Goal: Task Accomplishment & Management: Use online tool/utility

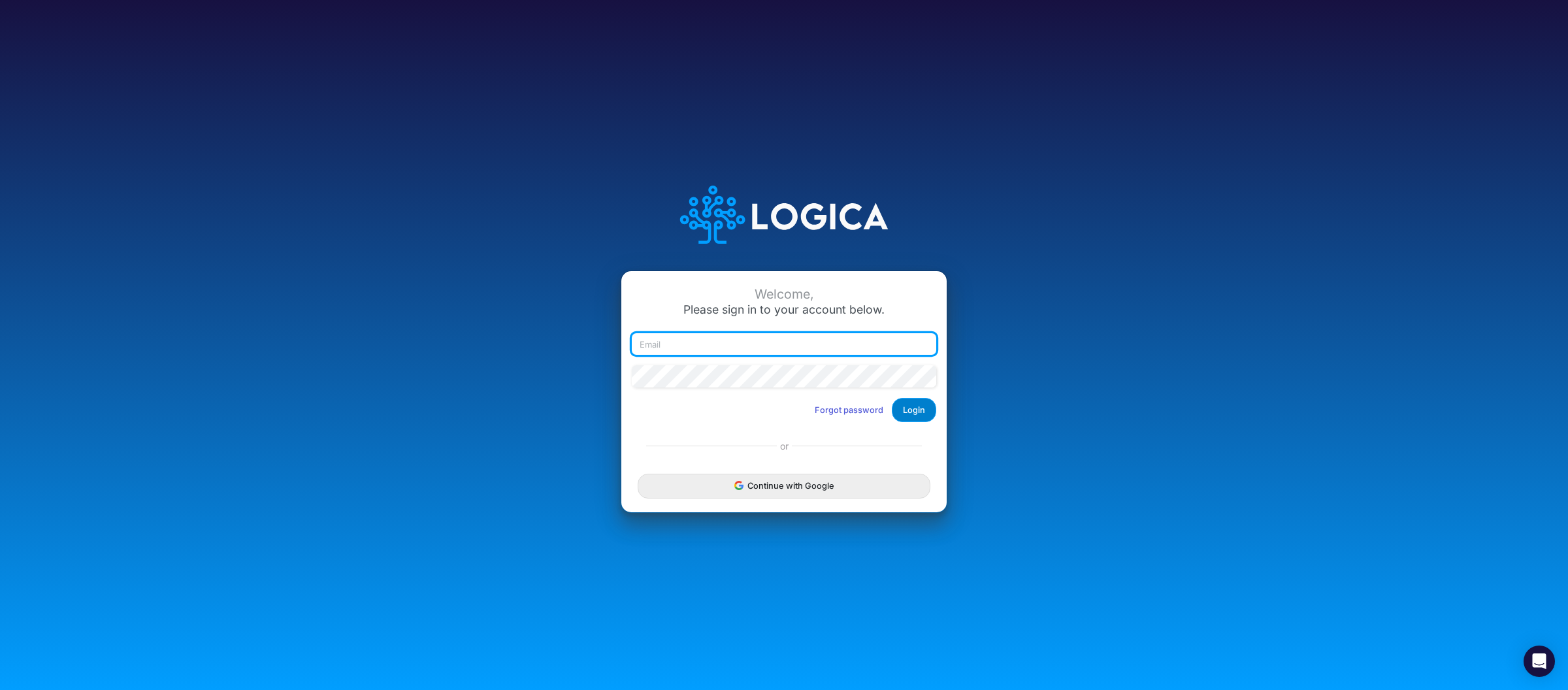
type input "[PERSON_NAME][EMAIL_ADDRESS][DOMAIN_NAME]"
click at [910, 413] on button "Login" at bounding box center [913, 410] width 44 height 24
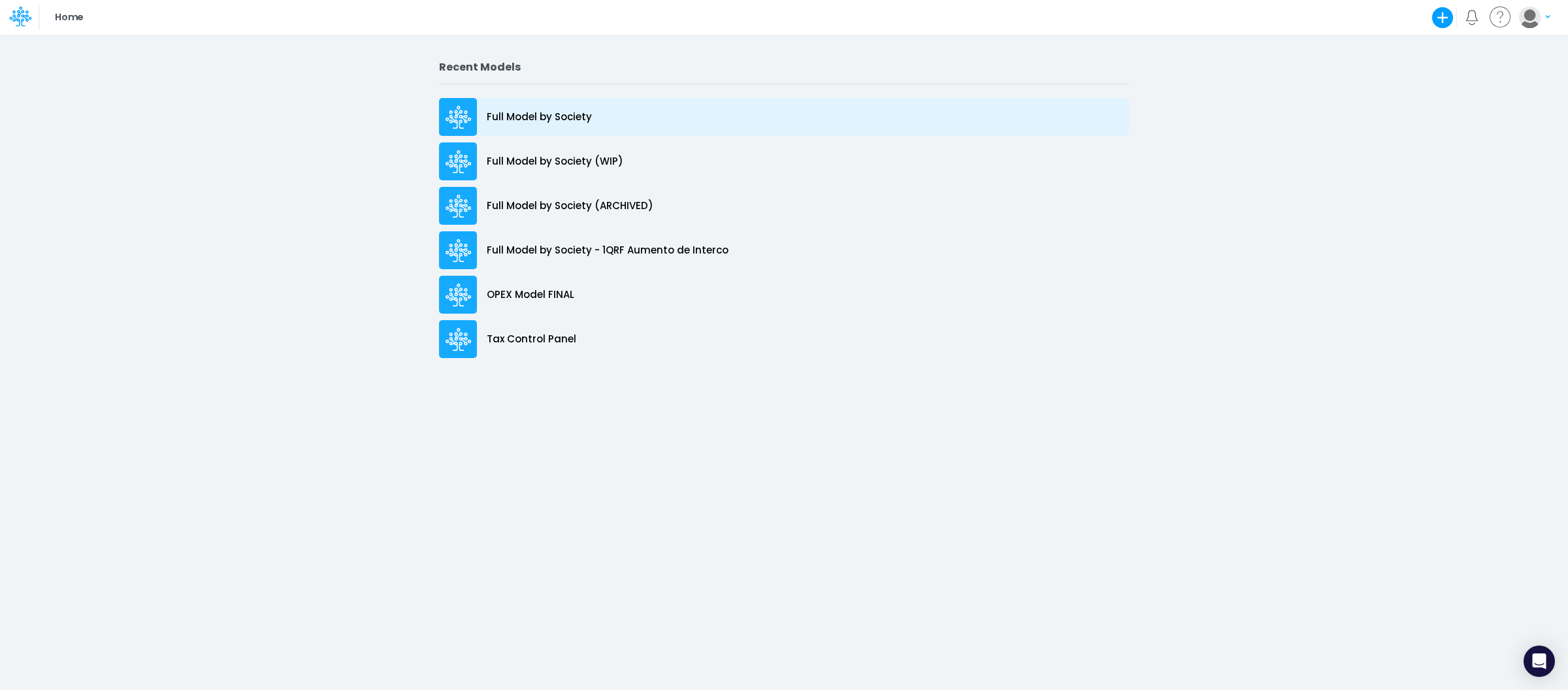
click at [556, 117] on p "Full Model by Society" at bounding box center [539, 116] width 105 height 15
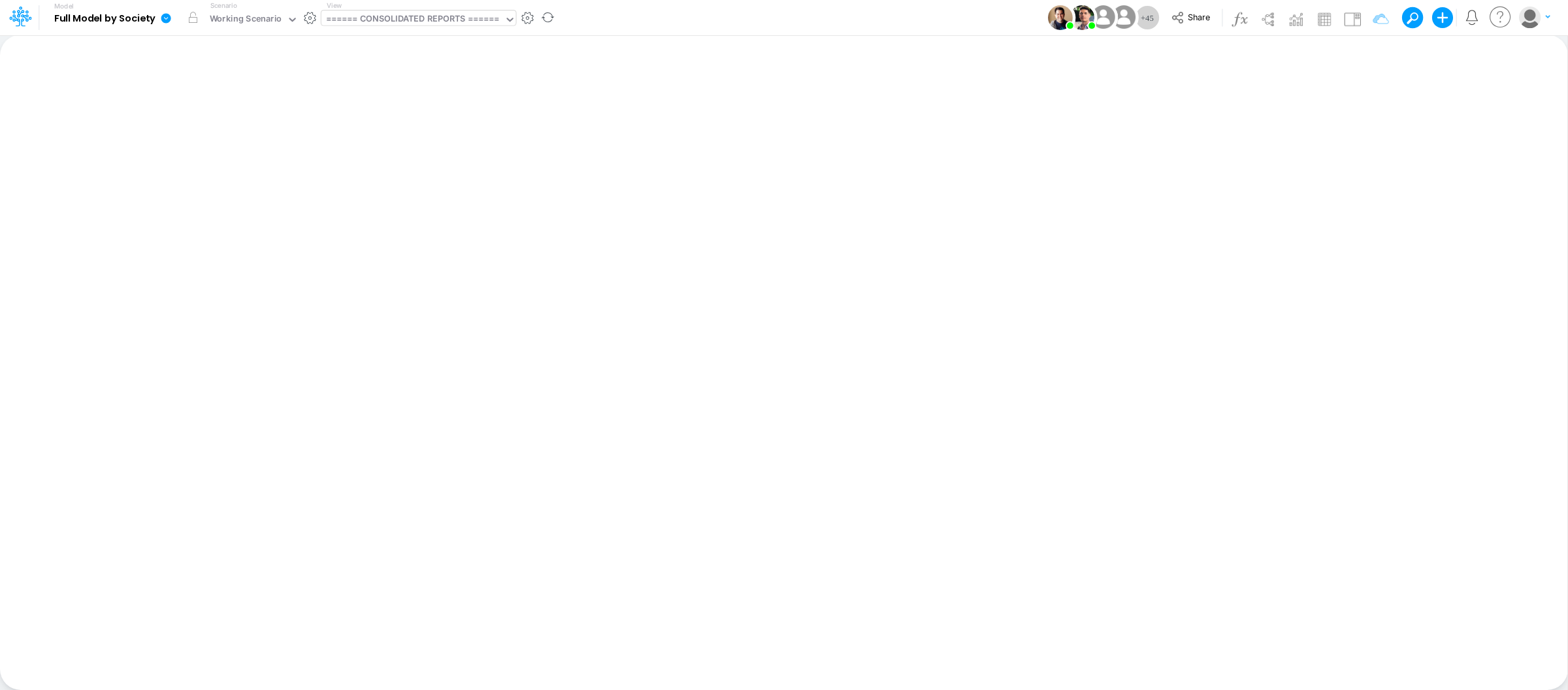
click at [391, 20] on div "====== CONSOLIDATED REPORTS ======" at bounding box center [412, 19] width 173 height 15
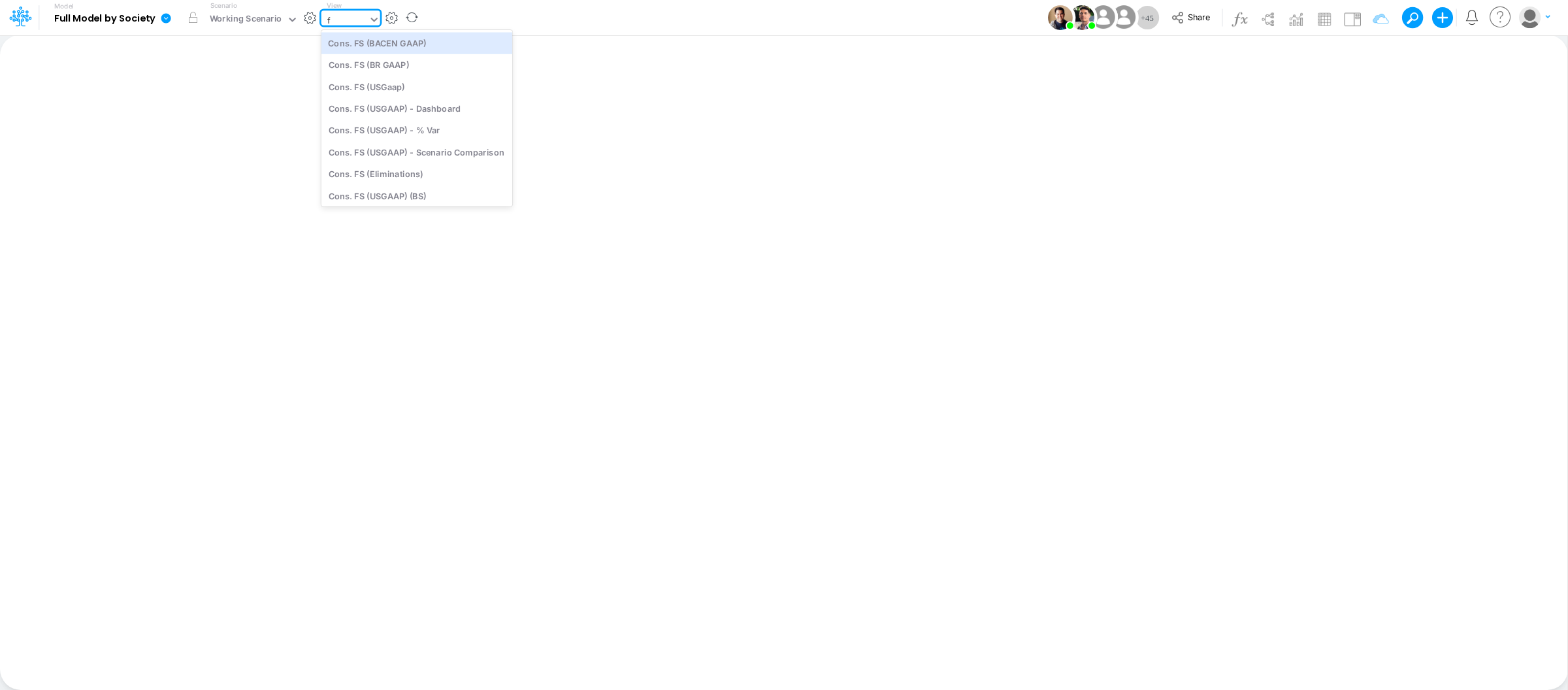
type input "fs"
click at [397, 89] on div "Cons. FS (USGaap)" at bounding box center [416, 86] width 190 height 22
type input "Consolidated FS - USGAAP"
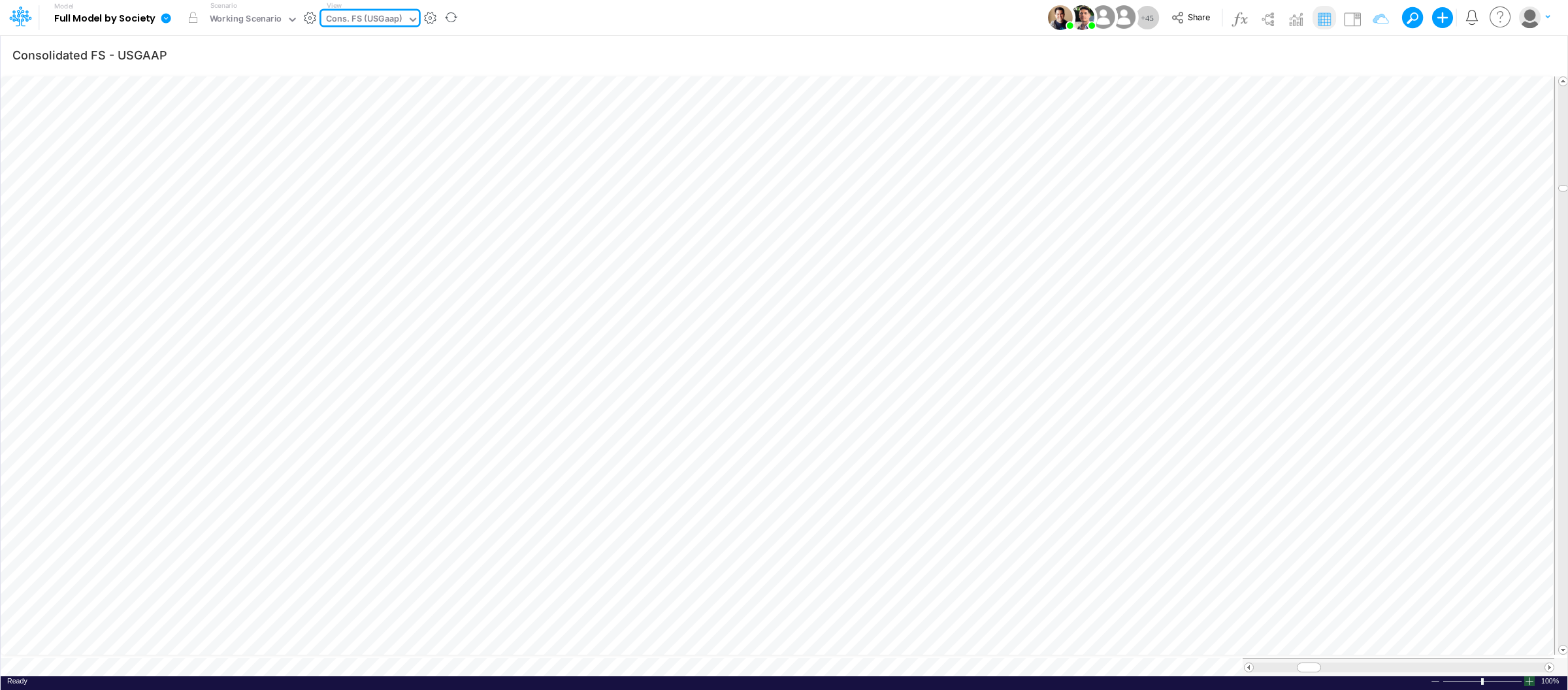
click at [1532, 676] on div at bounding box center [1529, 680] width 10 height 10
click at [1532, 676] on div at bounding box center [1529, 680] width 10 height 10
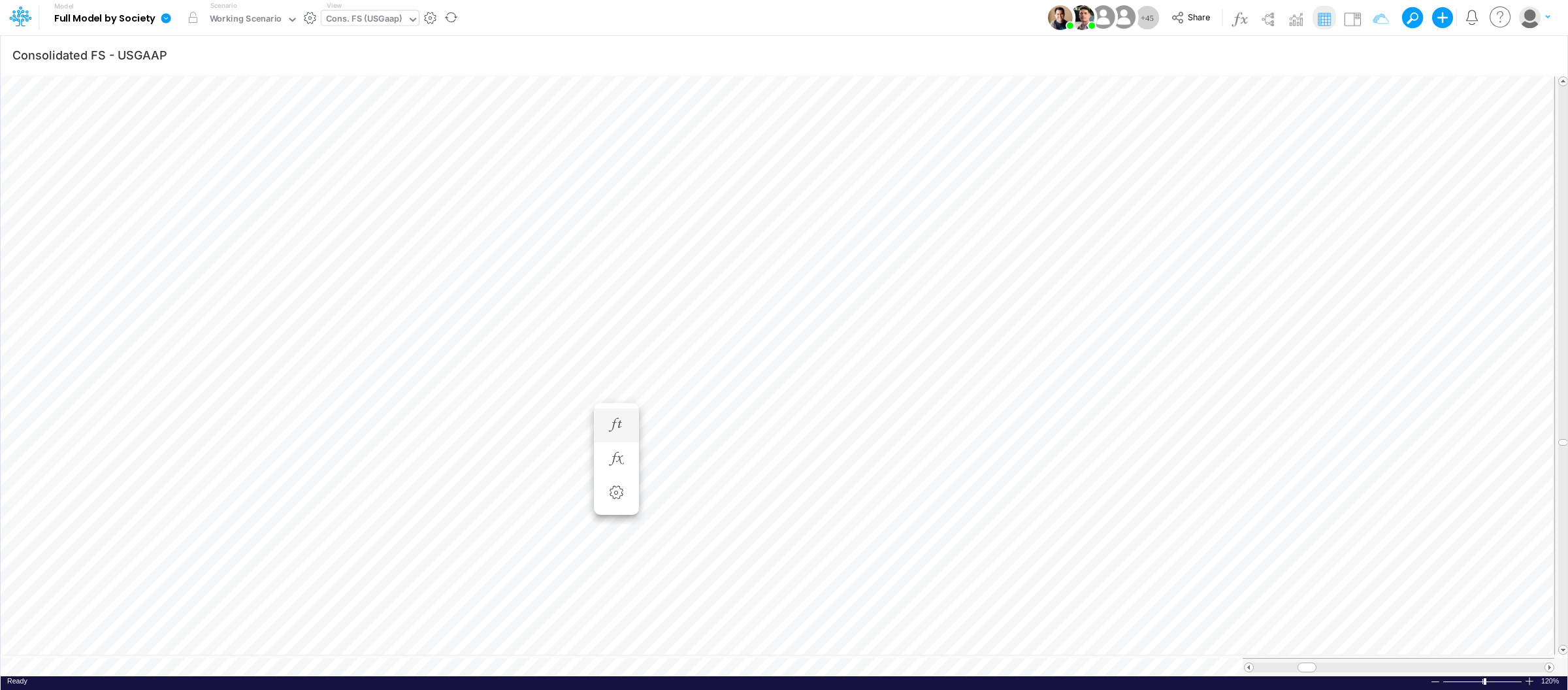
scroll to position [0, 1]
click at [393, 17] on div "Cons. FS (USGaap)" at bounding box center [364, 19] width 76 height 15
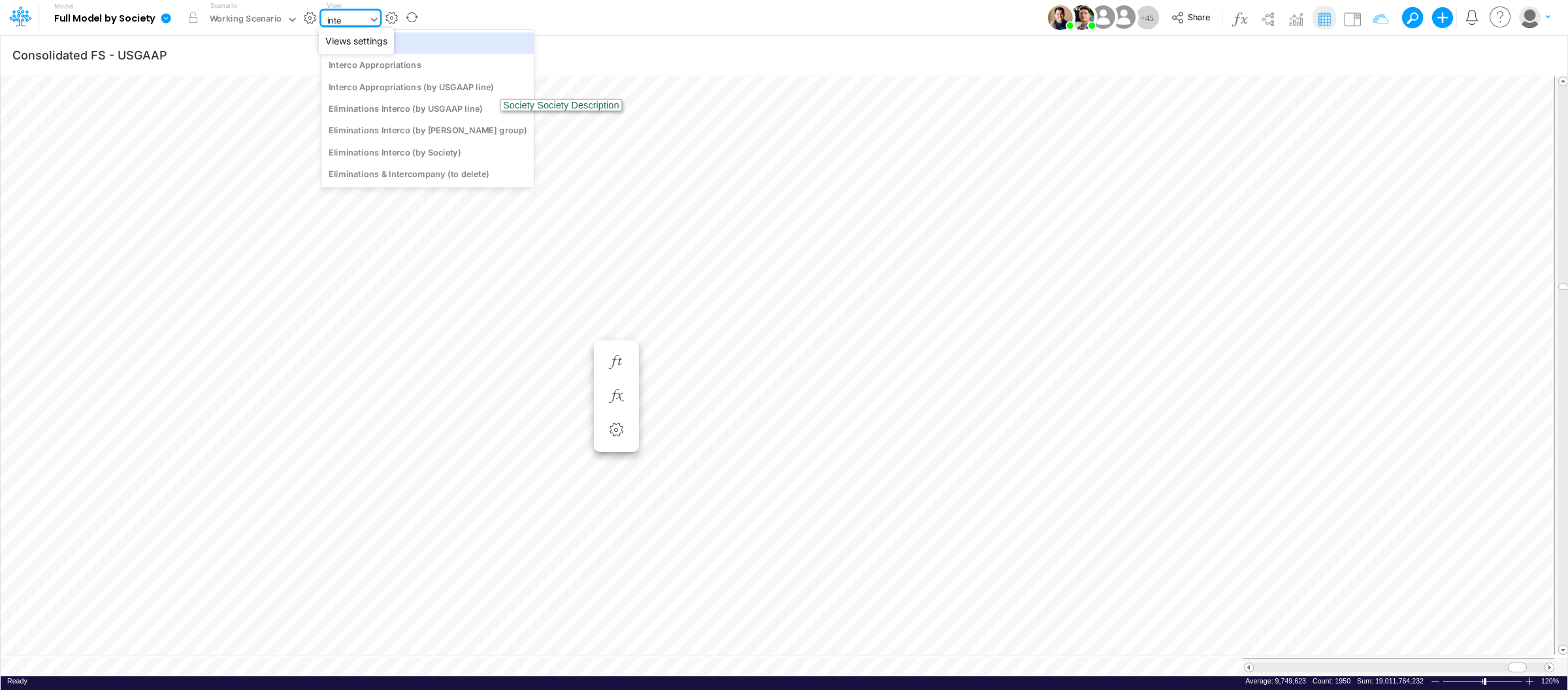
type input "inter"
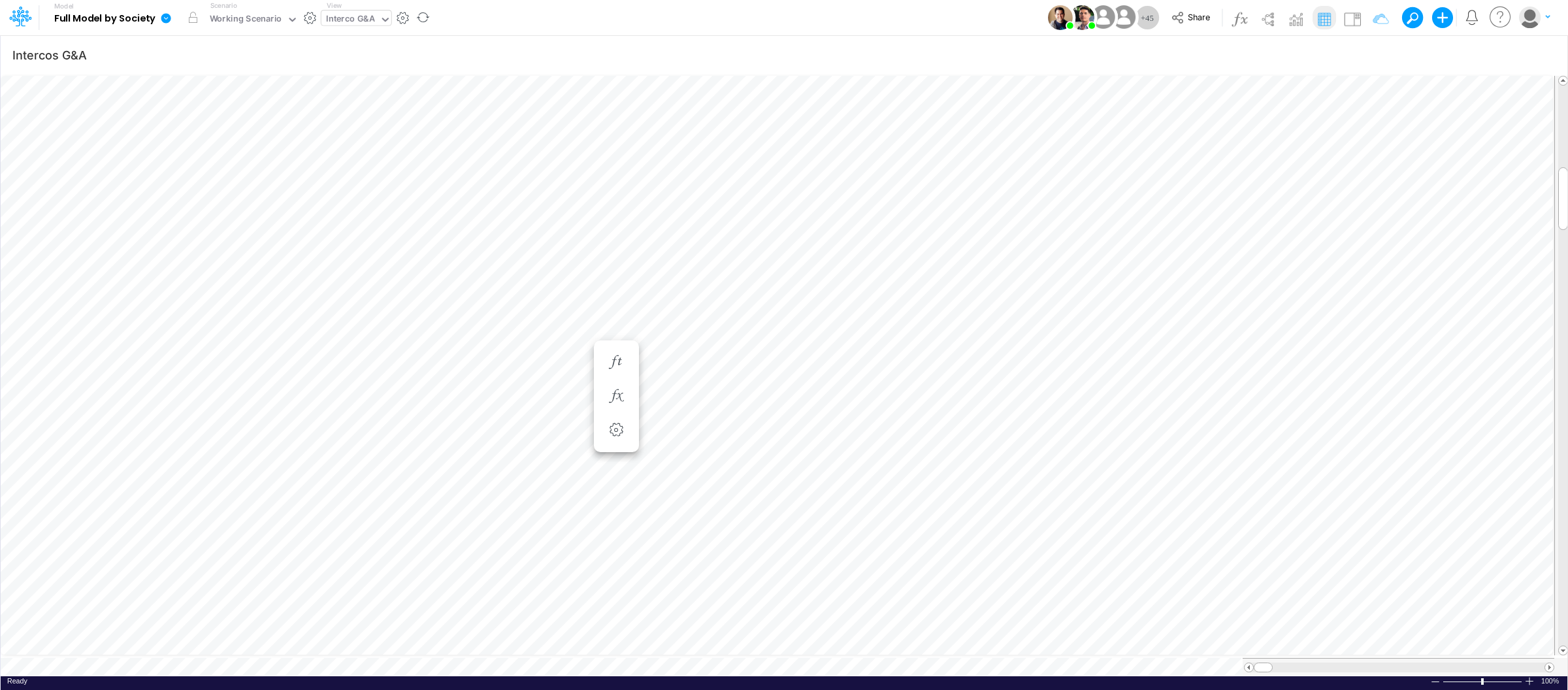
scroll to position [0, 1]
type input "Consolidated FS - USGAAP"
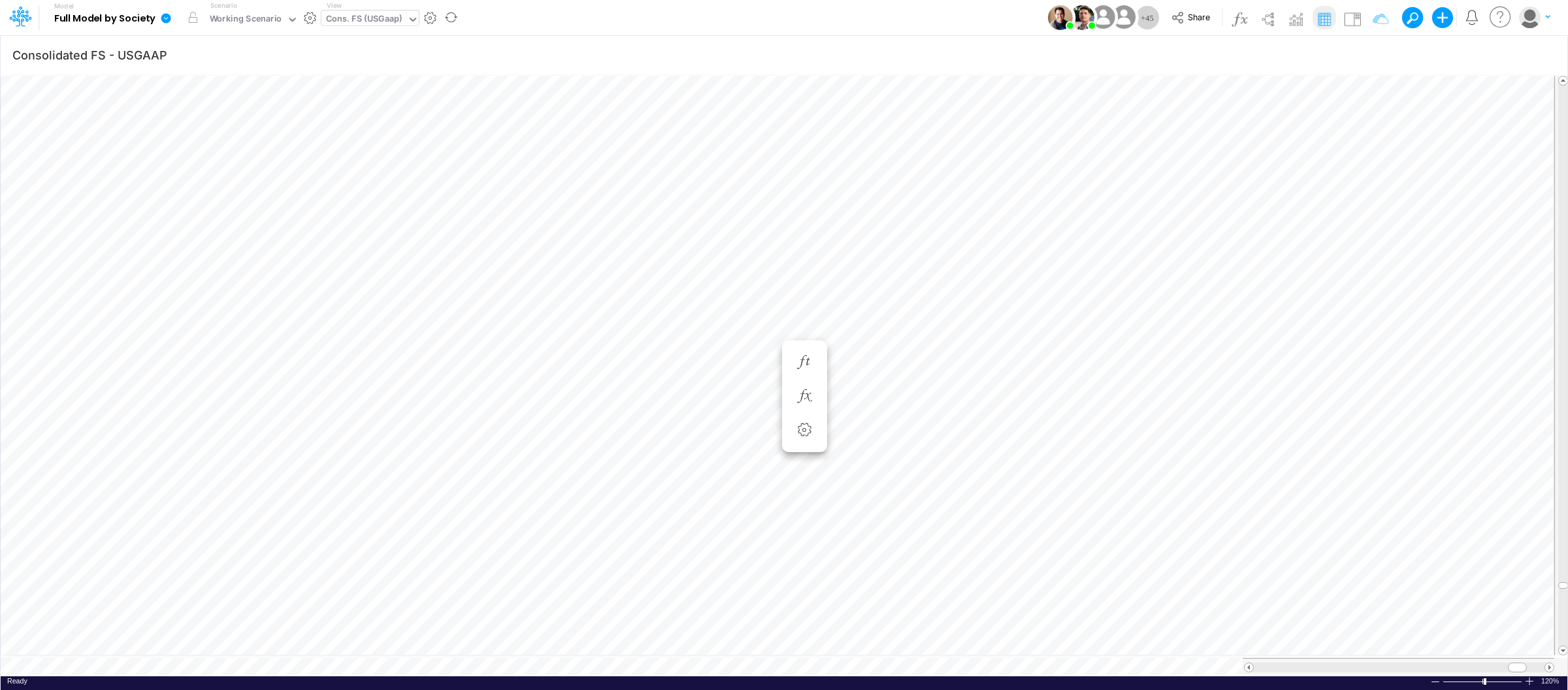
scroll to position [0, 1]
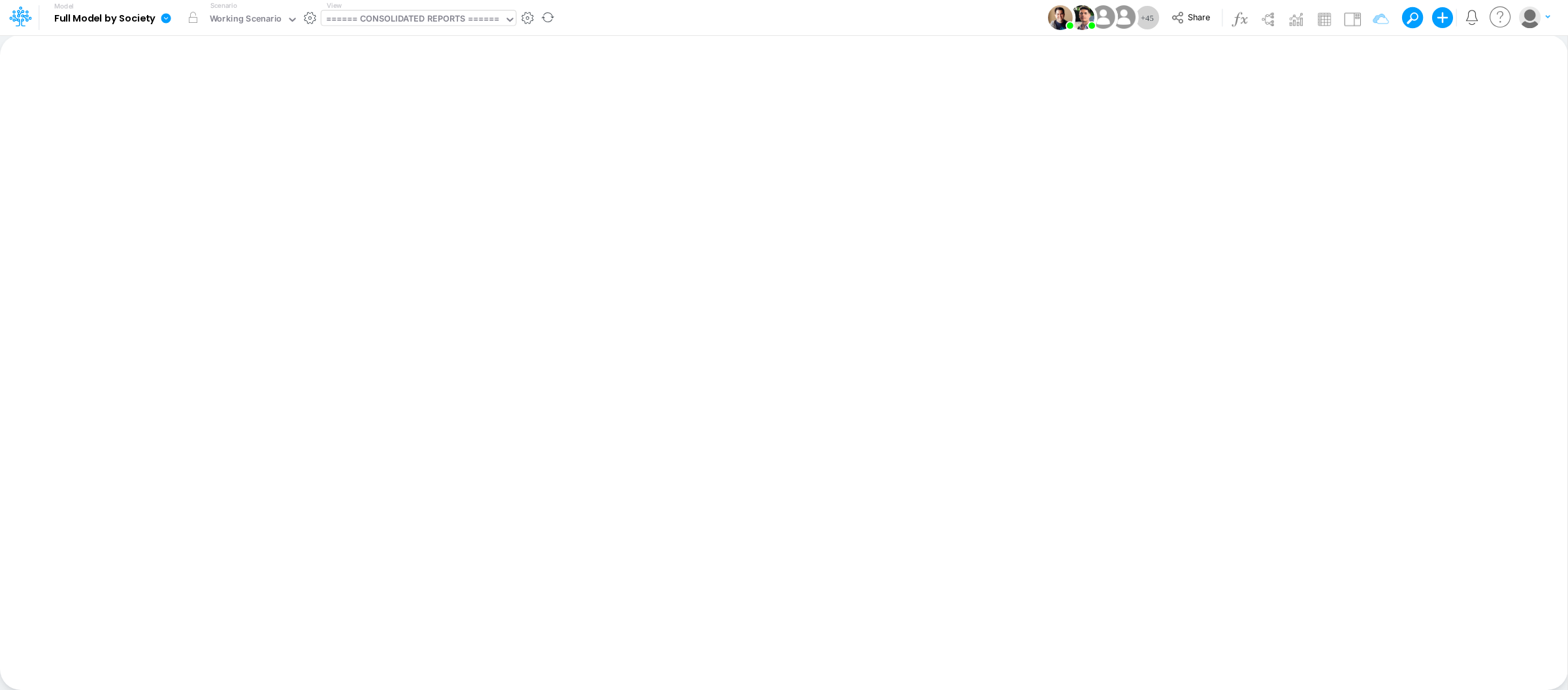
click at [403, 15] on div "====== CONSOLIDATED REPORTS ======" at bounding box center [412, 19] width 173 height 15
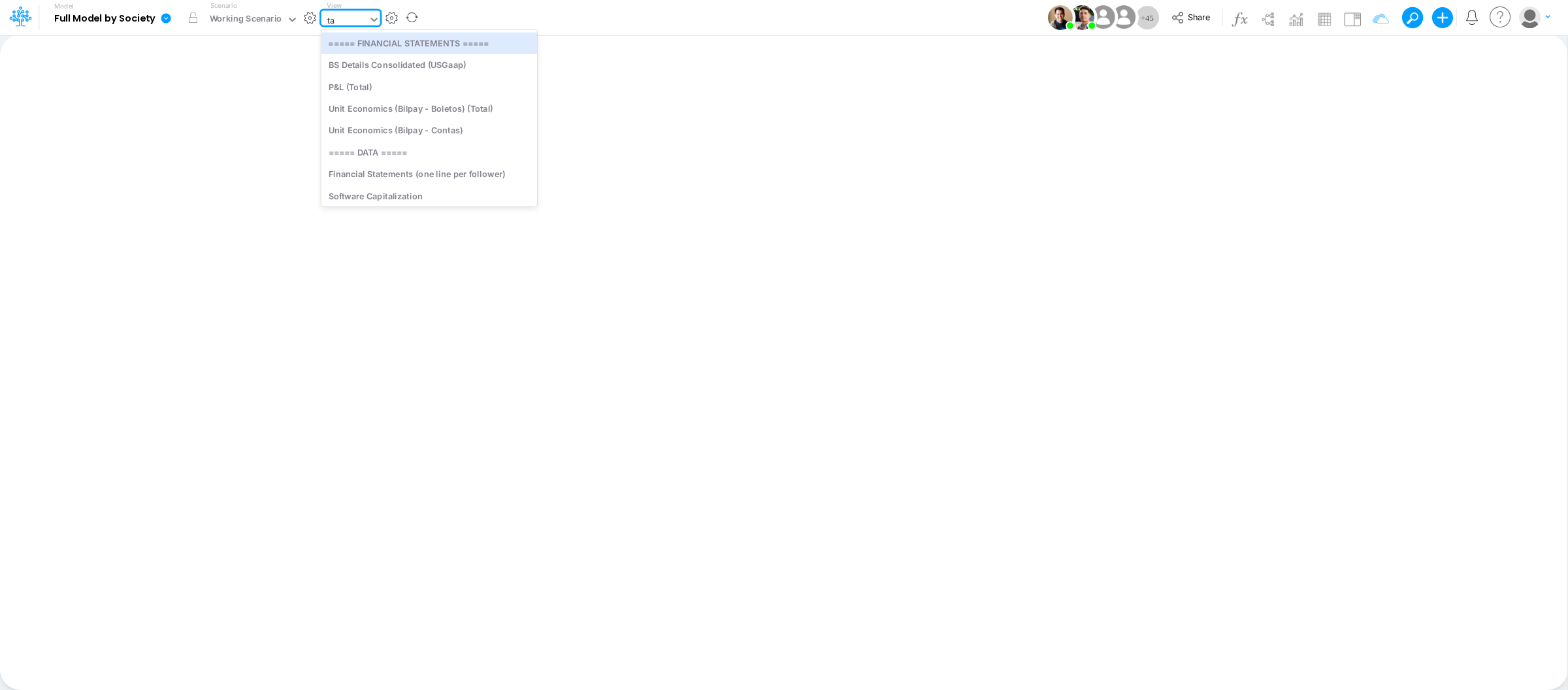
type input "tax"
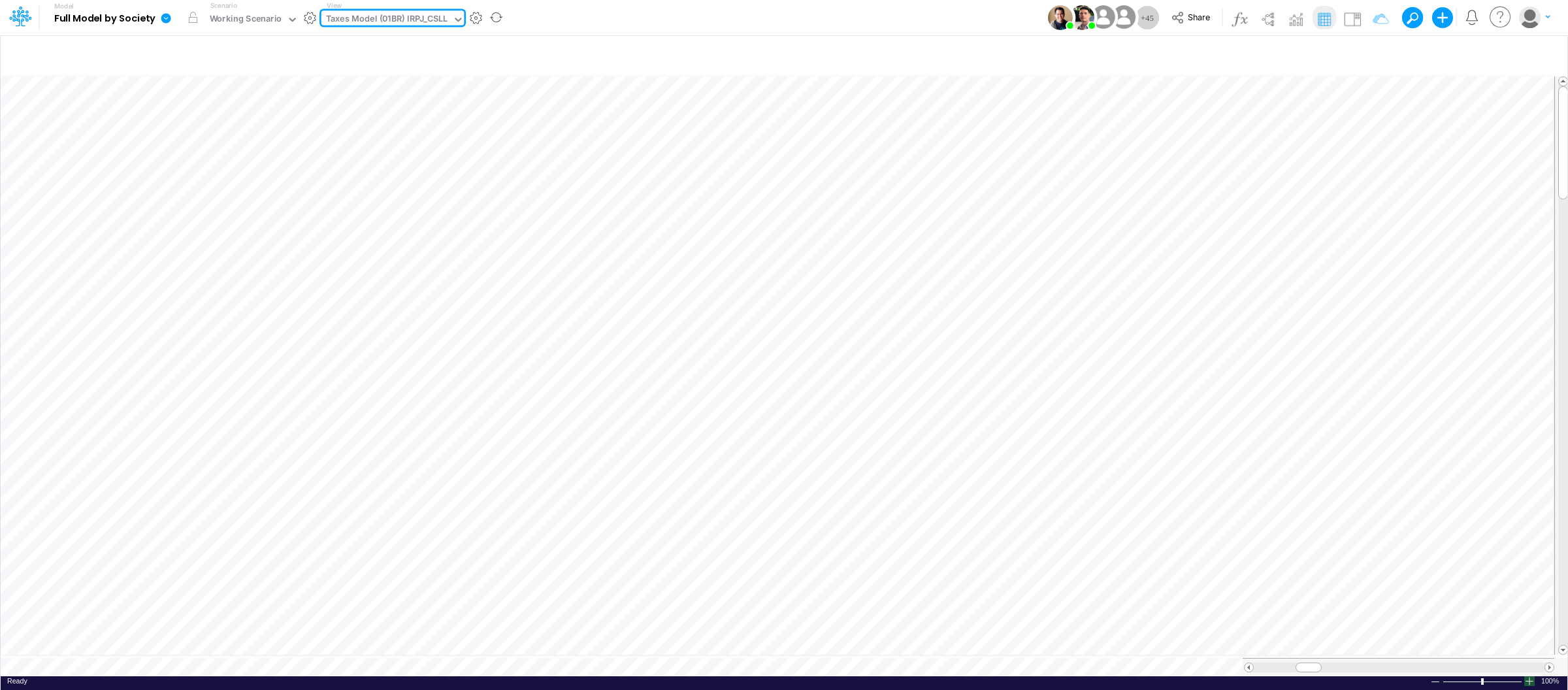
click at [1529, 676] on div at bounding box center [1529, 680] width 10 height 10
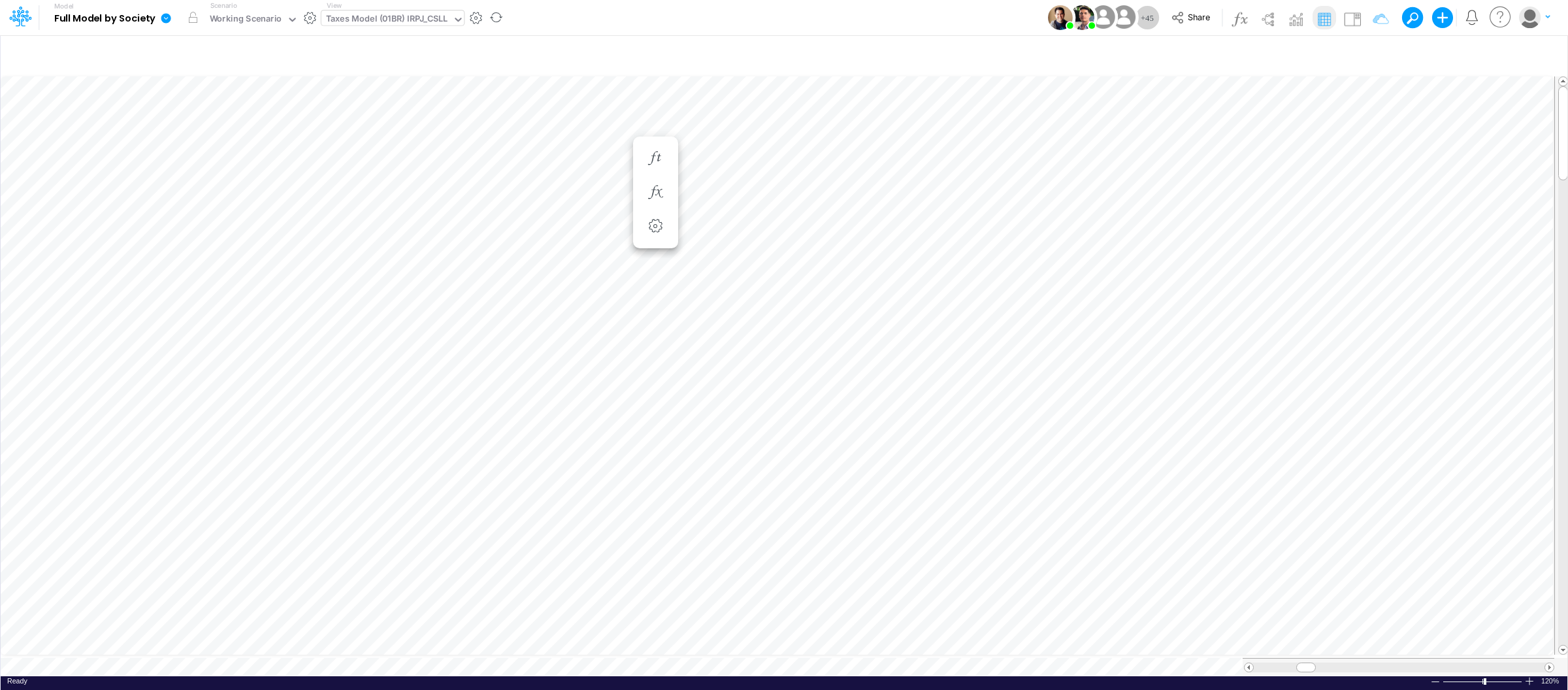
scroll to position [0, 1]
click at [188, 659] on div "Insert new Conditional formatting Paste Cut Copy AutoFill 0 Ready 120% Sum: 24,…" at bounding box center [784, 362] width 1567 height 655
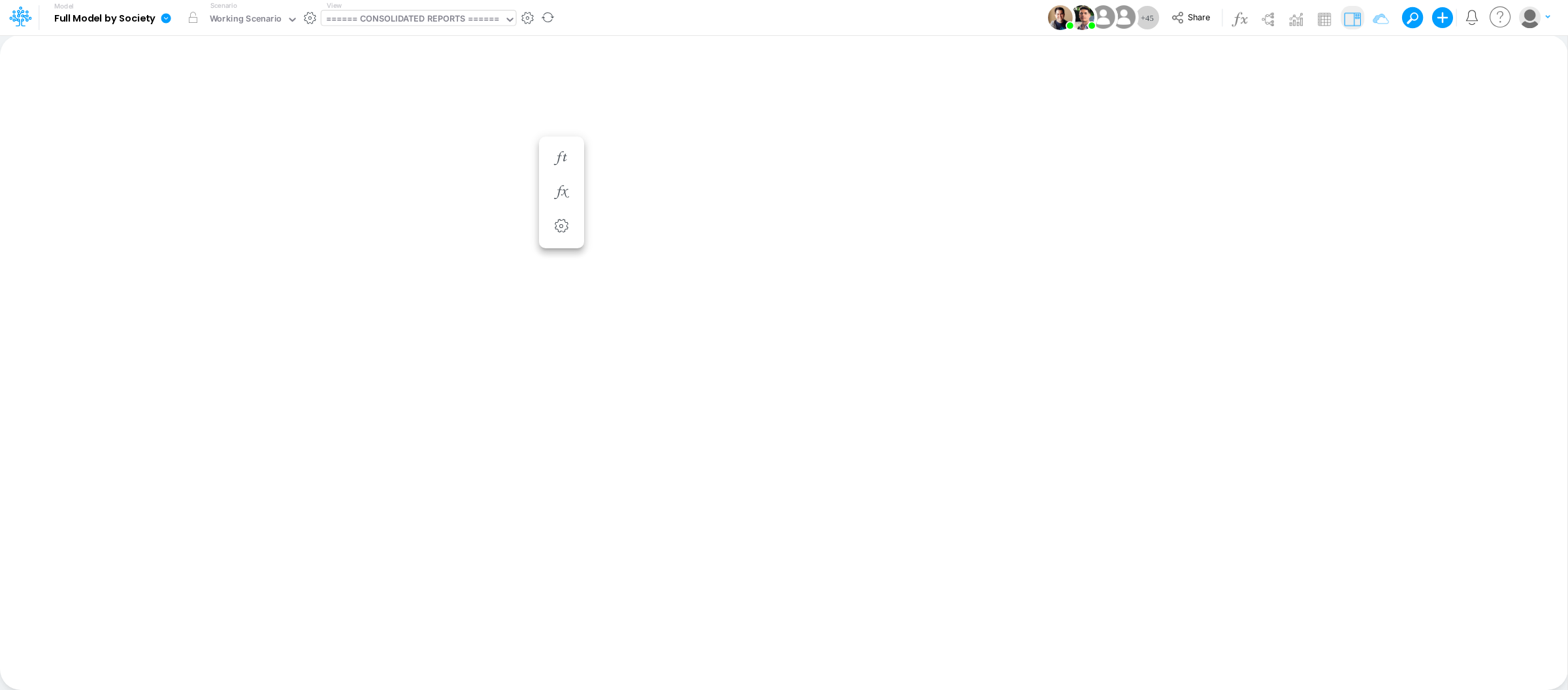
click at [1351, 20] on img at bounding box center [1352, 19] width 21 height 21
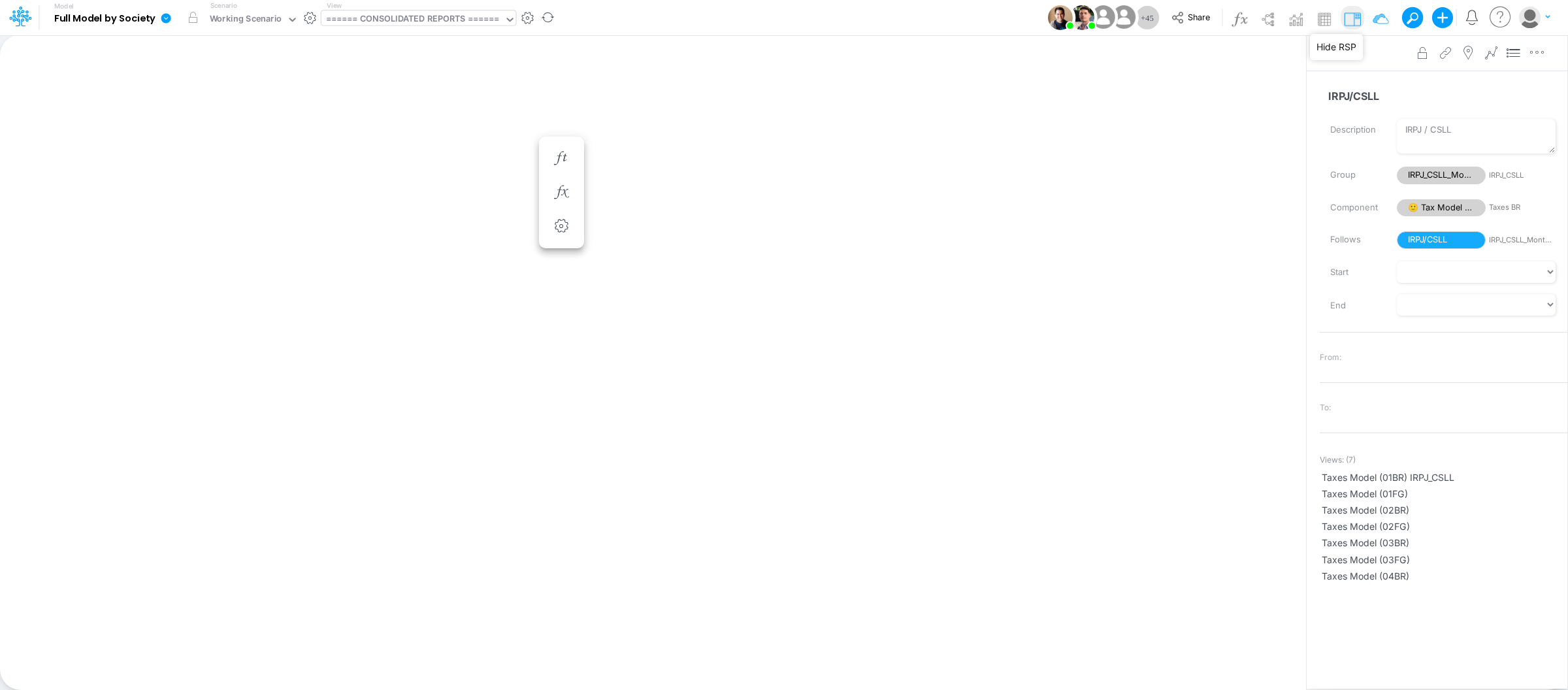
click at [1351, 20] on img at bounding box center [1352, 19] width 21 height 21
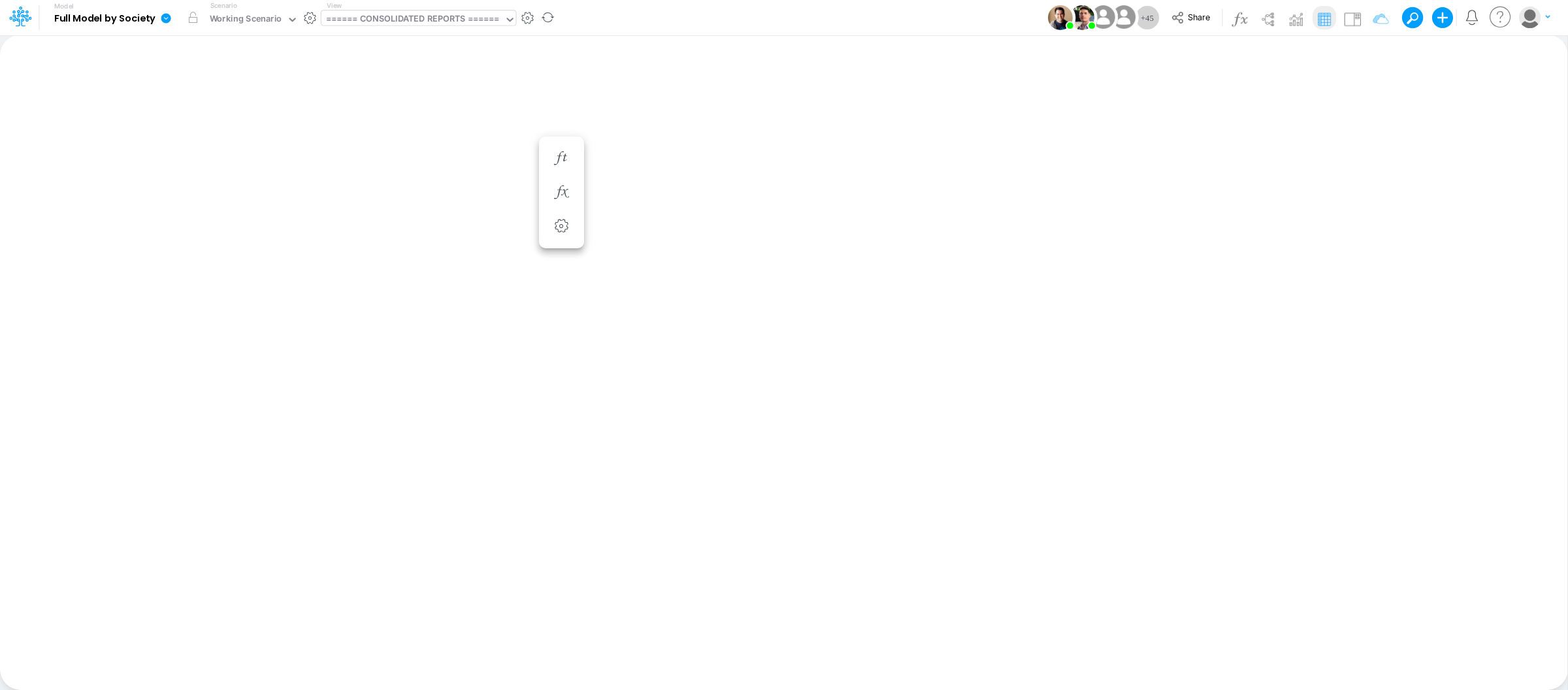
click at [1316, 16] on img at bounding box center [1324, 19] width 21 height 21
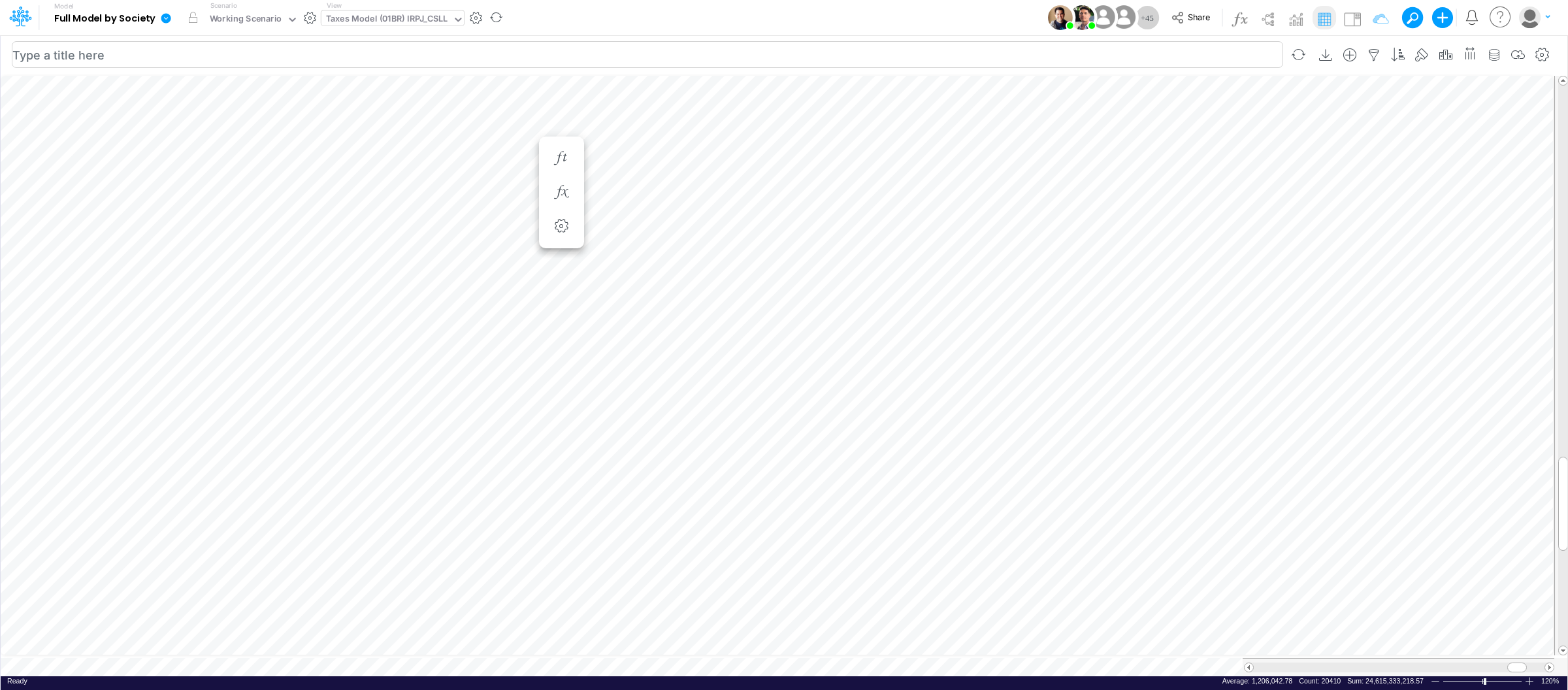
scroll to position [0, 1]
click at [428, 16] on div "Taxes Model (01BR) IRPJ_CSLL" at bounding box center [387, 19] width 121 height 15
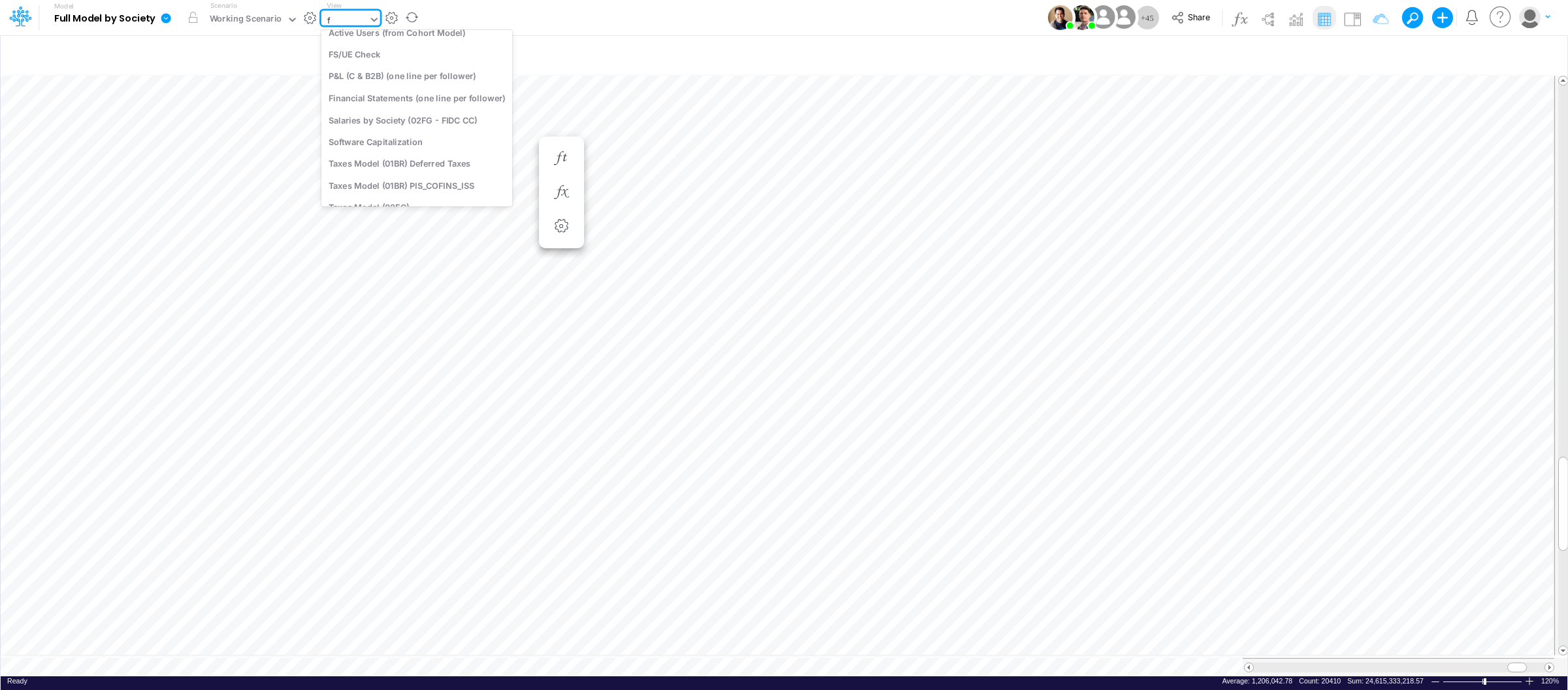
type input "fs"
type input "Consolidated FS - USGAAP"
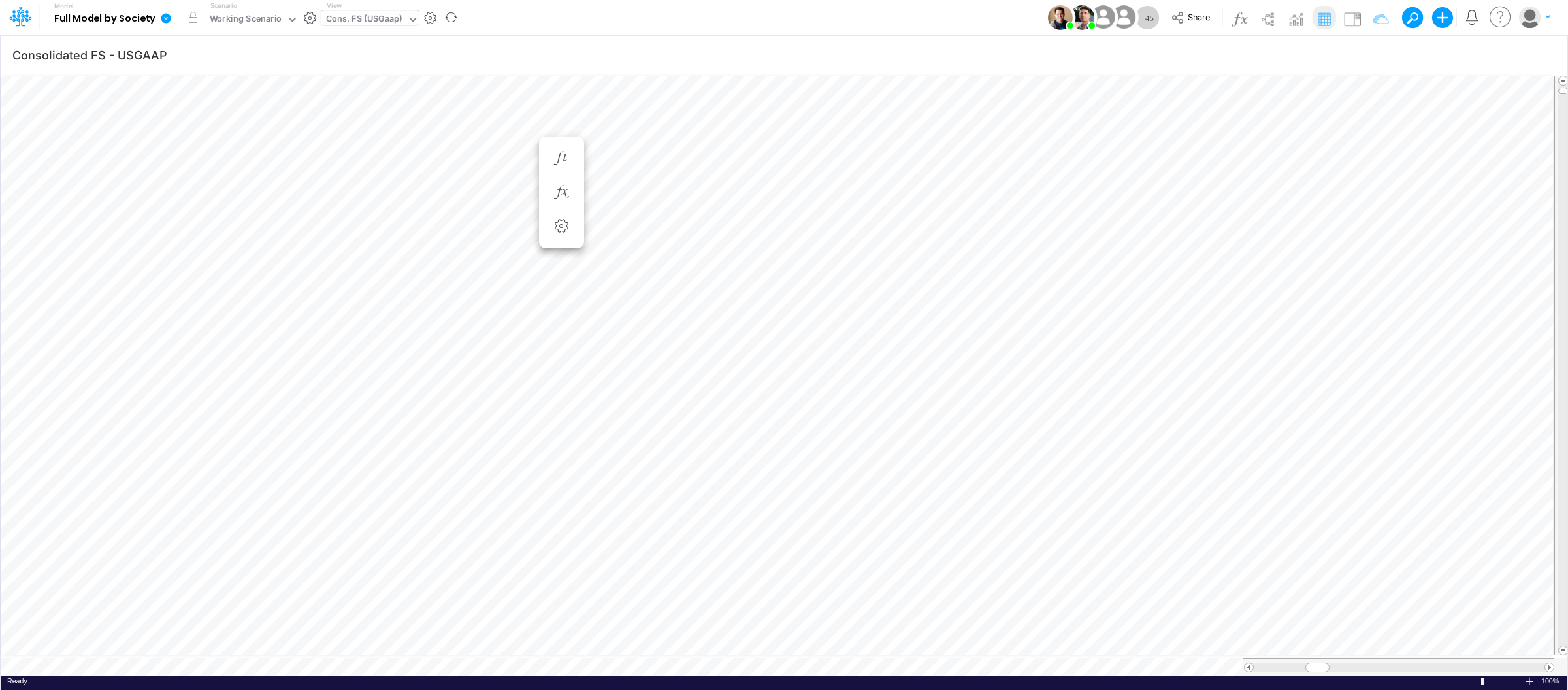
scroll to position [0, 1]
click at [510, 637] on span "Close" at bounding box center [507, 643] width 36 height 12
click at [431, 27] on div "Taxes Model (01BR) IRPJ_CSLL" at bounding box center [387, 19] width 121 height 15
click at [427, 10] on div "Taxes Model (01BR) IRPJ_CSLL" at bounding box center [386, 20] width 131 height 20
click at [397, 19] on div "Taxes Model (01BR) IRPJ_CSLL" at bounding box center [387, 19] width 121 height 15
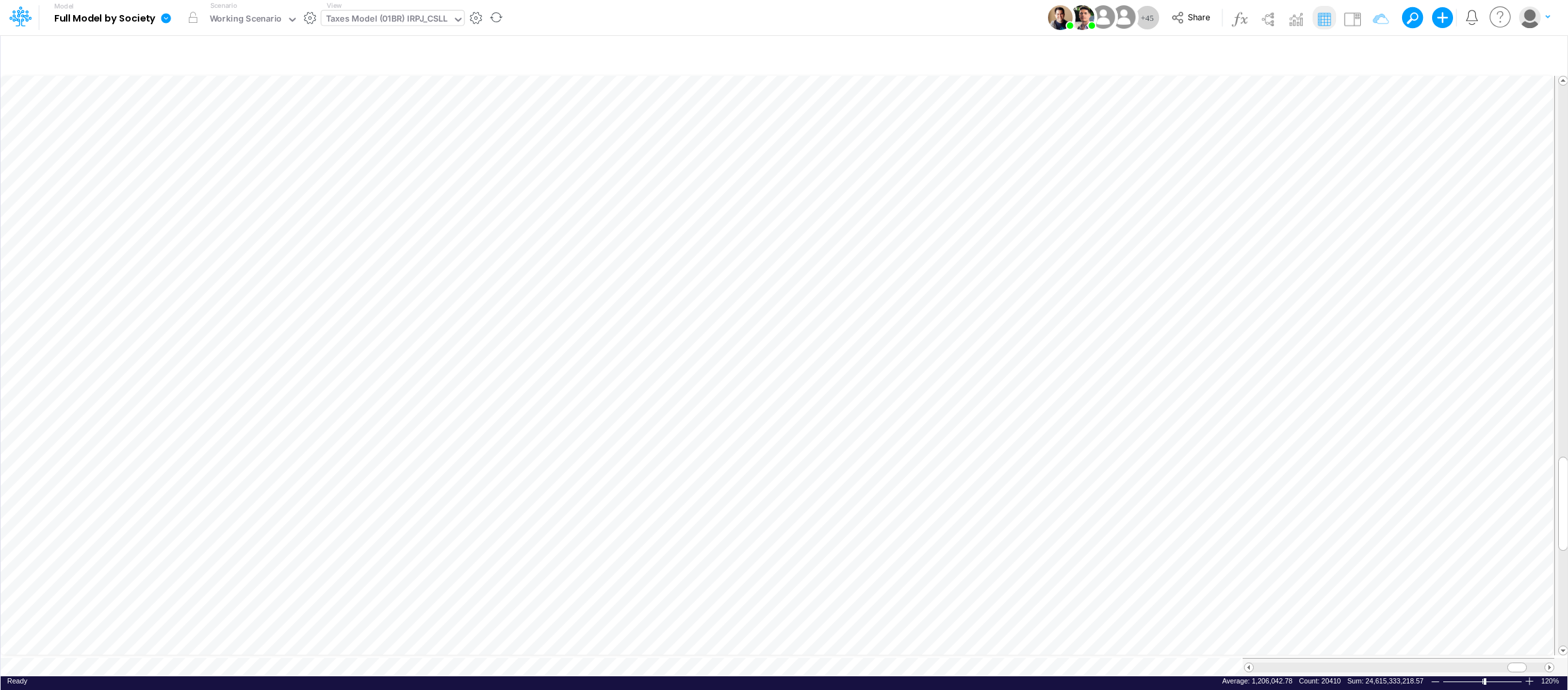
scroll to position [0, 1]
click at [462, 17] on icon at bounding box center [458, 20] width 12 height 12
type input "fs"
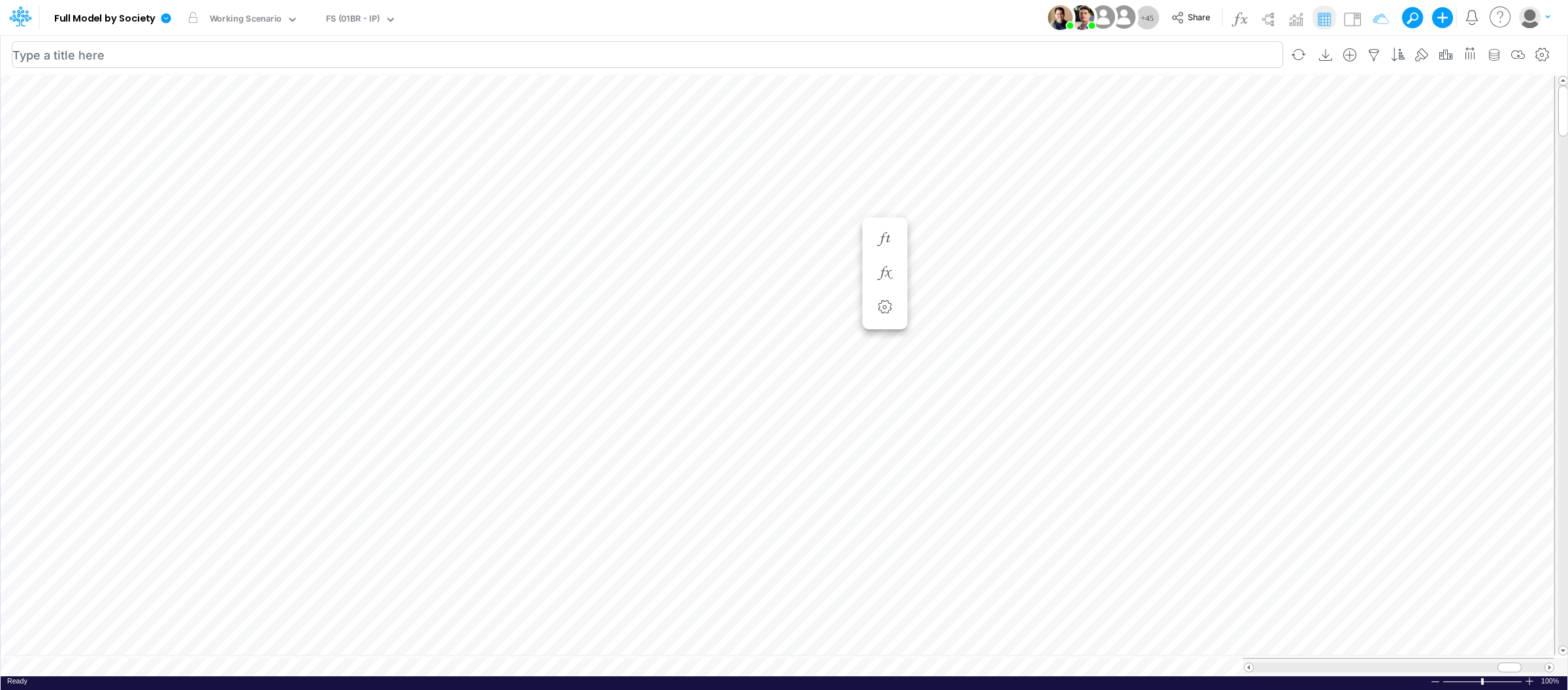
scroll to position [0, 1]
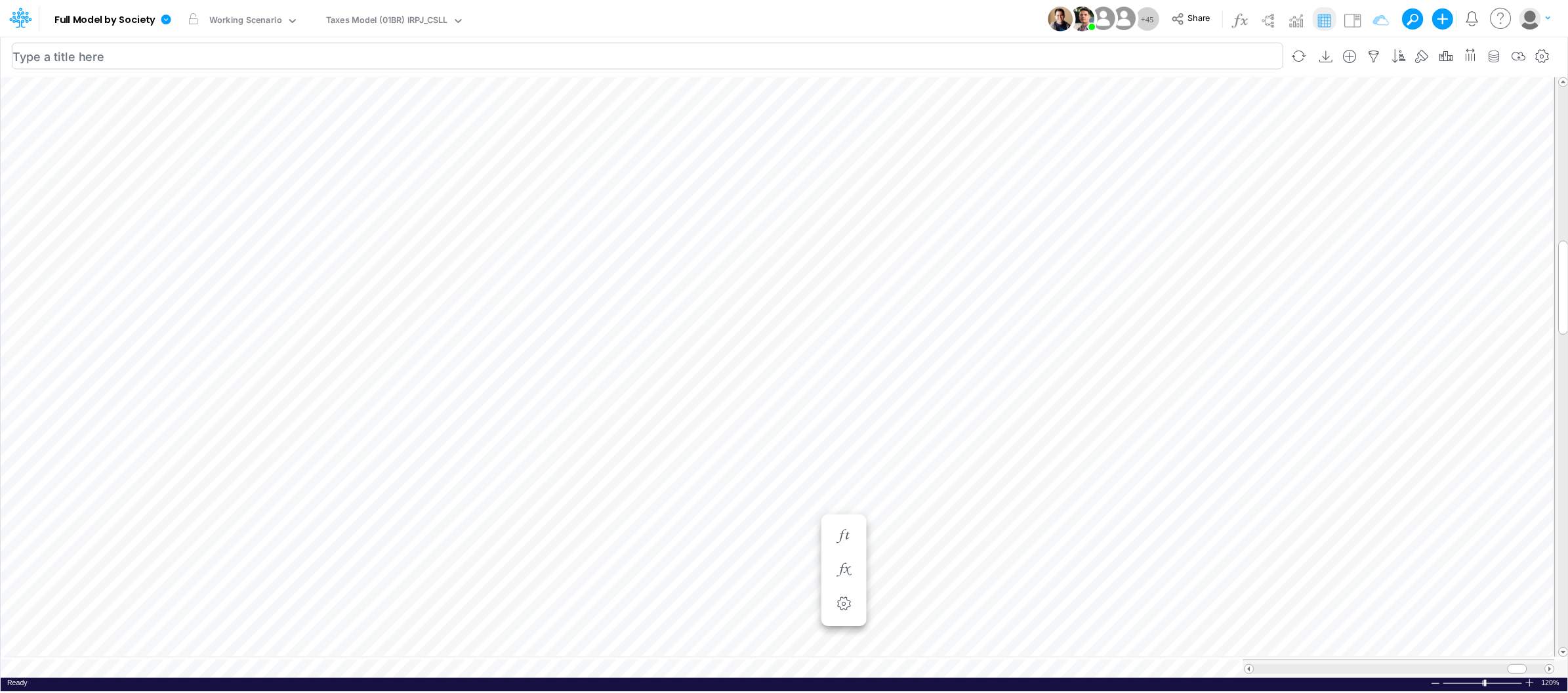
scroll to position [0, 1]
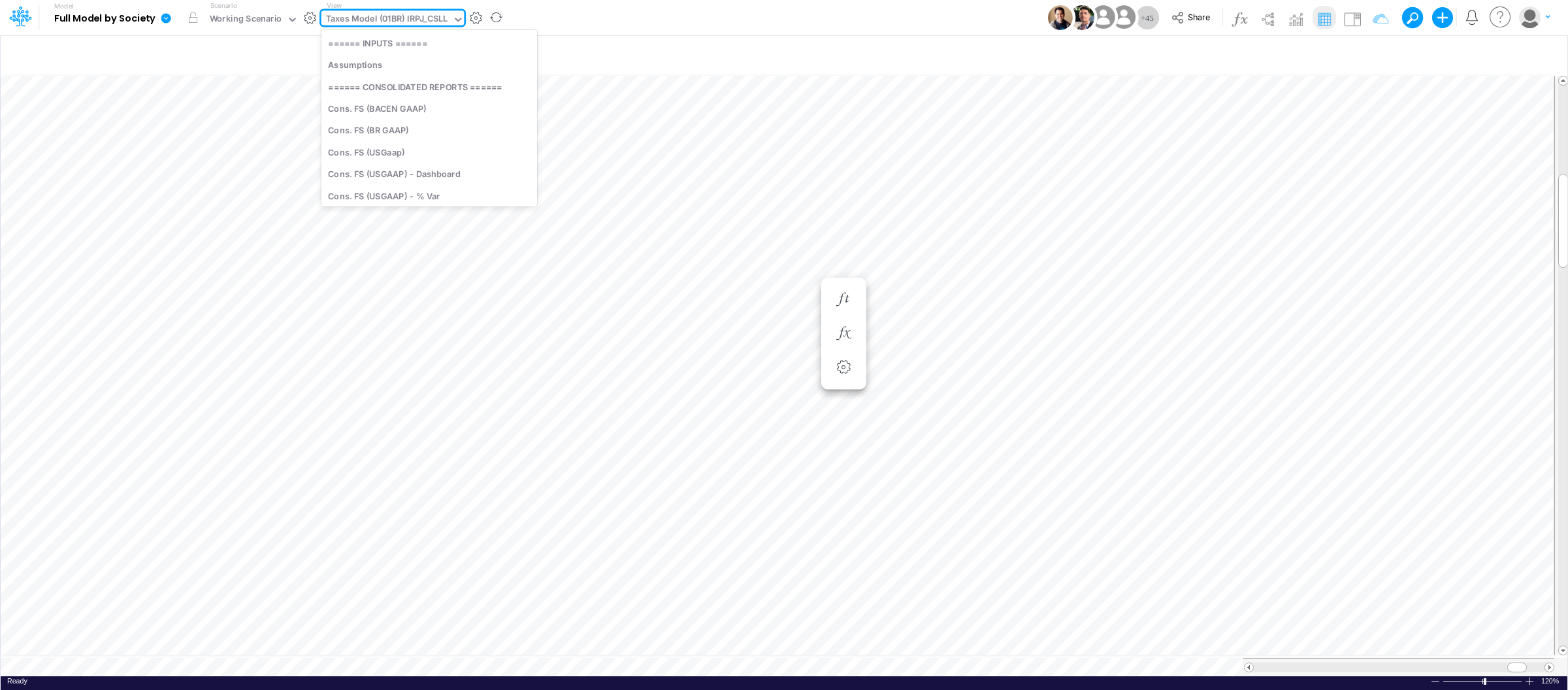
click at [438, 13] on div "Taxes Model (01BR) IRPJ_CSLL" at bounding box center [387, 19] width 121 height 15
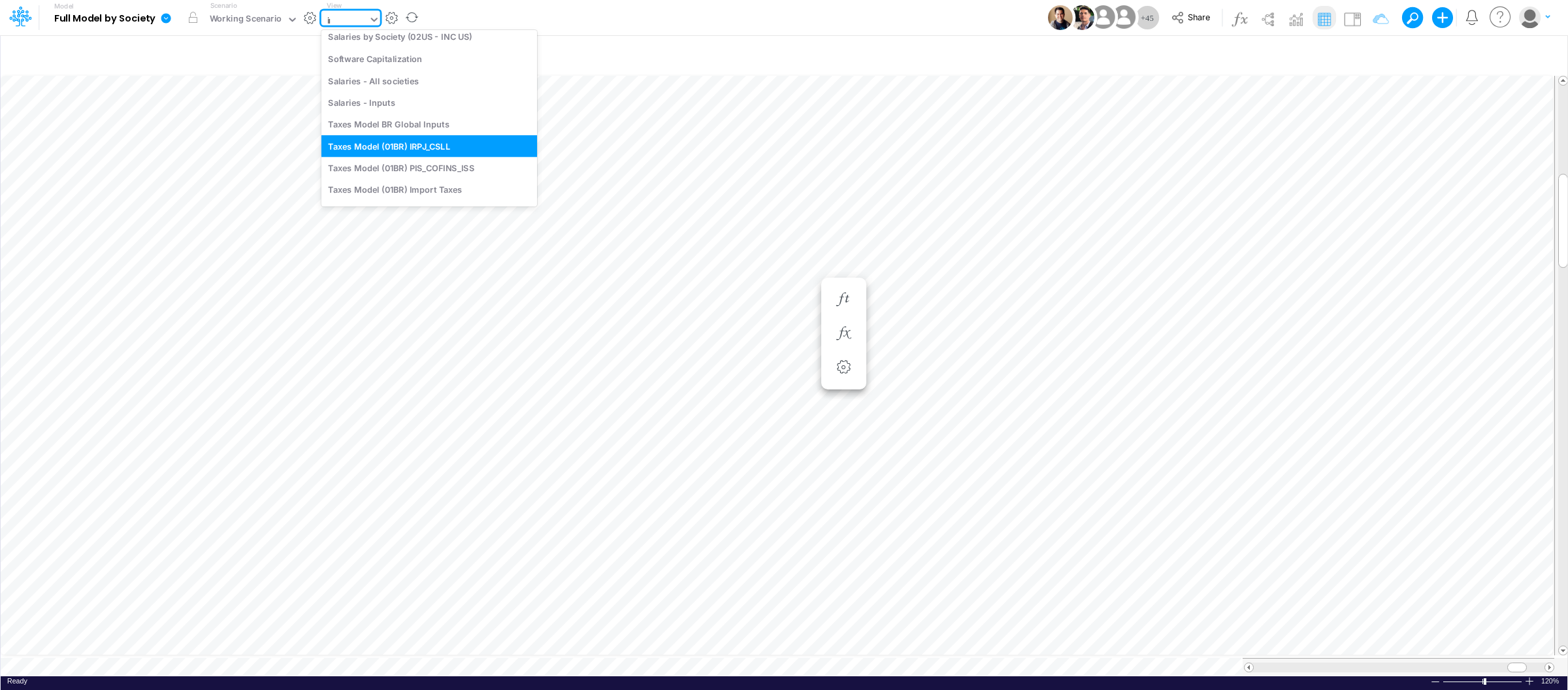
scroll to position [0, 0]
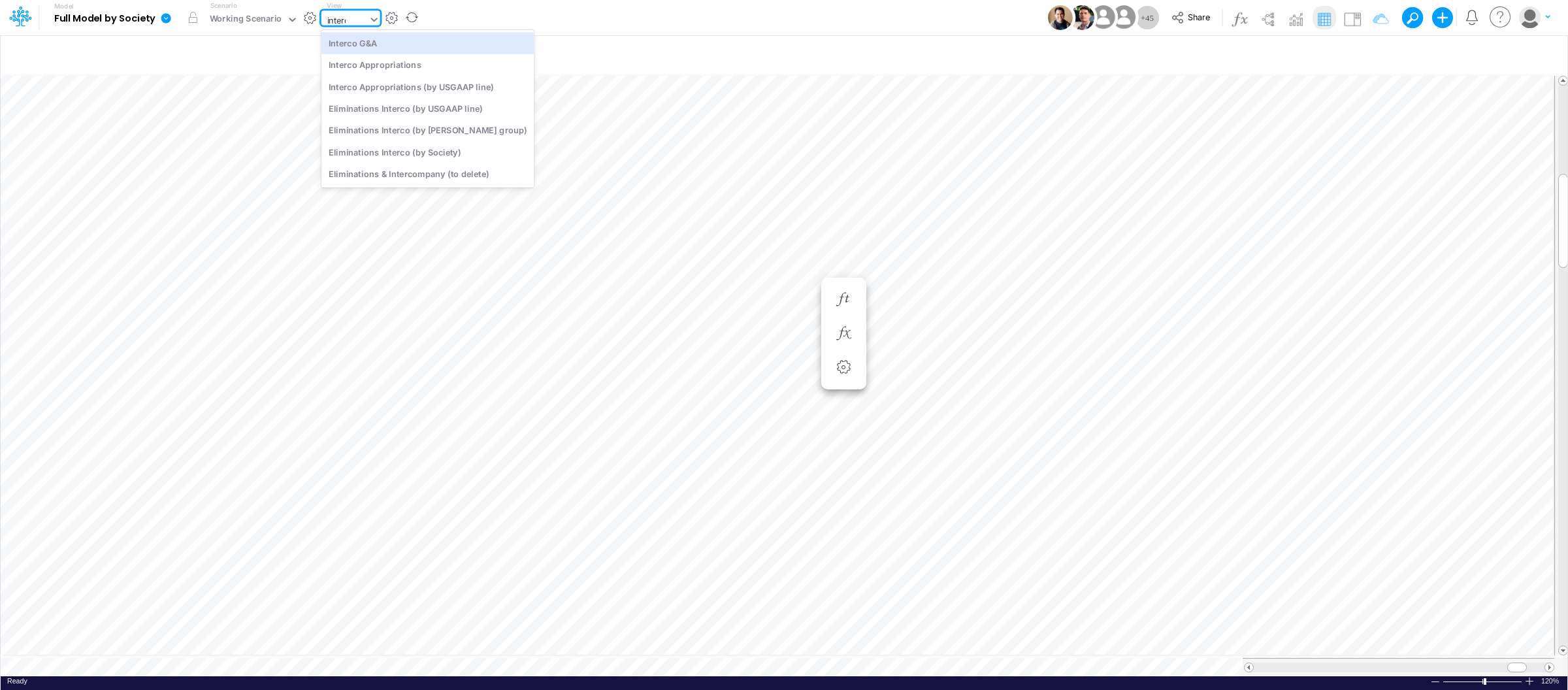
type input "interco"
type input "Intercos G&A"
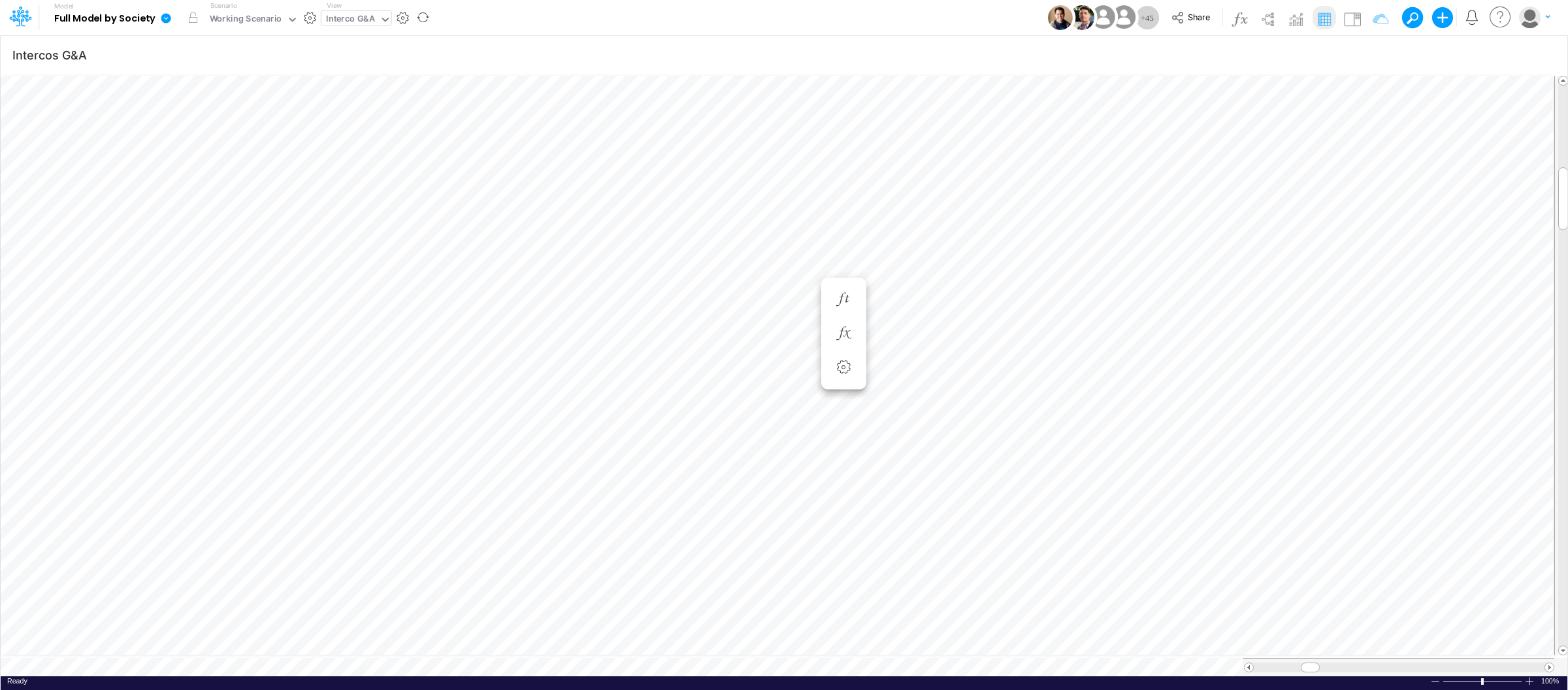
scroll to position [0, 1]
click at [367, 15] on div "Interco G&A" at bounding box center [351, 19] width 49 height 15
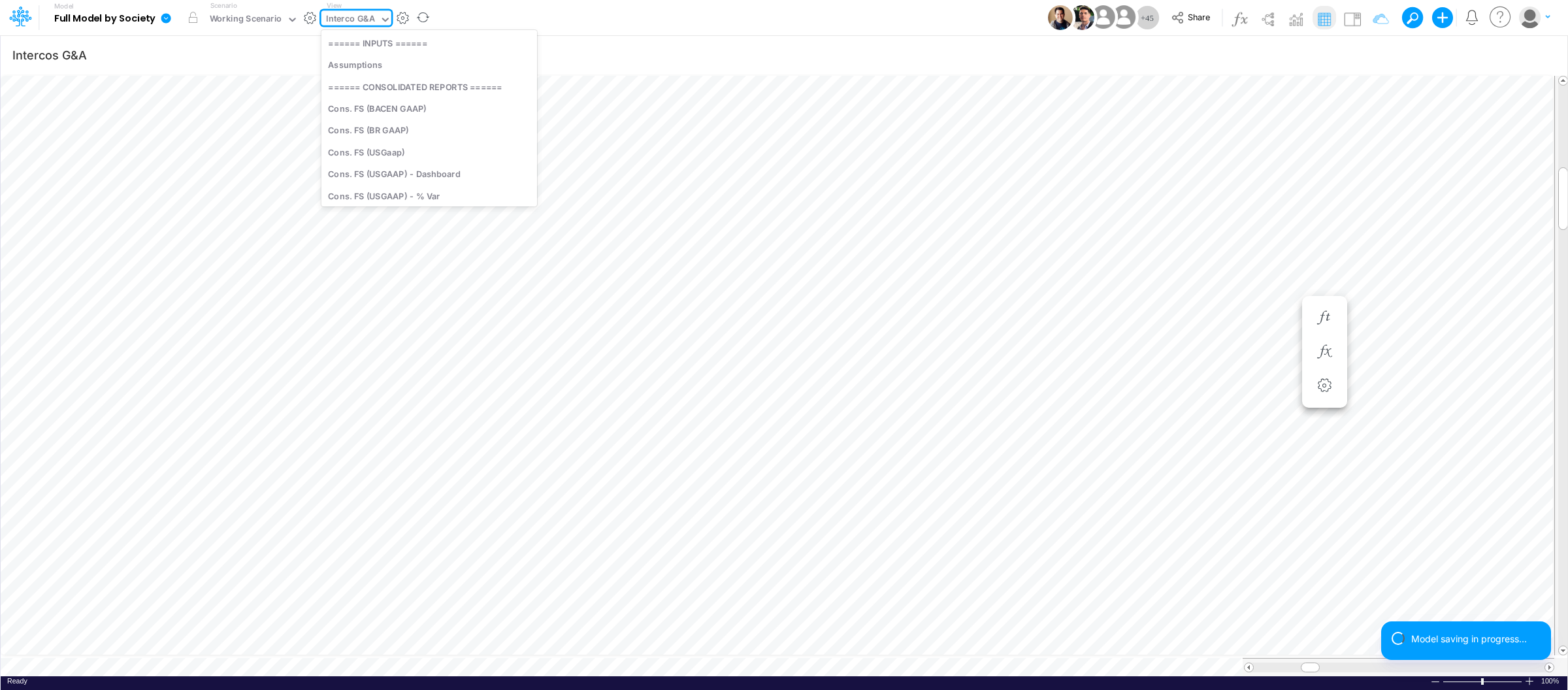
scroll to position [3522, 0]
click at [532, 10] on div "Model Full Model by Society Edit model settings Duplicate Import QuickBooks Qui…" at bounding box center [784, 17] width 1411 height 36
click at [352, 17] on div "Interco G&A" at bounding box center [351, 19] width 49 height 15
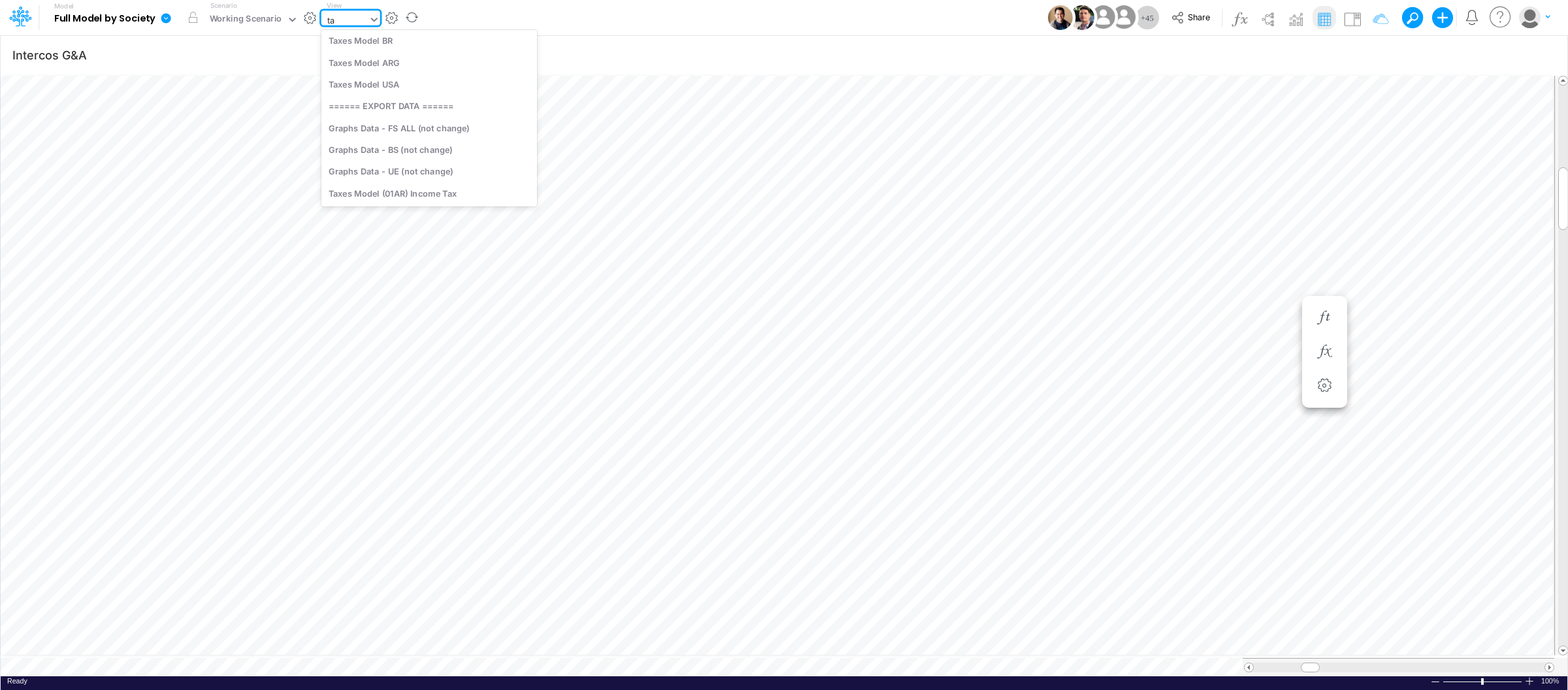
type input "tax"
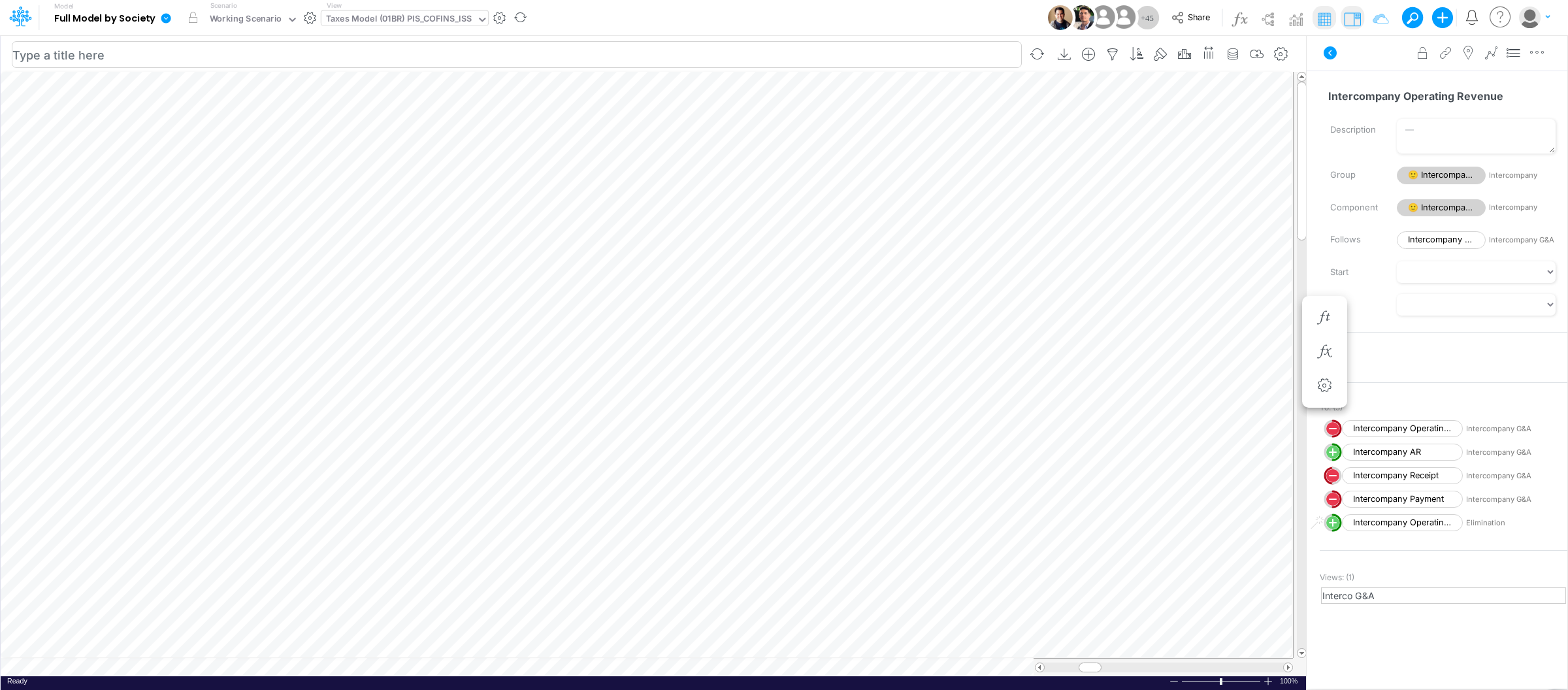
scroll to position [0, 1]
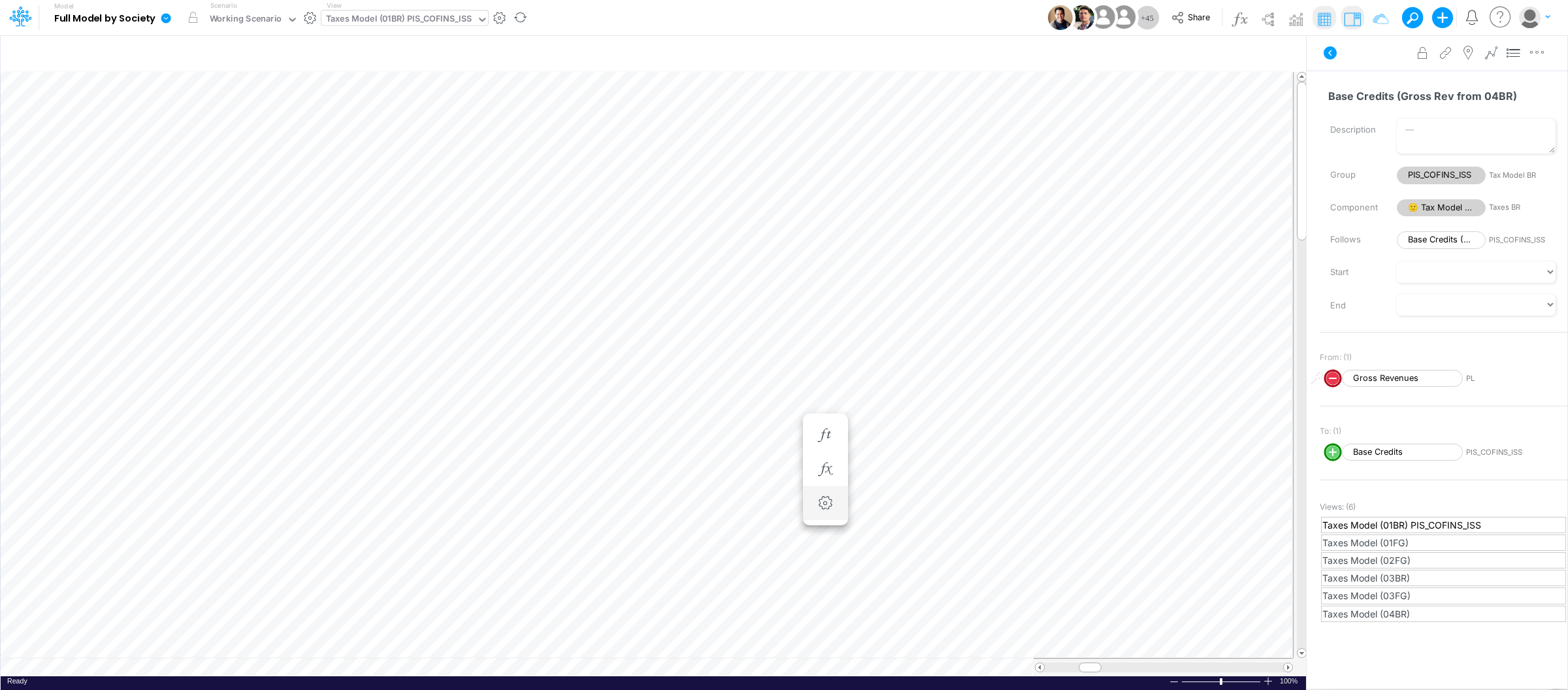
scroll to position [0, 1]
type input "Intercos G&A"
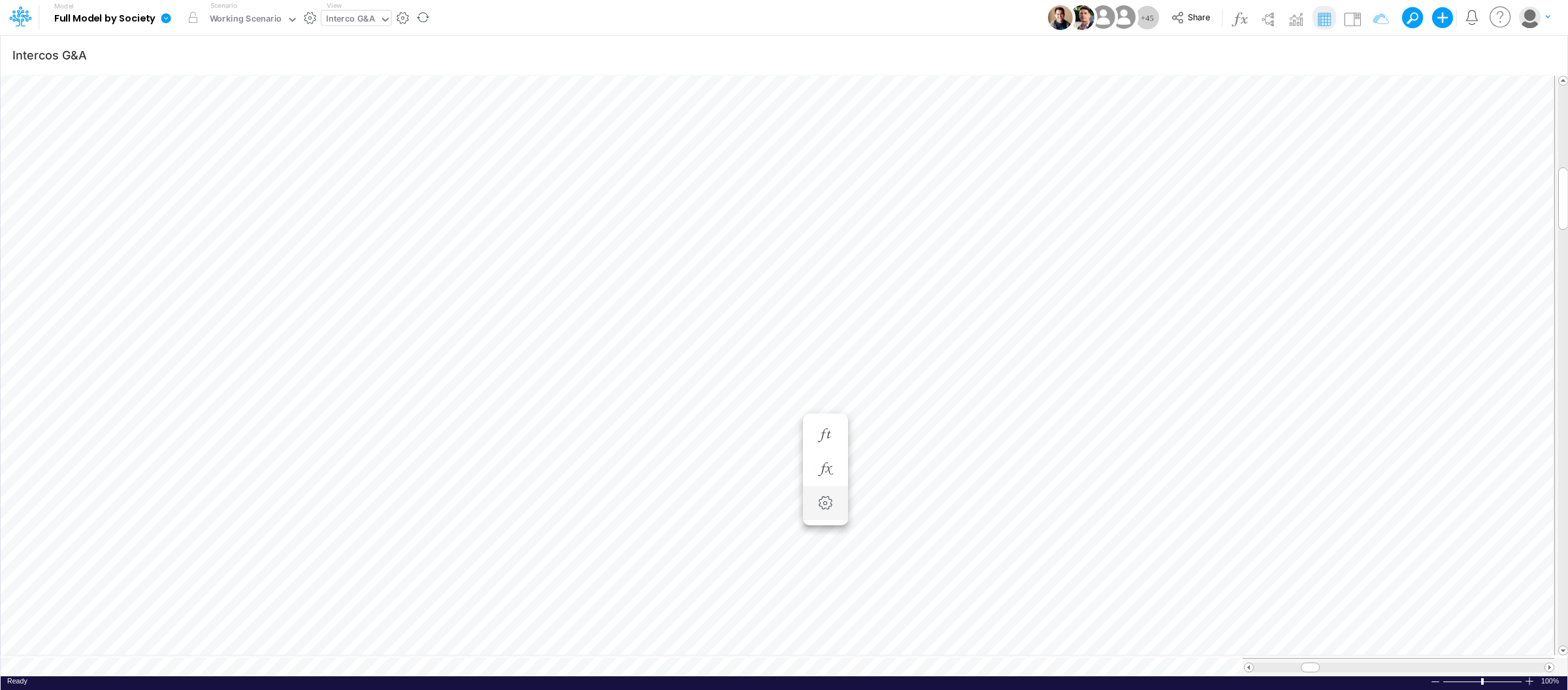
scroll to position [0, 1]
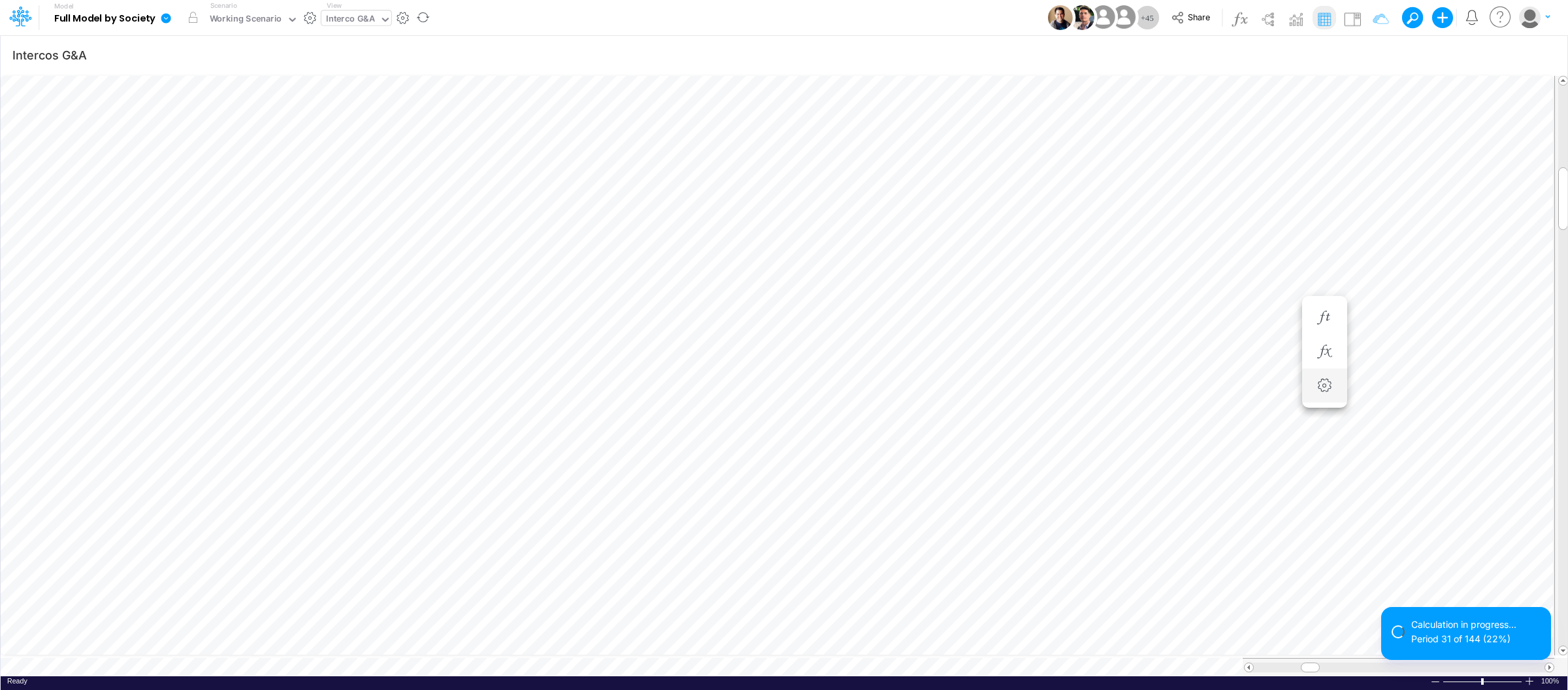
scroll to position [0, 1]
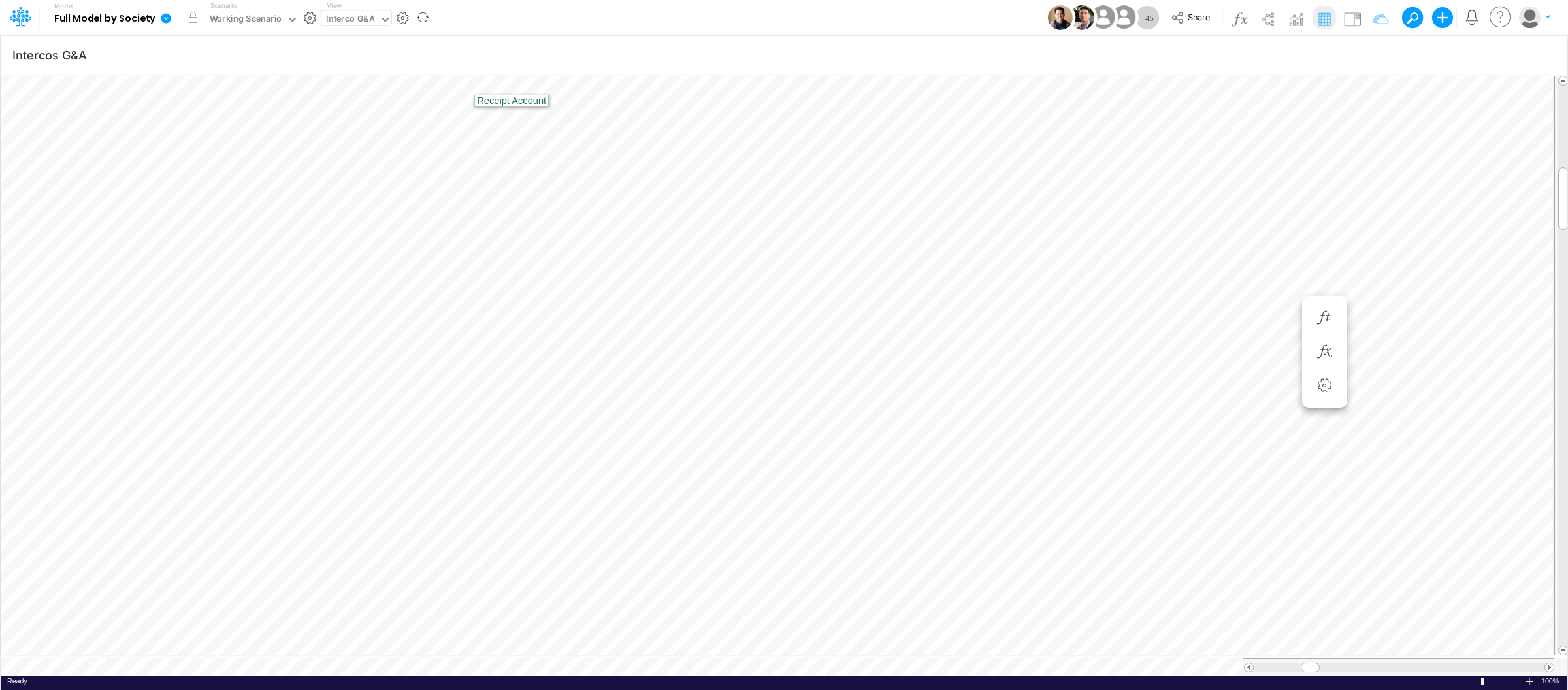
click at [342, 22] on div "Interco G&A" at bounding box center [351, 19] width 49 height 15
type input "import"
click at [424, 40] on div "Taxes Model (01BR) Import Taxes" at bounding box center [409, 43] width 176 height 22
click at [464, 24] on icon at bounding box center [470, 20] width 12 height 12
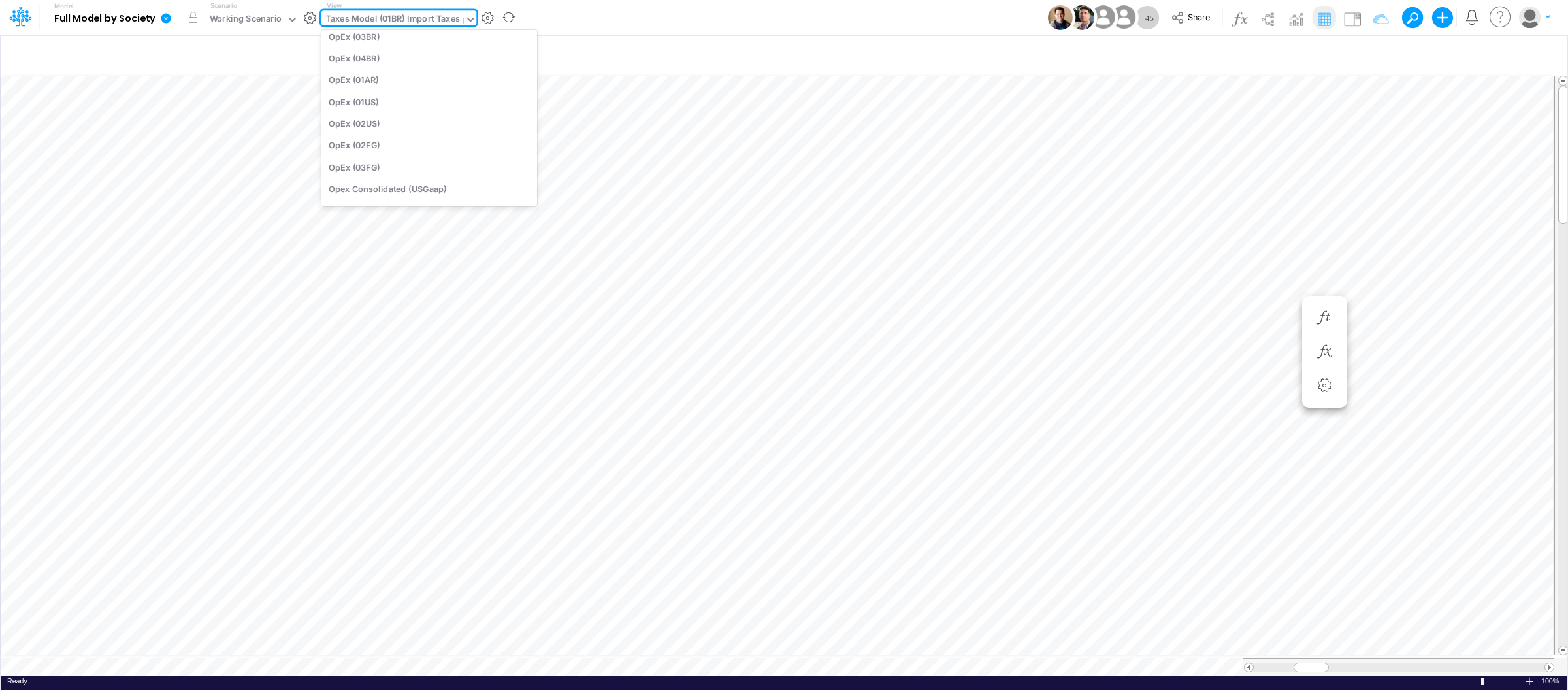
type input "bs"
type input "BS (USGAAP) - Detailed"
click at [1532, 679] on div at bounding box center [1529, 680] width 10 height 10
click at [1531, 678] on div at bounding box center [1529, 680] width 10 height 10
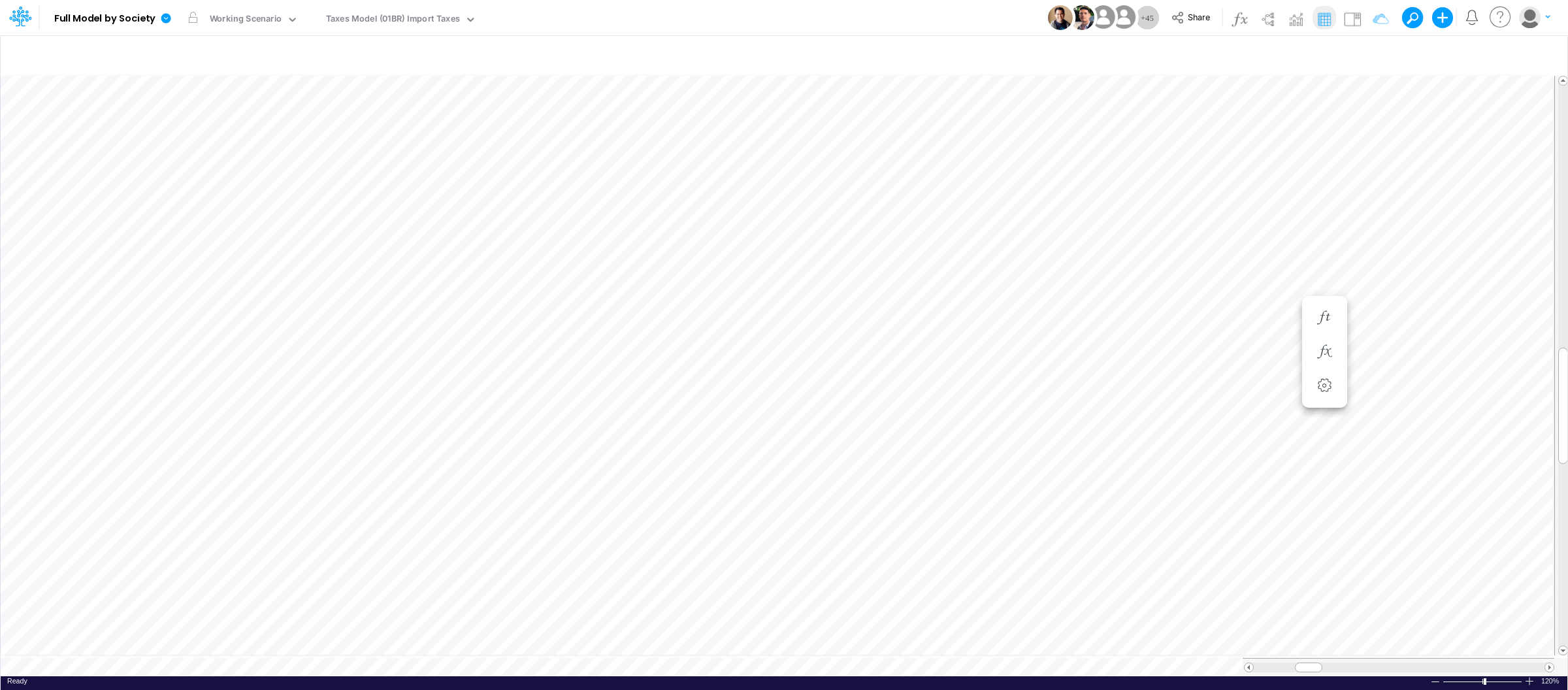
scroll to position [0, 1]
type input "BS (USGAAP) - Detailed"
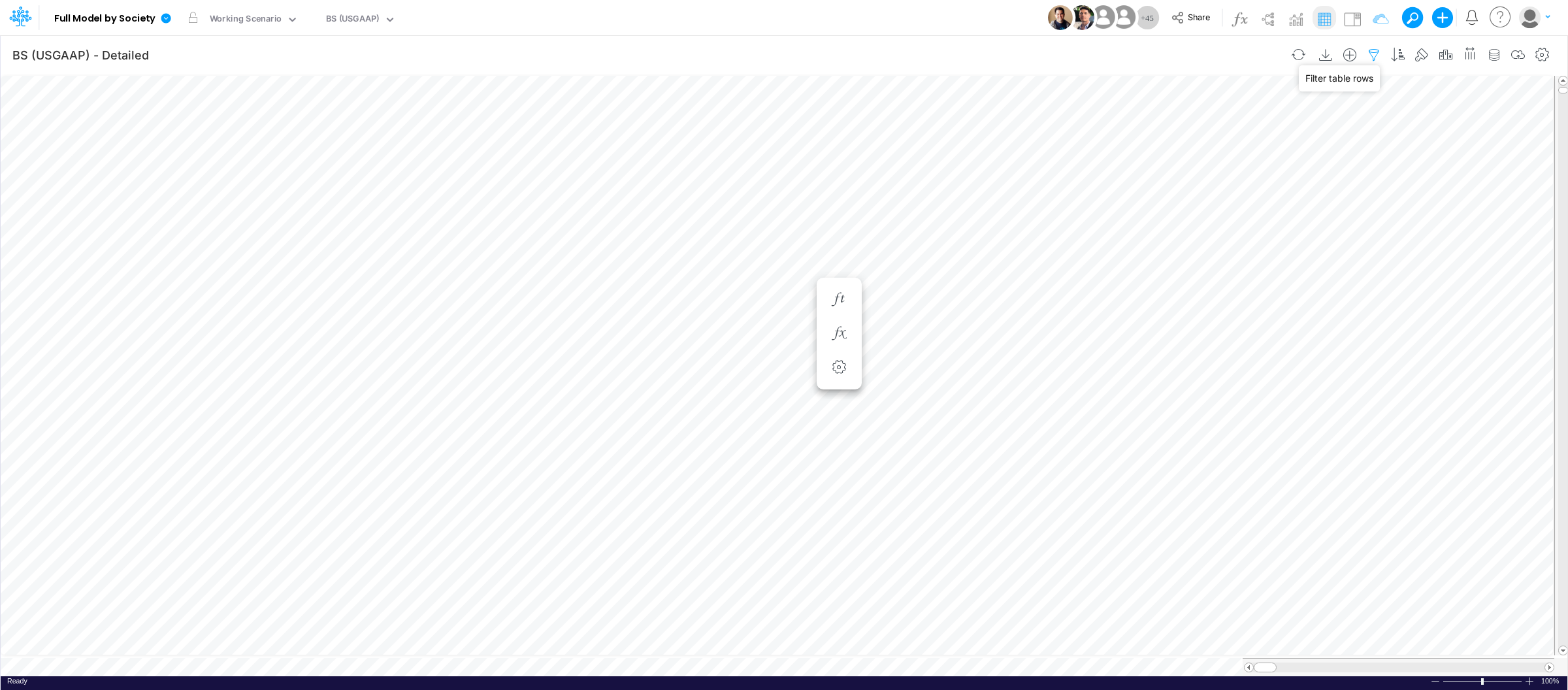
click at [1372, 54] on icon "button" at bounding box center [1374, 56] width 20 height 14
select select "tableSearchOR"
select select "notEqual"
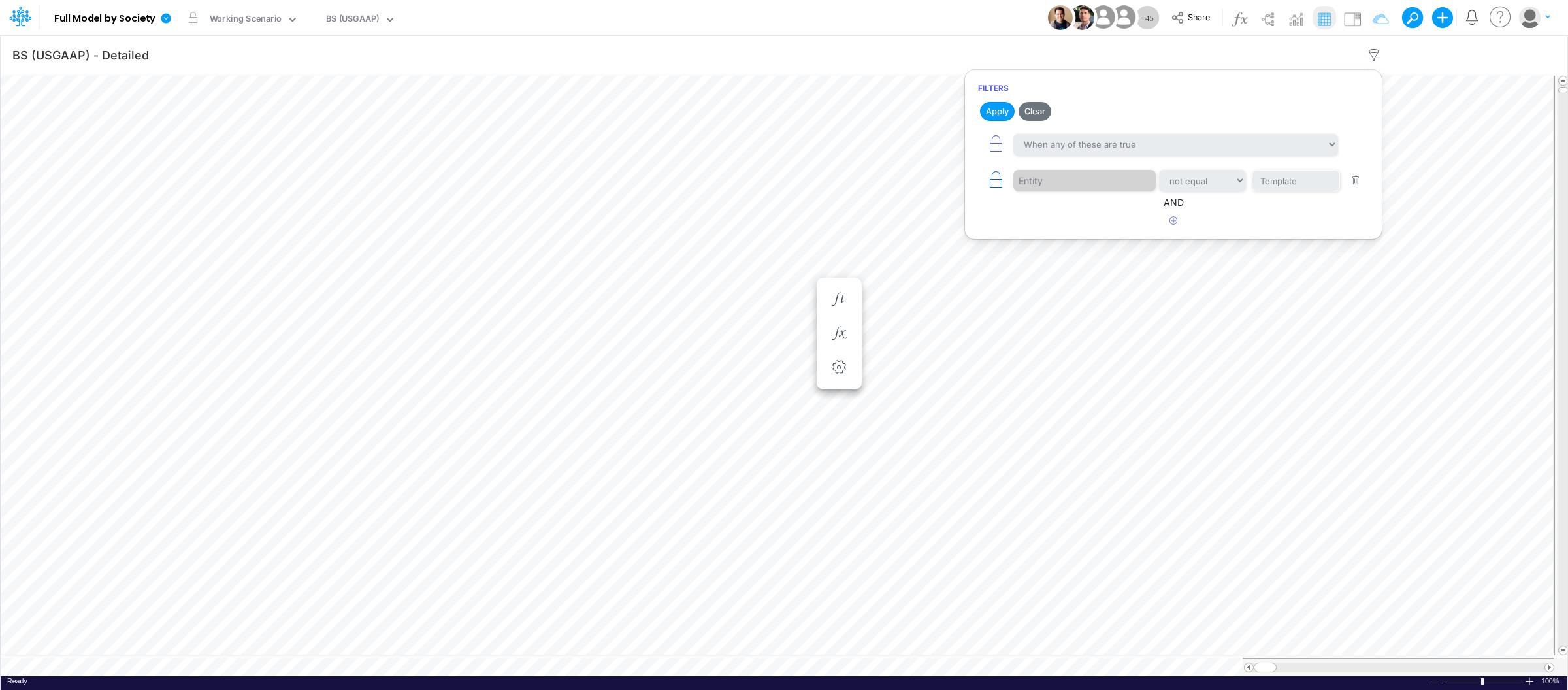
click at [994, 181] on icon "button" at bounding box center [995, 179] width 18 height 18
select select "notEqual"
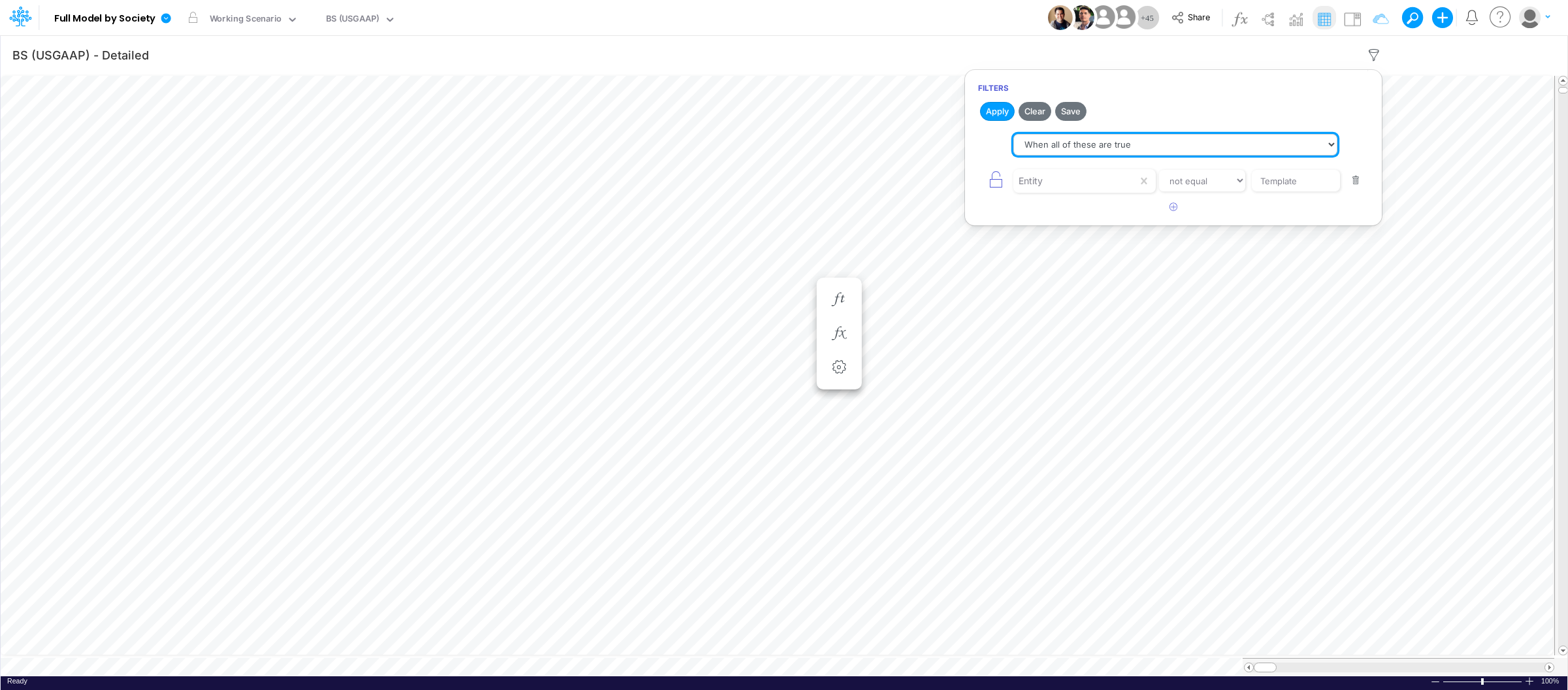
click at [1135, 149] on select "When all of these are true When any of these are true" at bounding box center [1174, 145] width 324 height 23
select select "tableSearchOR"
click at [1013, 134] on select "When all of these are true When any of these are true" at bounding box center [1174, 145] width 324 height 23
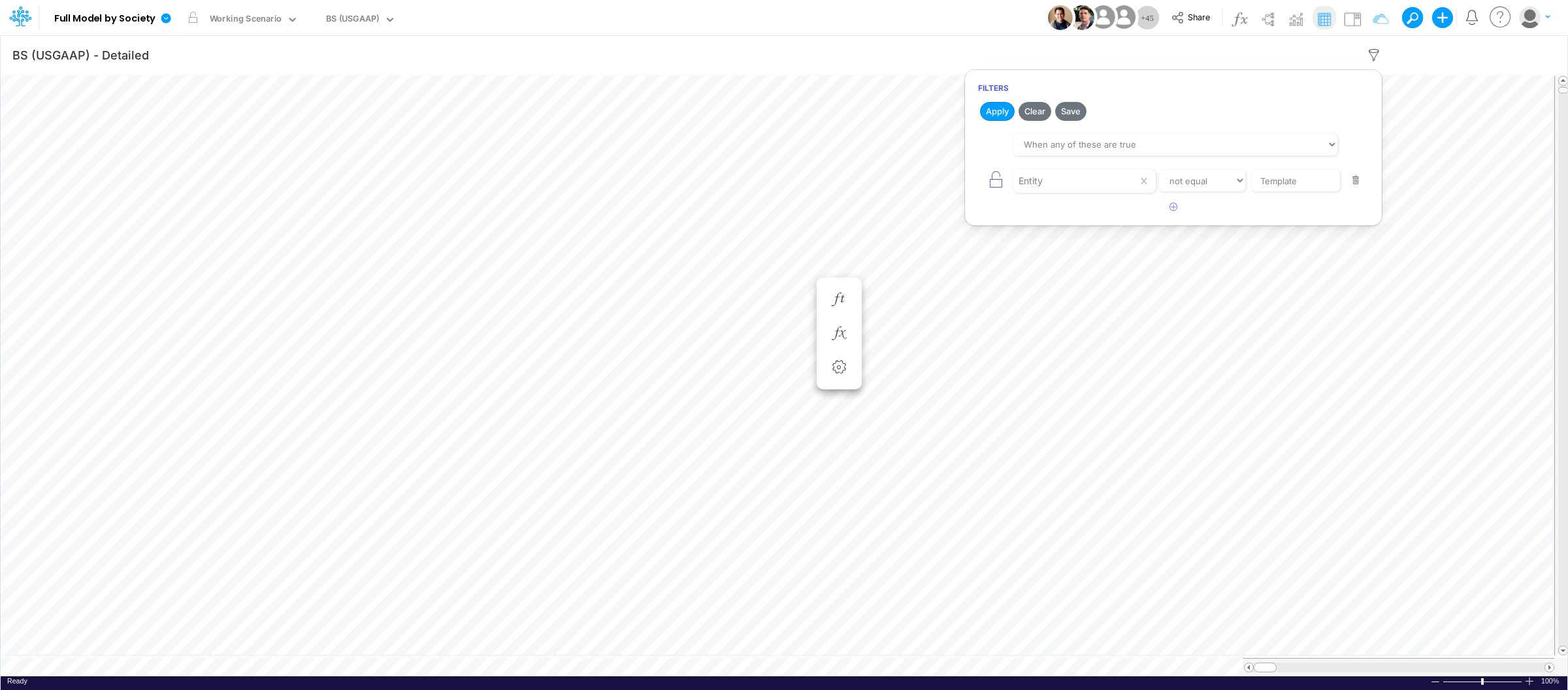
click at [1230, 200] on article at bounding box center [1173, 207] width 417 height 22
click at [1210, 187] on select "equals not equal starts with ends with contains" at bounding box center [1202, 181] width 88 height 23
select select "equals"
click at [1158, 170] on select "equals not equal starts with ends with contains" at bounding box center [1202, 181] width 88 height 23
click at [1301, 178] on input "Template" at bounding box center [1296, 181] width 89 height 23
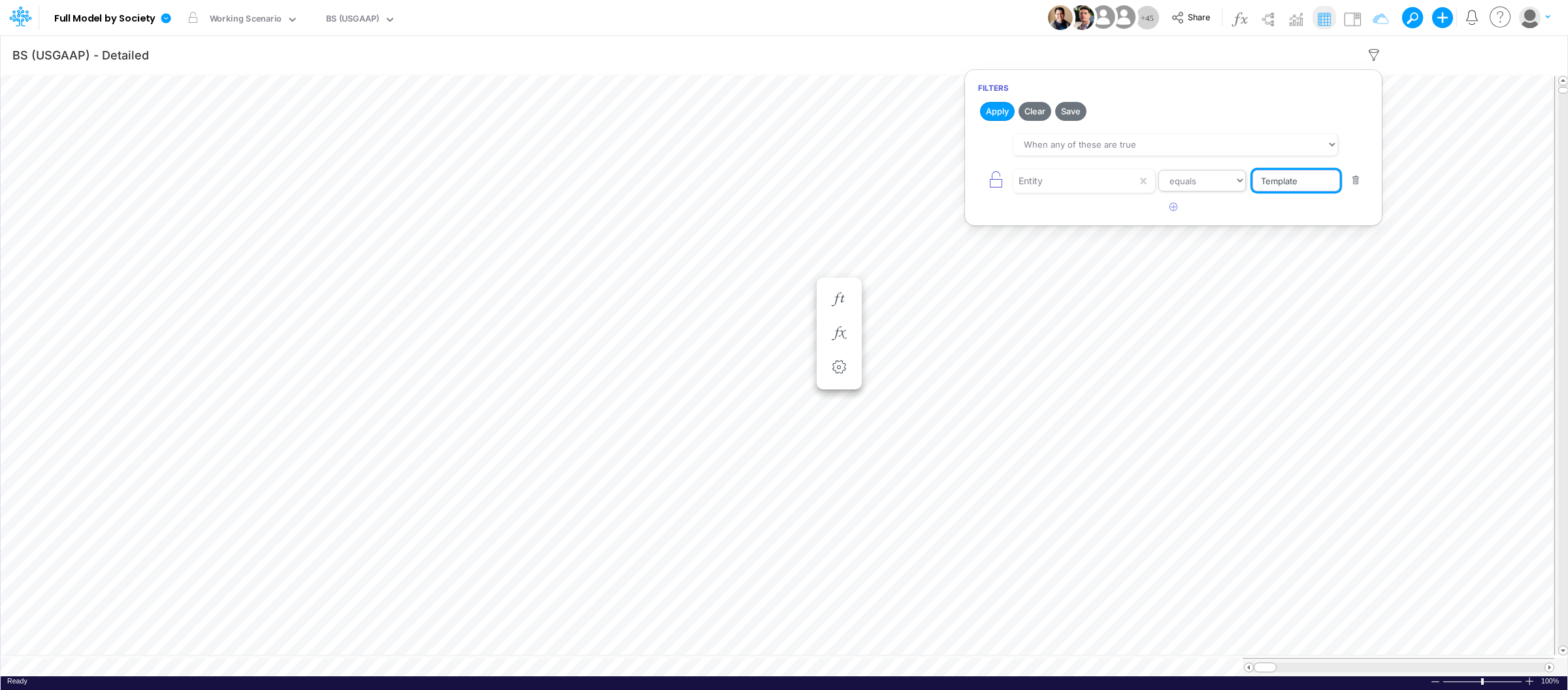
drag, startPoint x: 1315, startPoint y: 178, endPoint x: 1214, endPoint y: 176, distance: 101.0
click at [1214, 176] on div "Entity equals not equal starts with ends with contains Template" at bounding box center [1173, 181] width 390 height 30
type input "0"
type input "01AR"
click at [1364, 54] on icon "button" at bounding box center [1374, 56] width 20 height 14
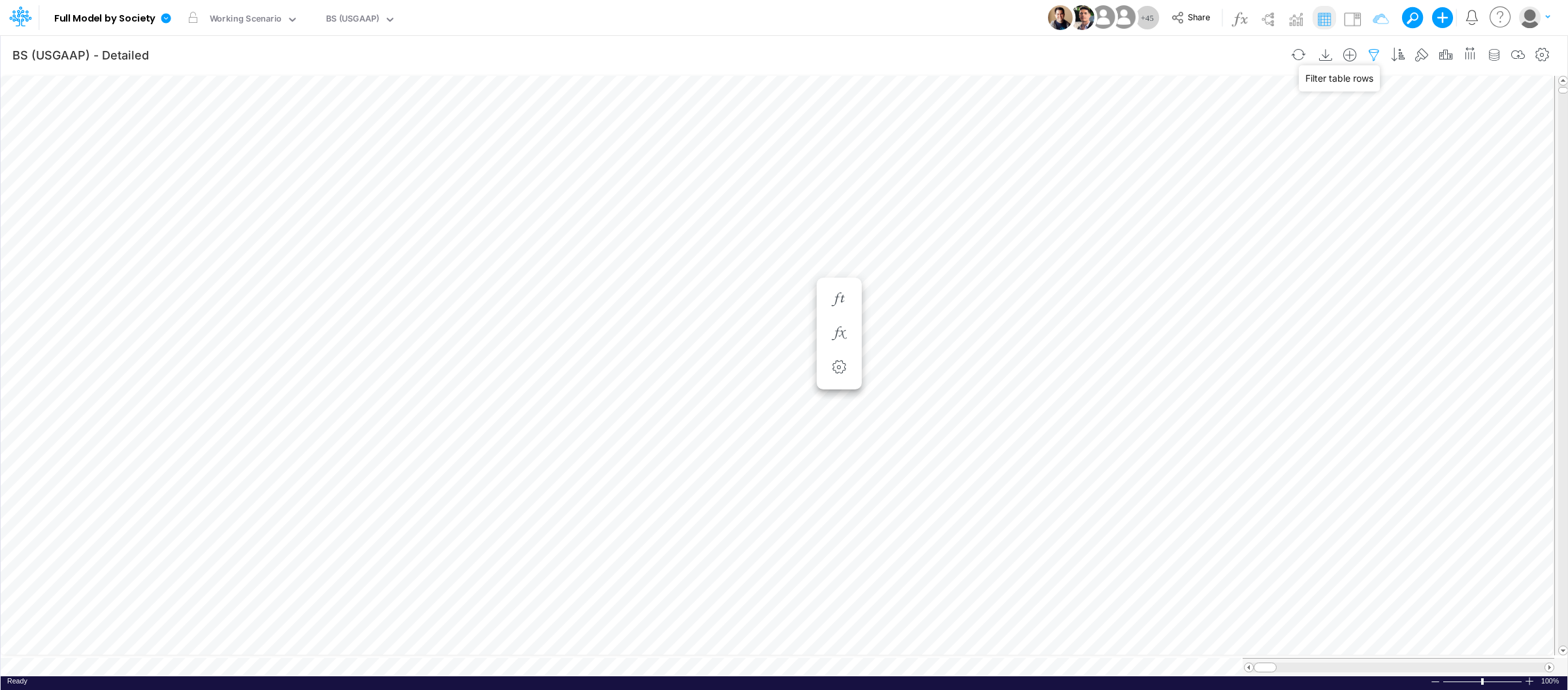
select select "tableSearchOR"
select select "notEqual"
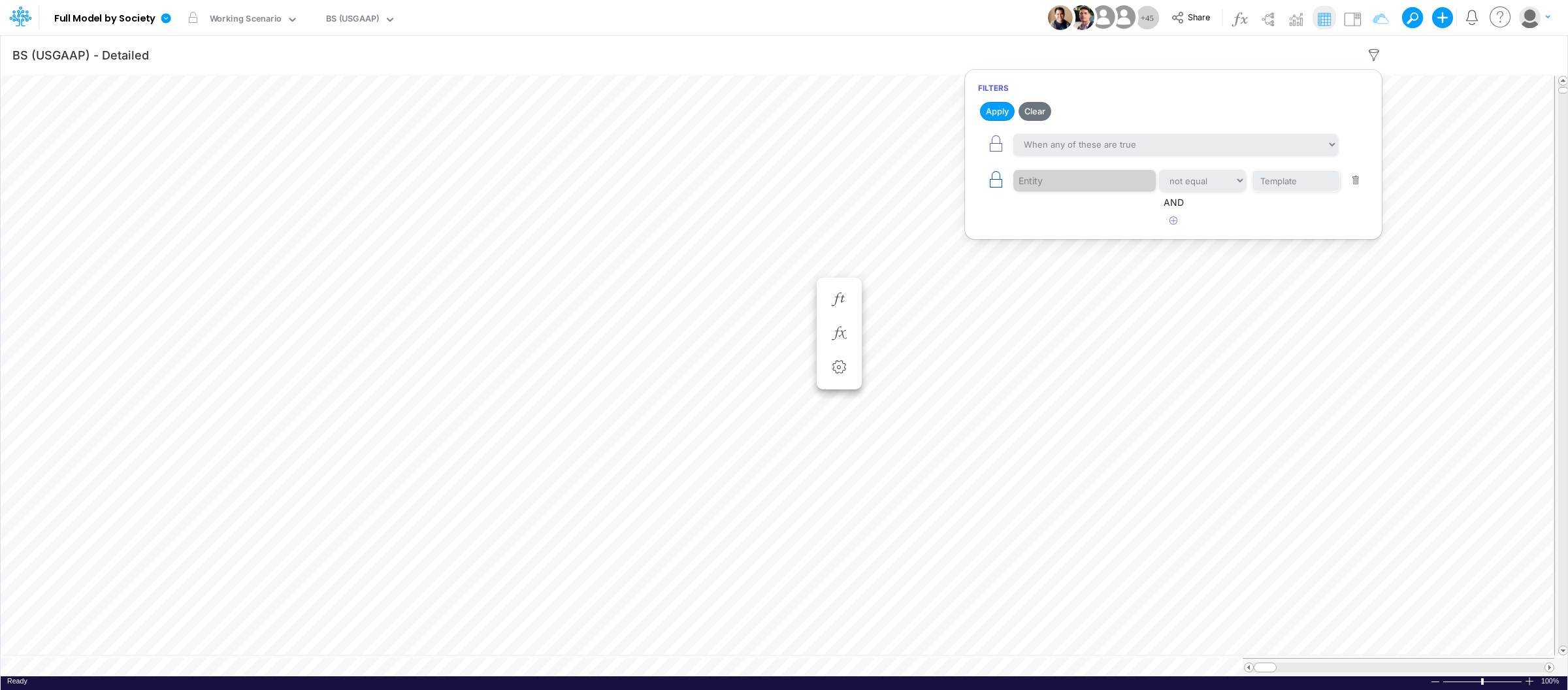
click at [996, 183] on icon "button" at bounding box center [995, 179] width 18 height 18
select select "notEqual"
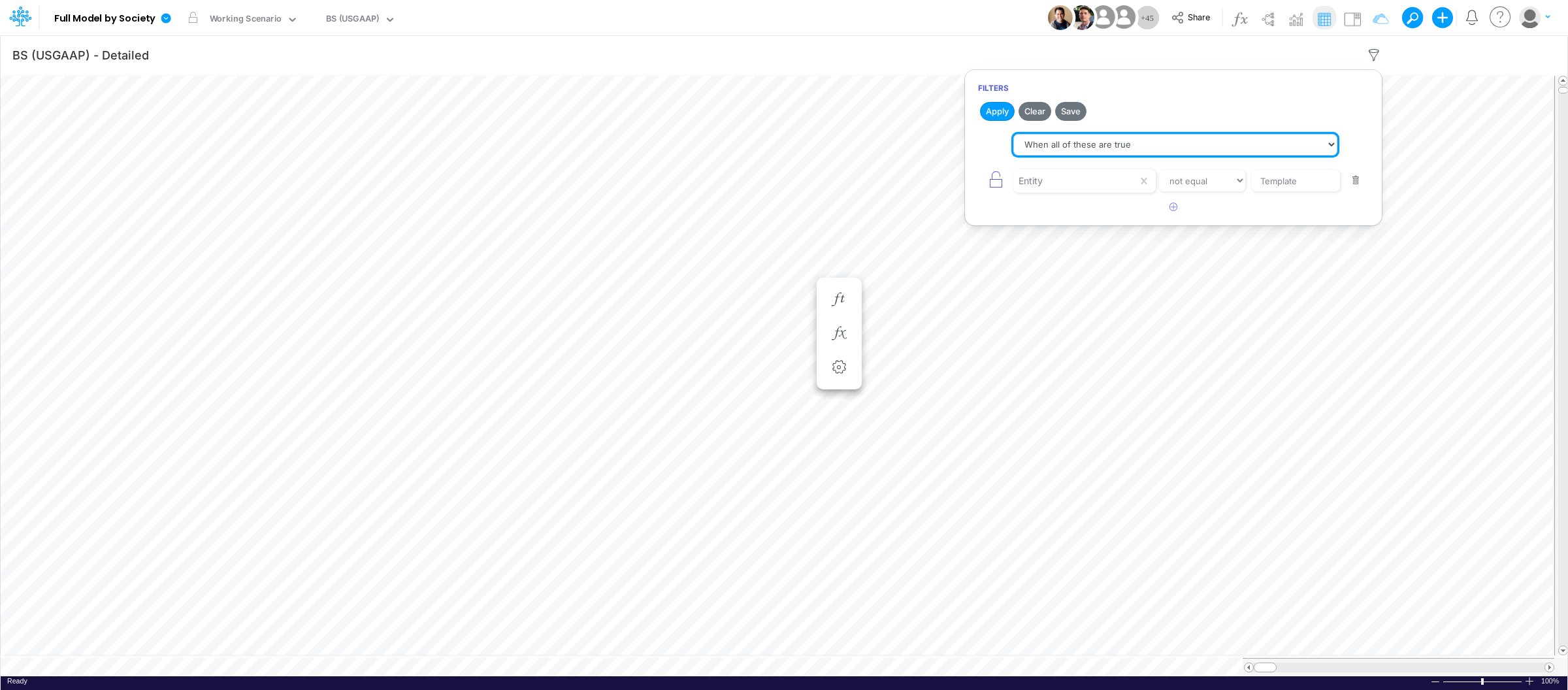
click at [1158, 144] on select "When all of these are true When any of these are true" at bounding box center [1174, 145] width 324 height 23
select select "tableSearchOR"
click at [1013, 134] on select "When all of these are true When any of these are true" at bounding box center [1174, 145] width 324 height 23
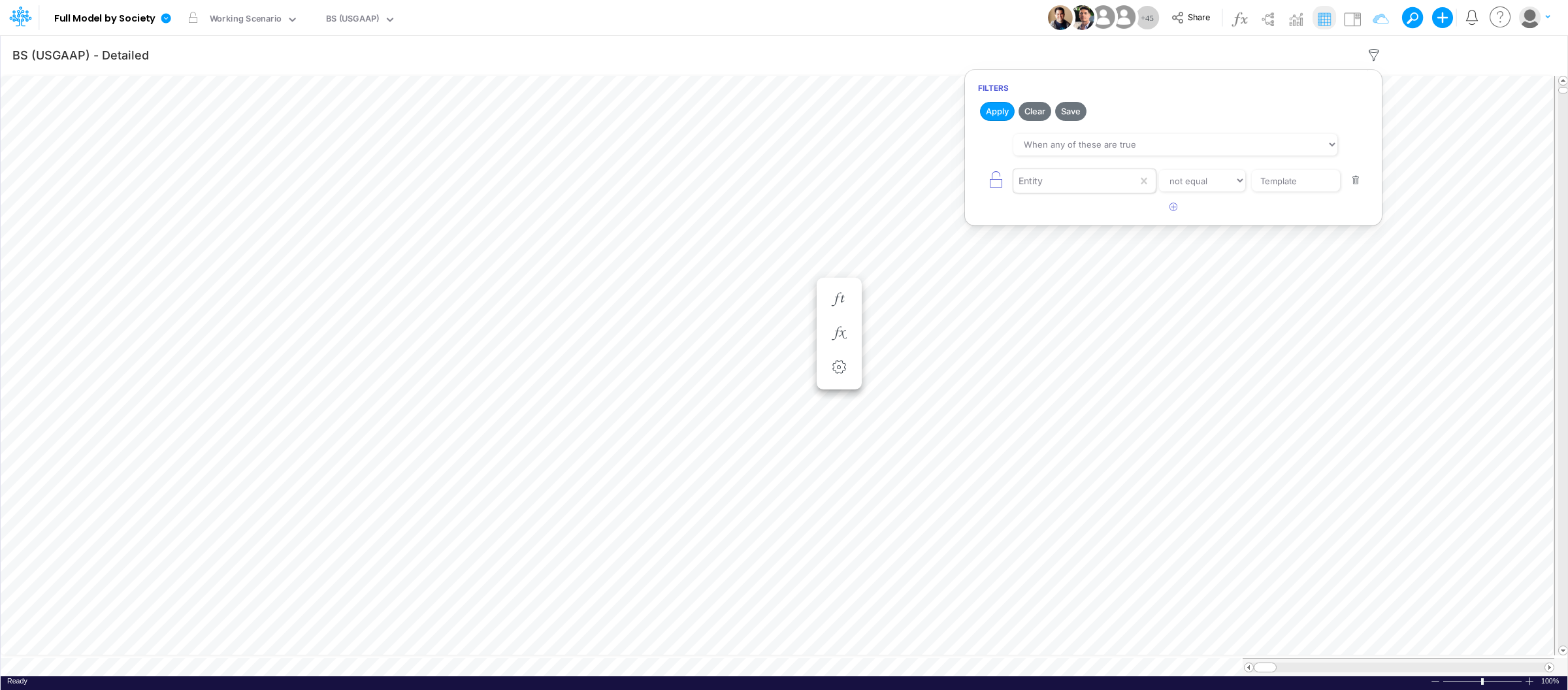
click at [1084, 182] on div "Entity" at bounding box center [1074, 181] width 124 height 23
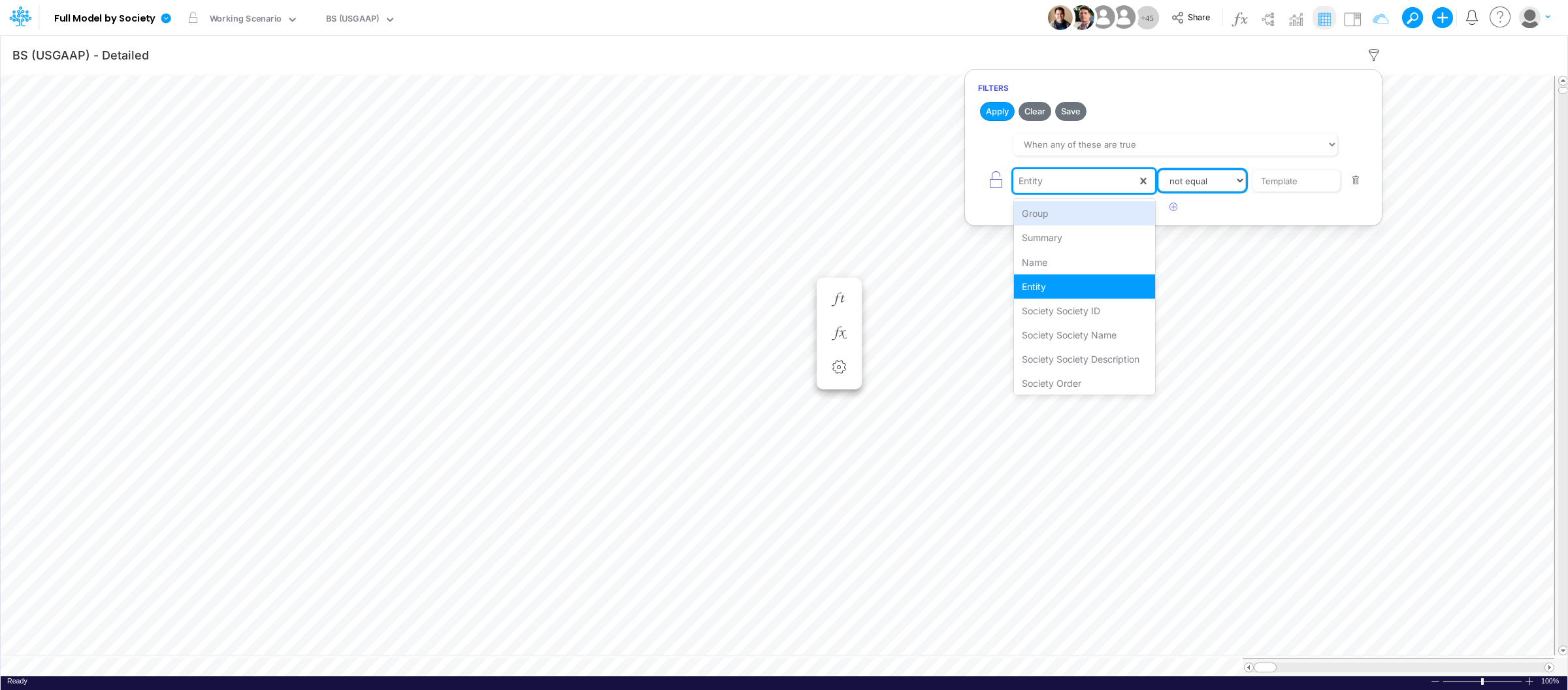
click at [1225, 175] on select "equals not equal starts with ends with contains" at bounding box center [1202, 181] width 88 height 23
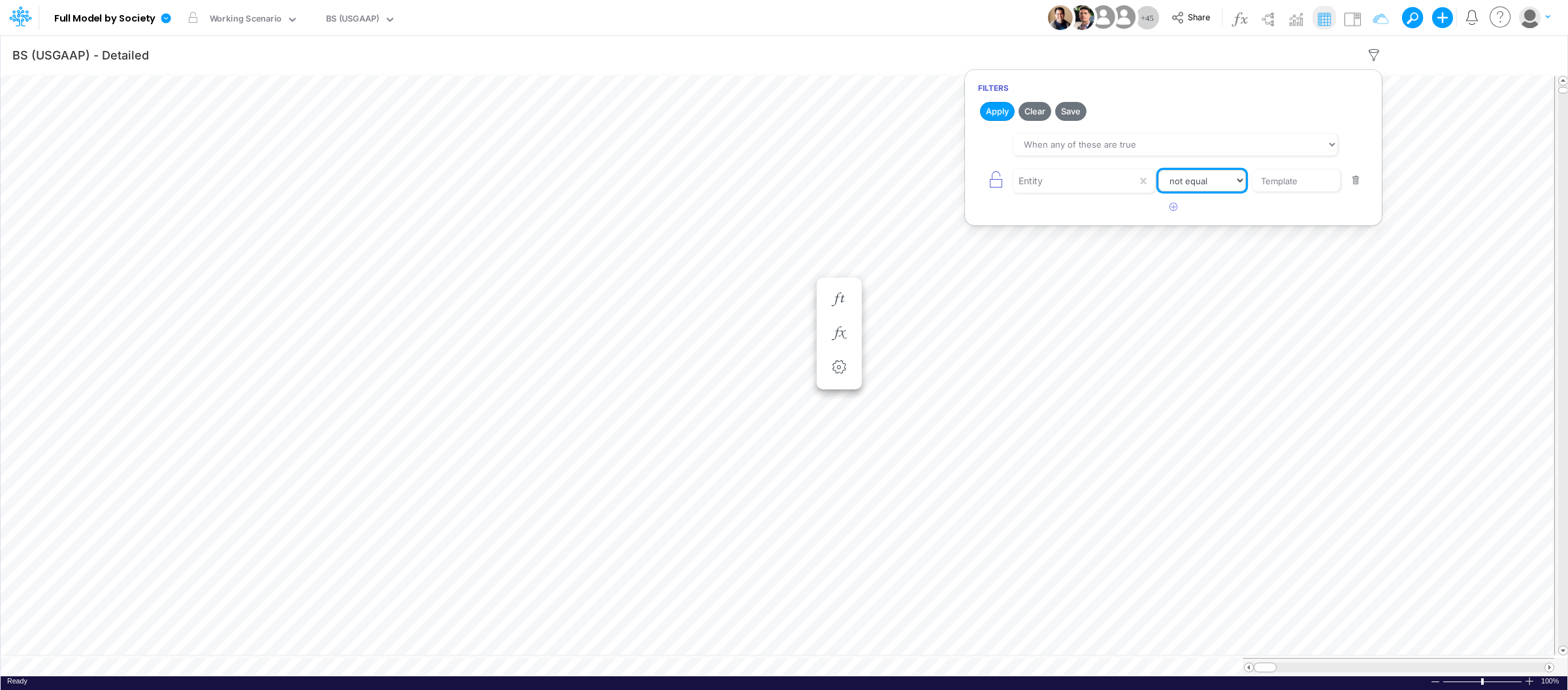
select select "equals"
click at [1158, 170] on select "equals not equal starts with ends with contains" at bounding box center [1202, 181] width 88 height 23
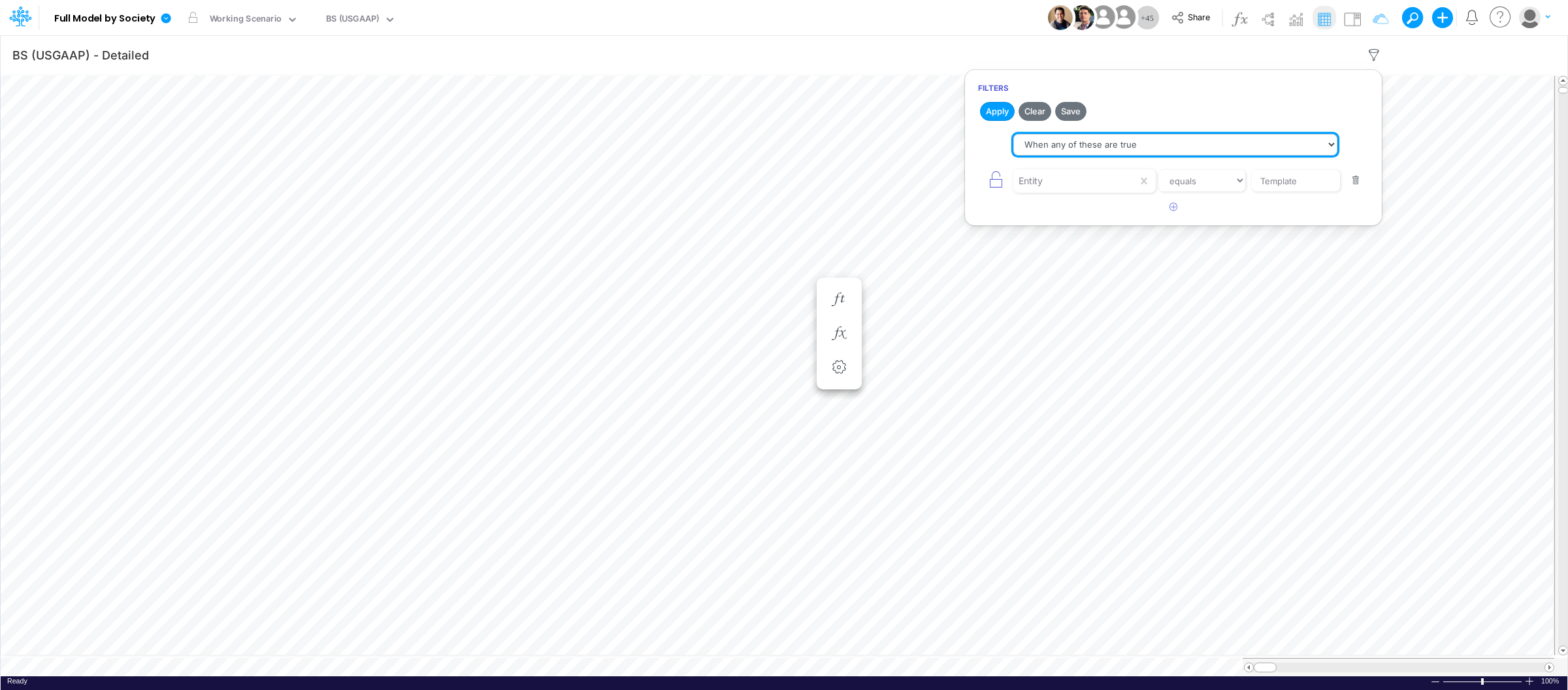
click at [1251, 146] on select "When all of these are true When any of these are true" at bounding box center [1174, 145] width 324 height 23
click at [1013, 134] on select "When all of these are true When any of these are true" at bounding box center [1174, 145] width 324 height 23
click at [1253, 145] on select "When all of these are true When any of these are true" at bounding box center [1174, 145] width 324 height 23
click at [1013, 134] on select "When all of these are true When any of these are true" at bounding box center [1174, 145] width 324 height 23
click at [1241, 144] on select "When all of these are true When any of these are true" at bounding box center [1174, 145] width 324 height 23
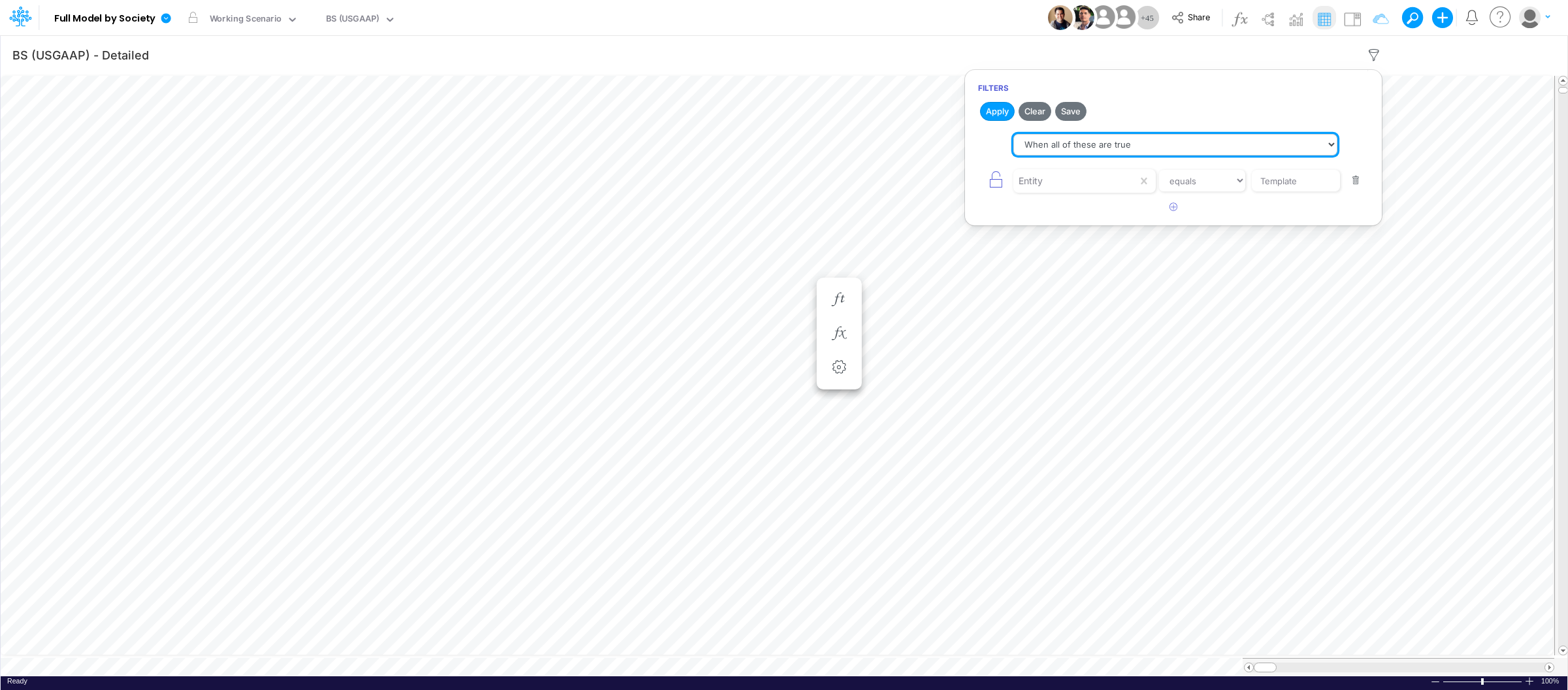
select select "tableSearchOR"
click at [1013, 134] on select "When all of these are true When any of these are true" at bounding box center [1174, 145] width 324 height 23
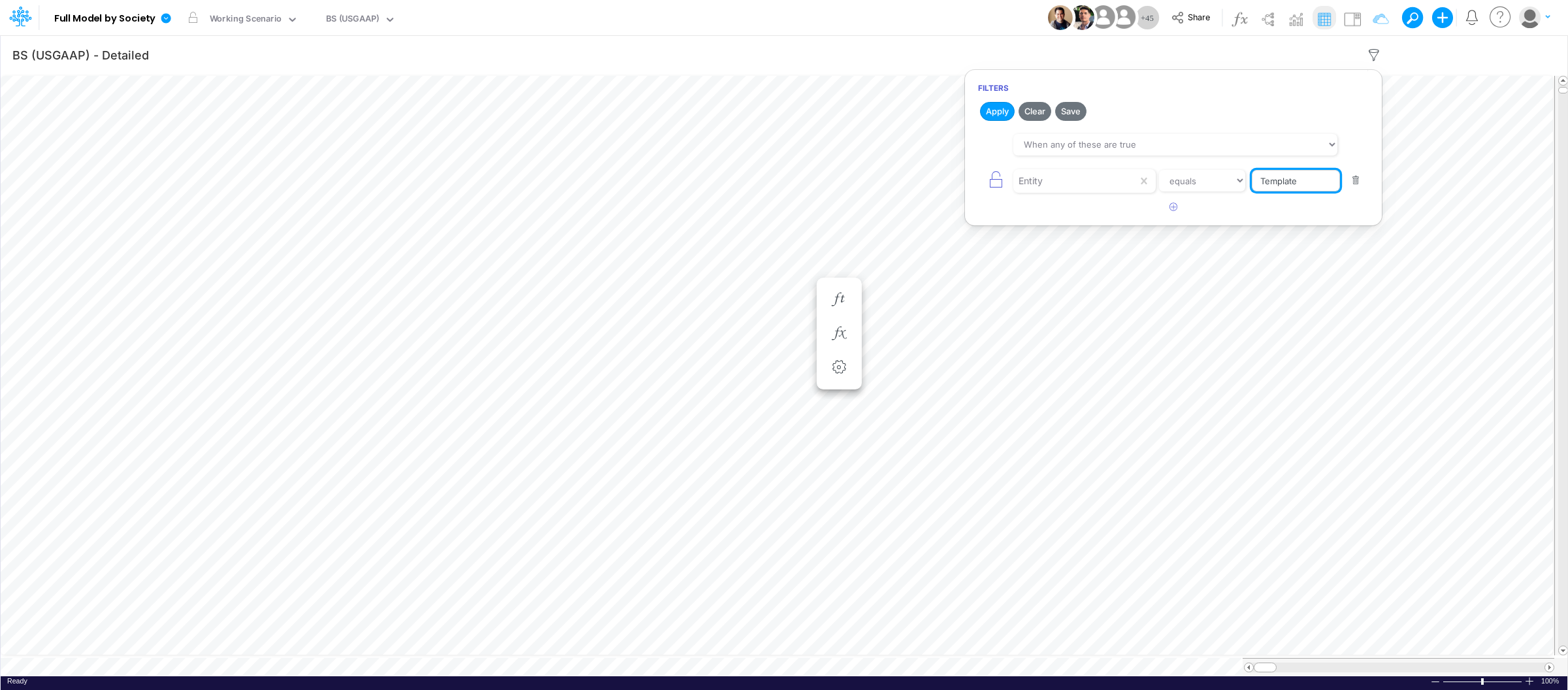
click at [1335, 181] on input "Template" at bounding box center [1296, 181] width 89 height 23
drag, startPoint x: 1329, startPoint y: 181, endPoint x: 1179, endPoint y: 183, distance: 150.0
click at [1179, 183] on div "Entity equals not equal starts with ends with contains Template" at bounding box center [1173, 181] width 390 height 30
type input "01AR"
click at [994, 115] on button "Apply" at bounding box center [997, 111] width 35 height 19
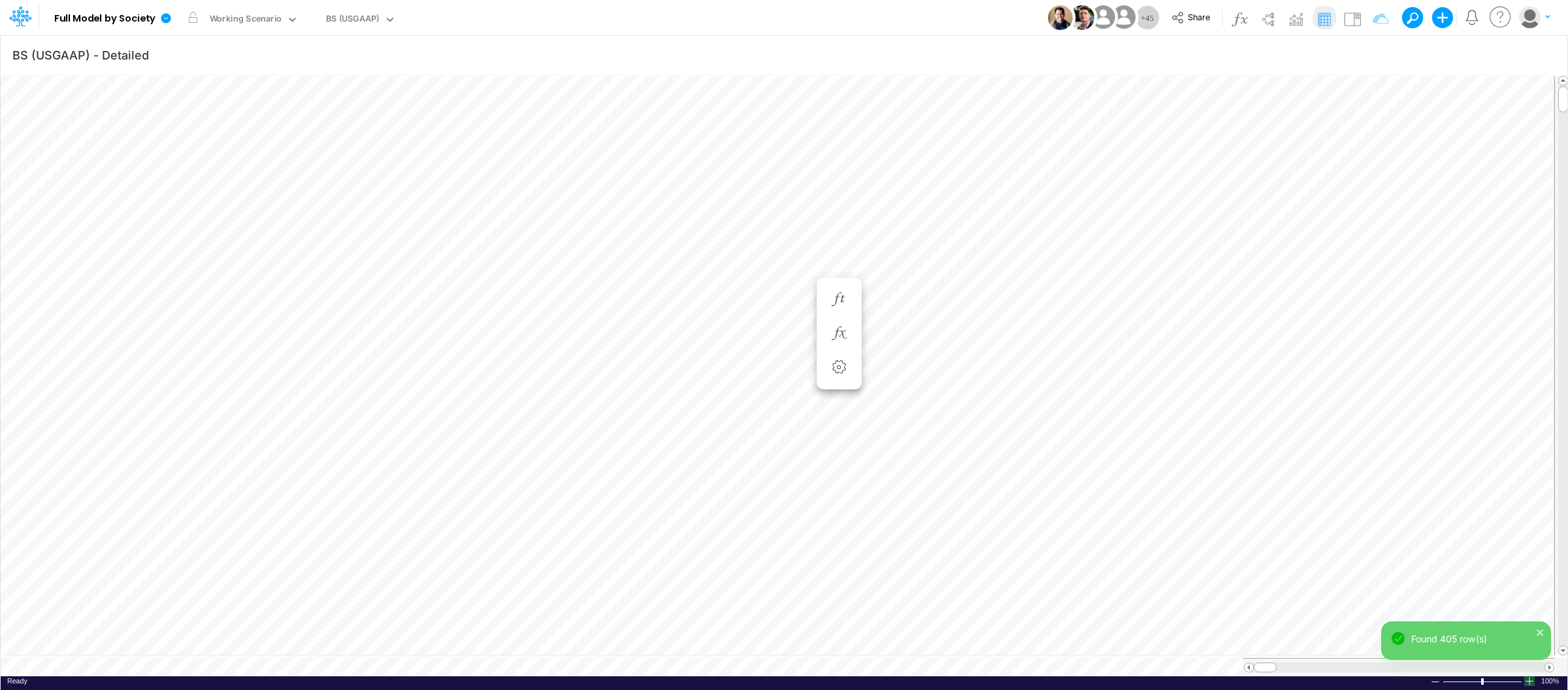
scroll to position [0, 1]
click at [1532, 678] on div at bounding box center [1529, 680] width 10 height 10
click at [1532, 678] on div at bounding box center [1529, 680] width 10 height 10
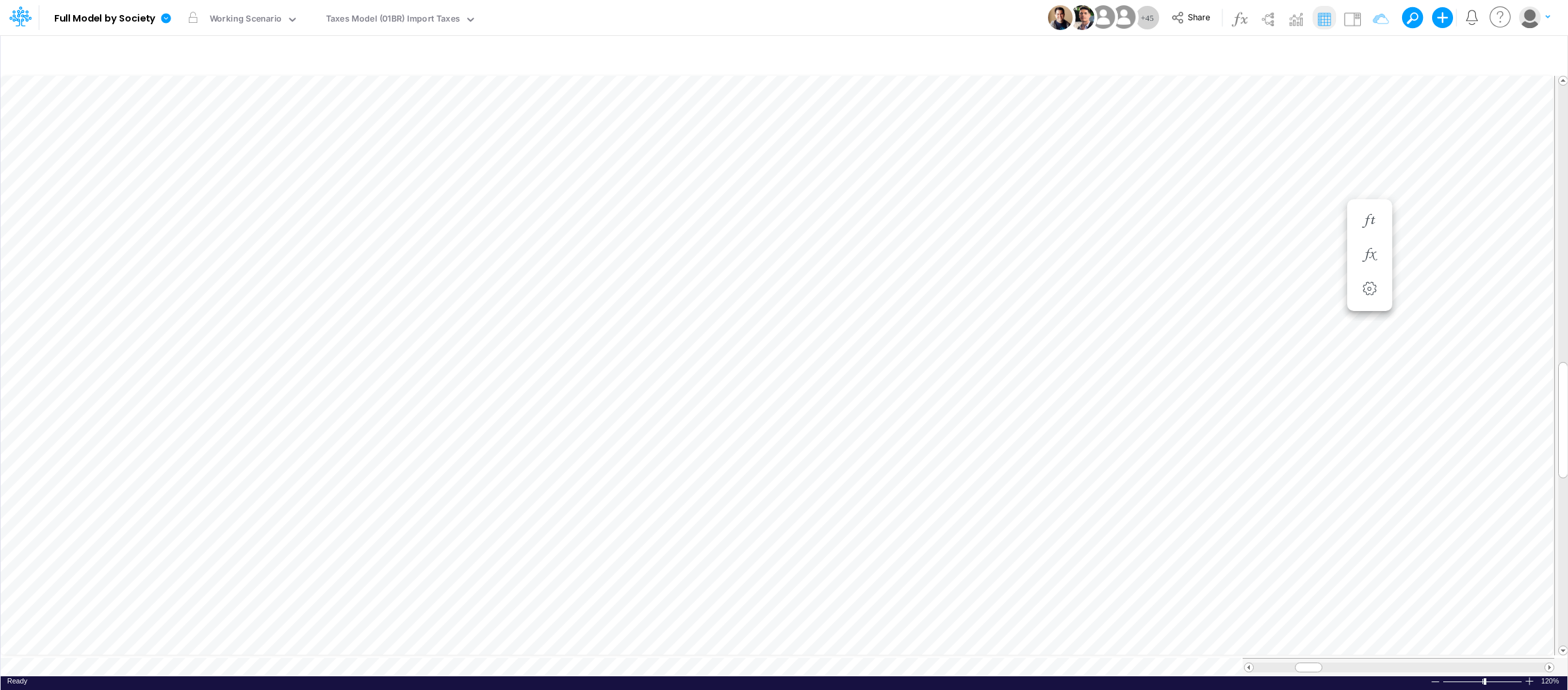
scroll to position [0, 1]
type input "Intercos G&A"
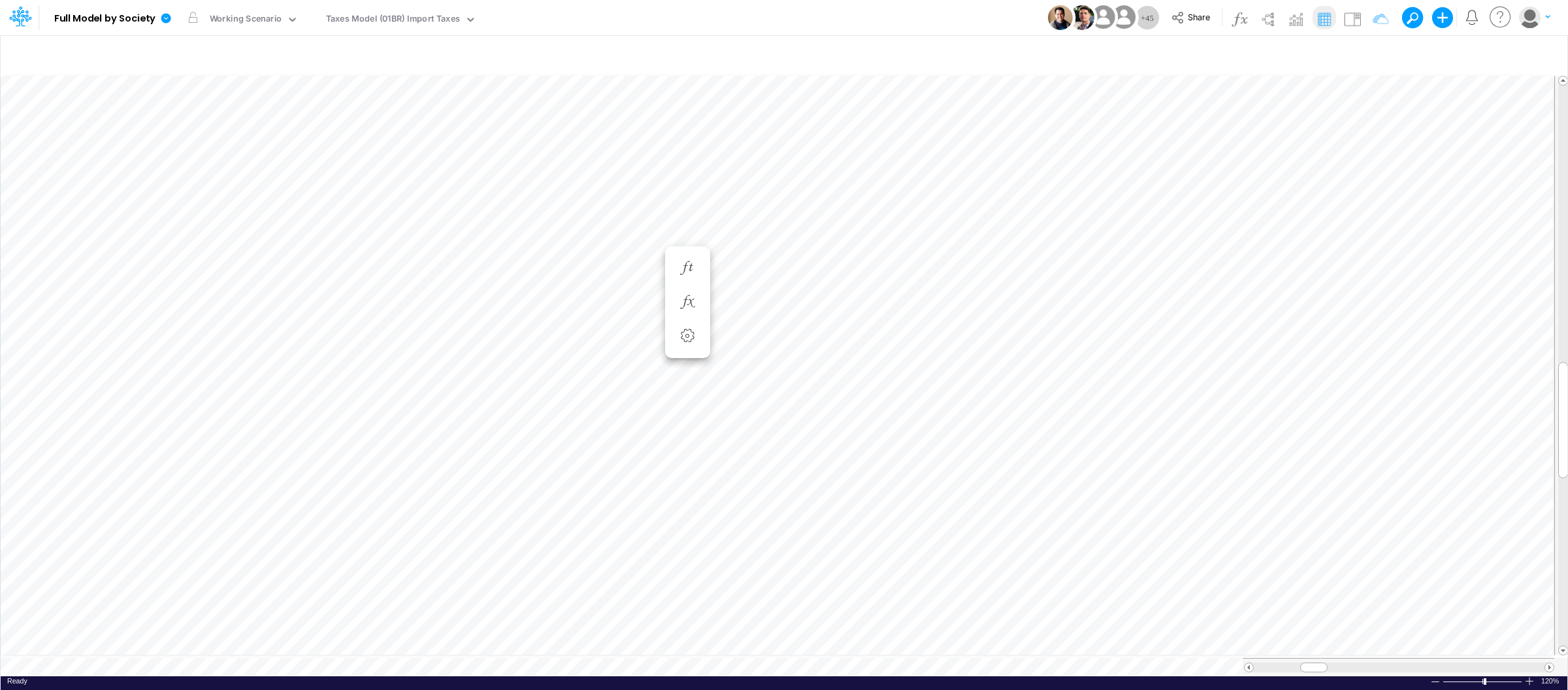
scroll to position [0, 1]
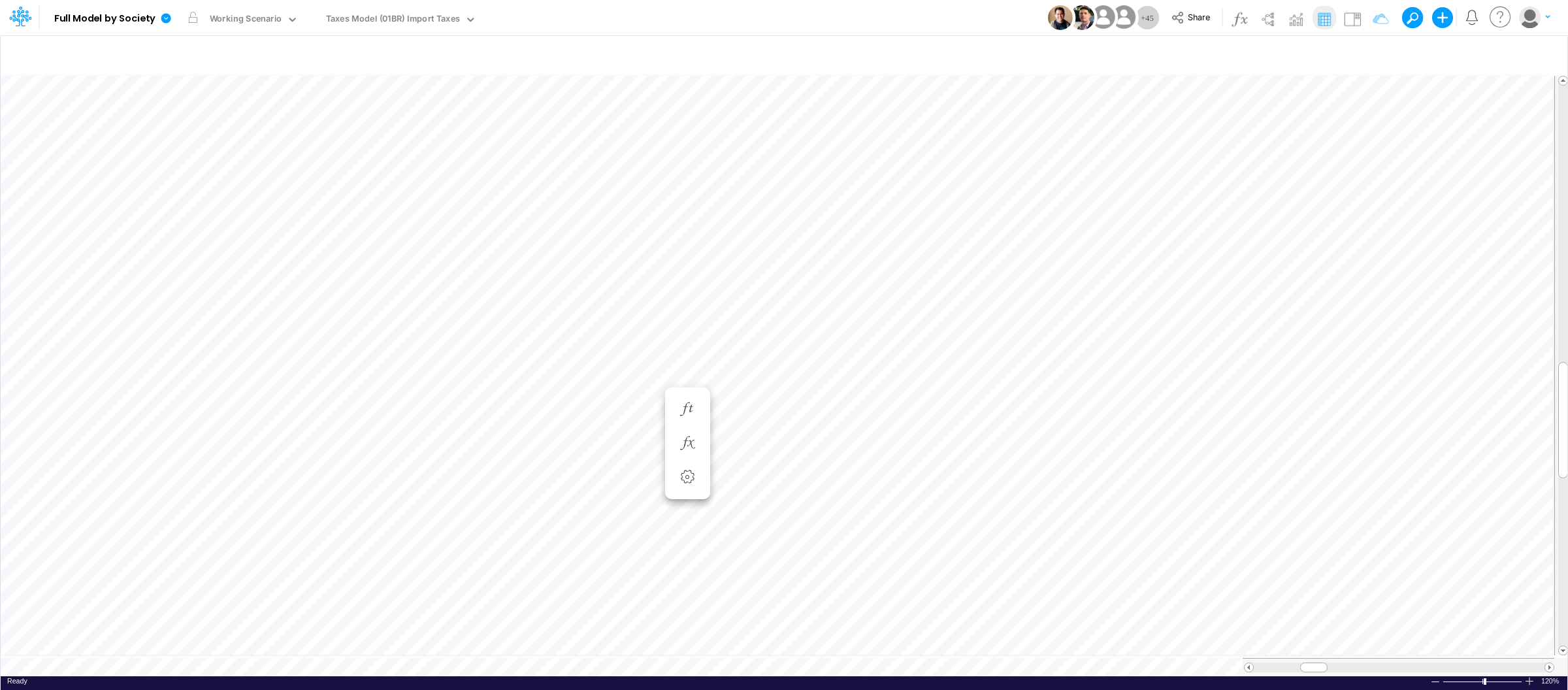
scroll to position [0, 1]
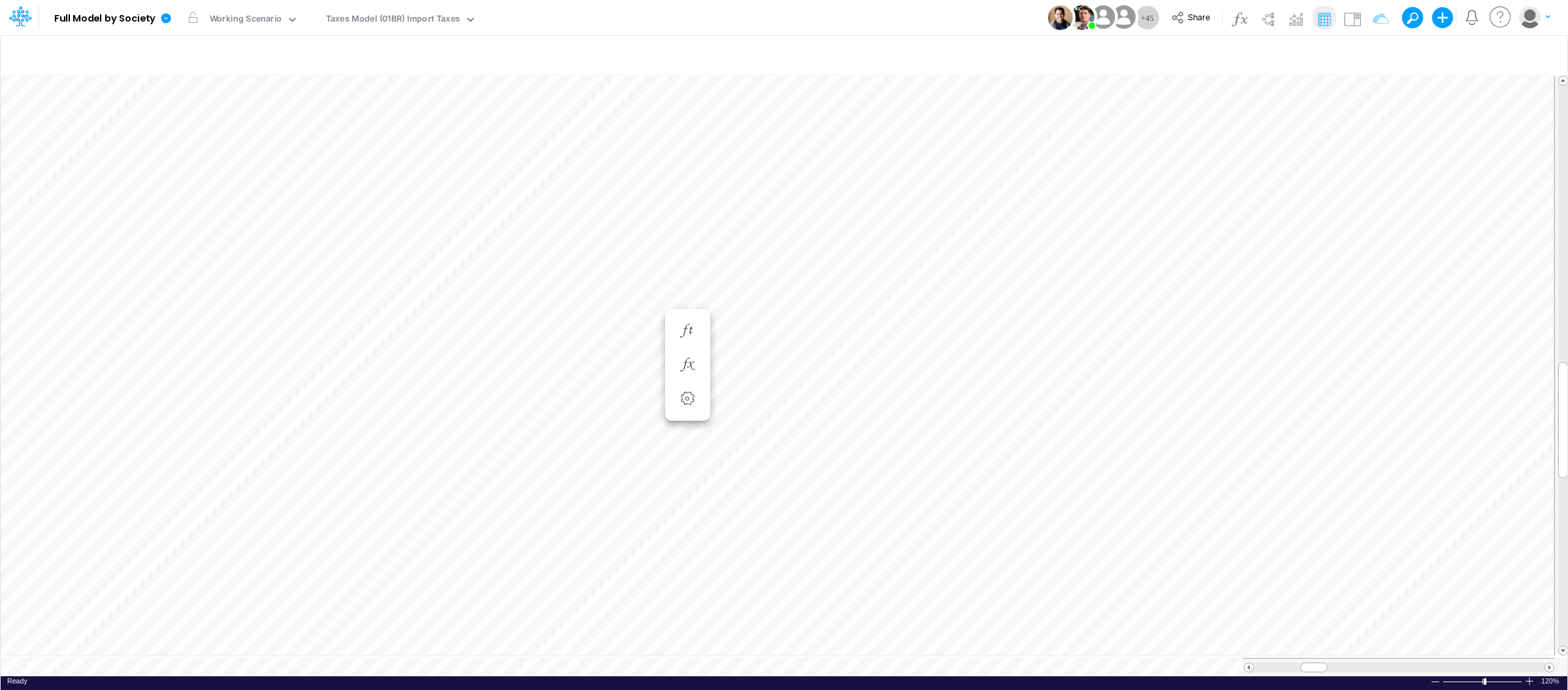
scroll to position [0, 1]
type input "BS (USGAAP) - Detailed"
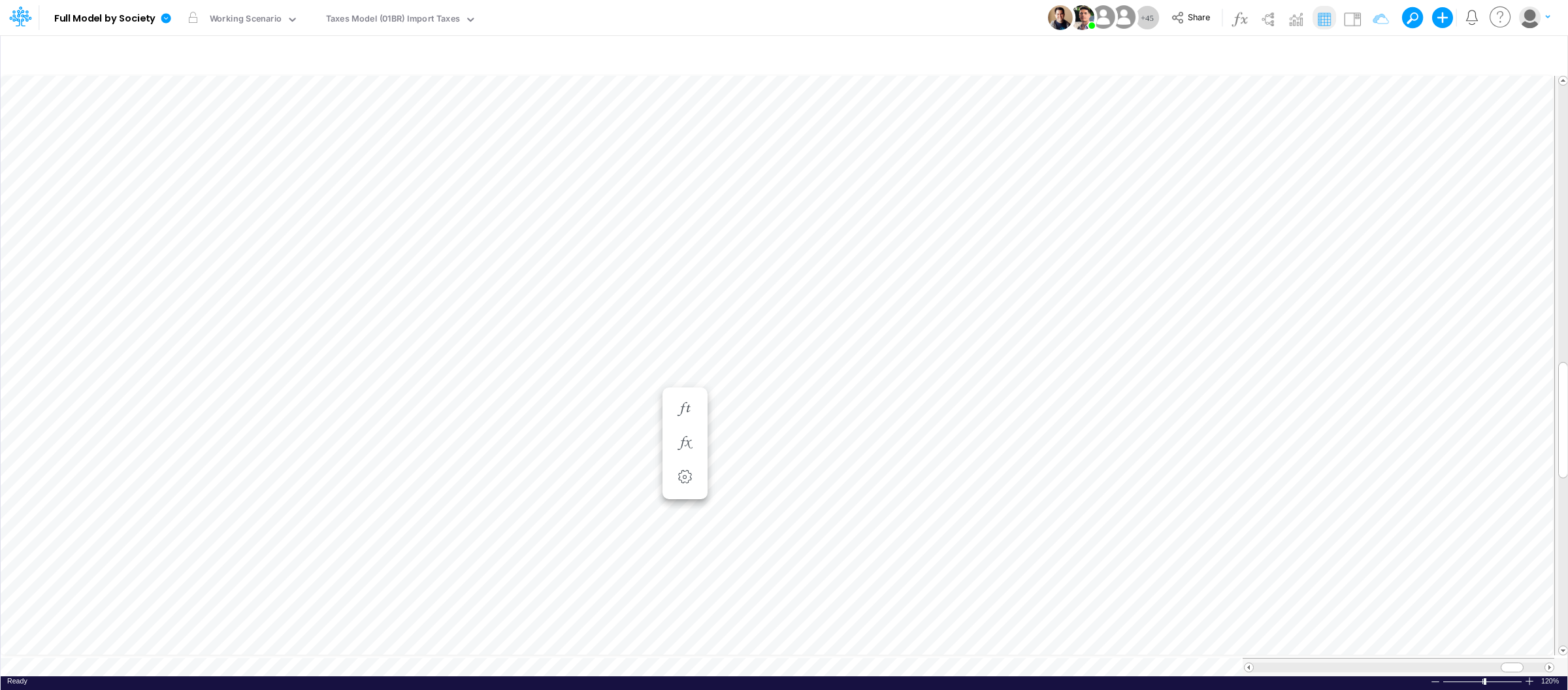
scroll to position [0, 1]
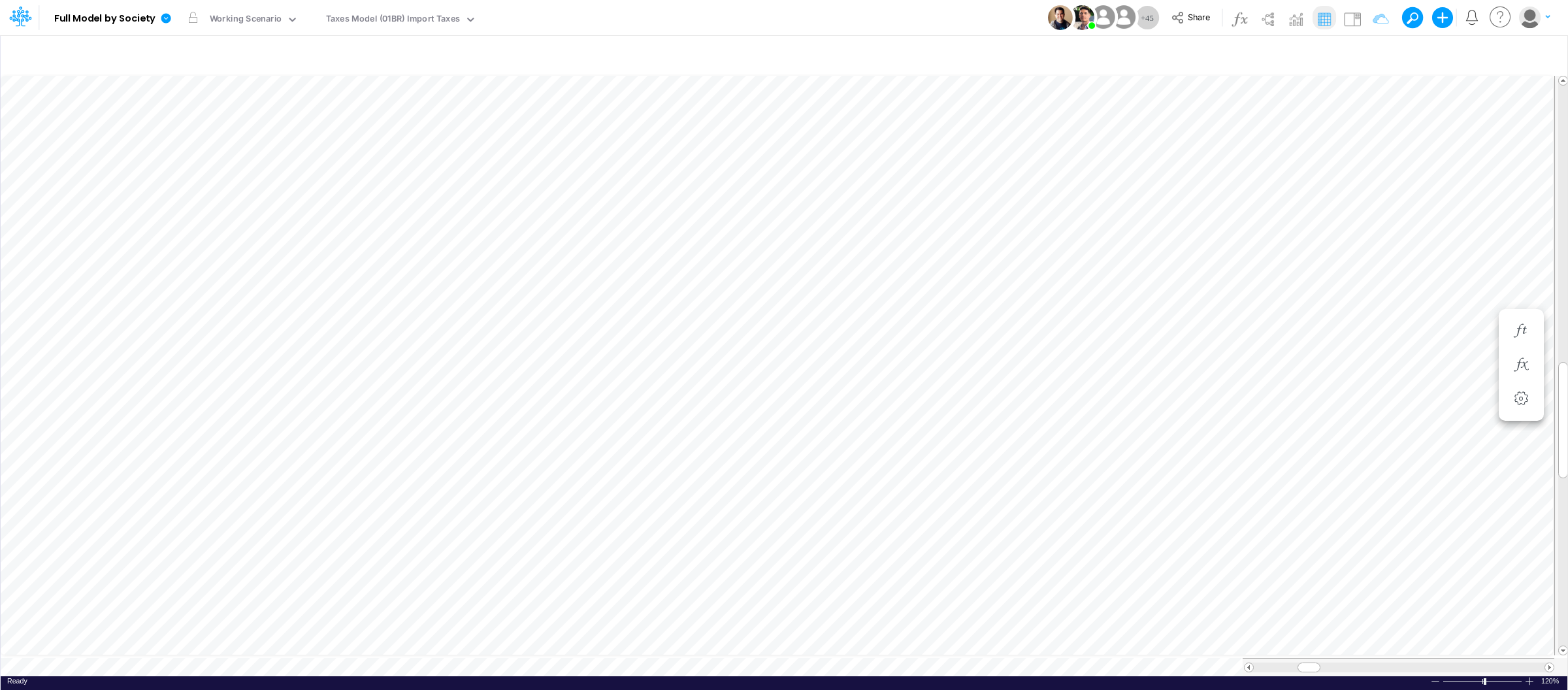
scroll to position [0, 1]
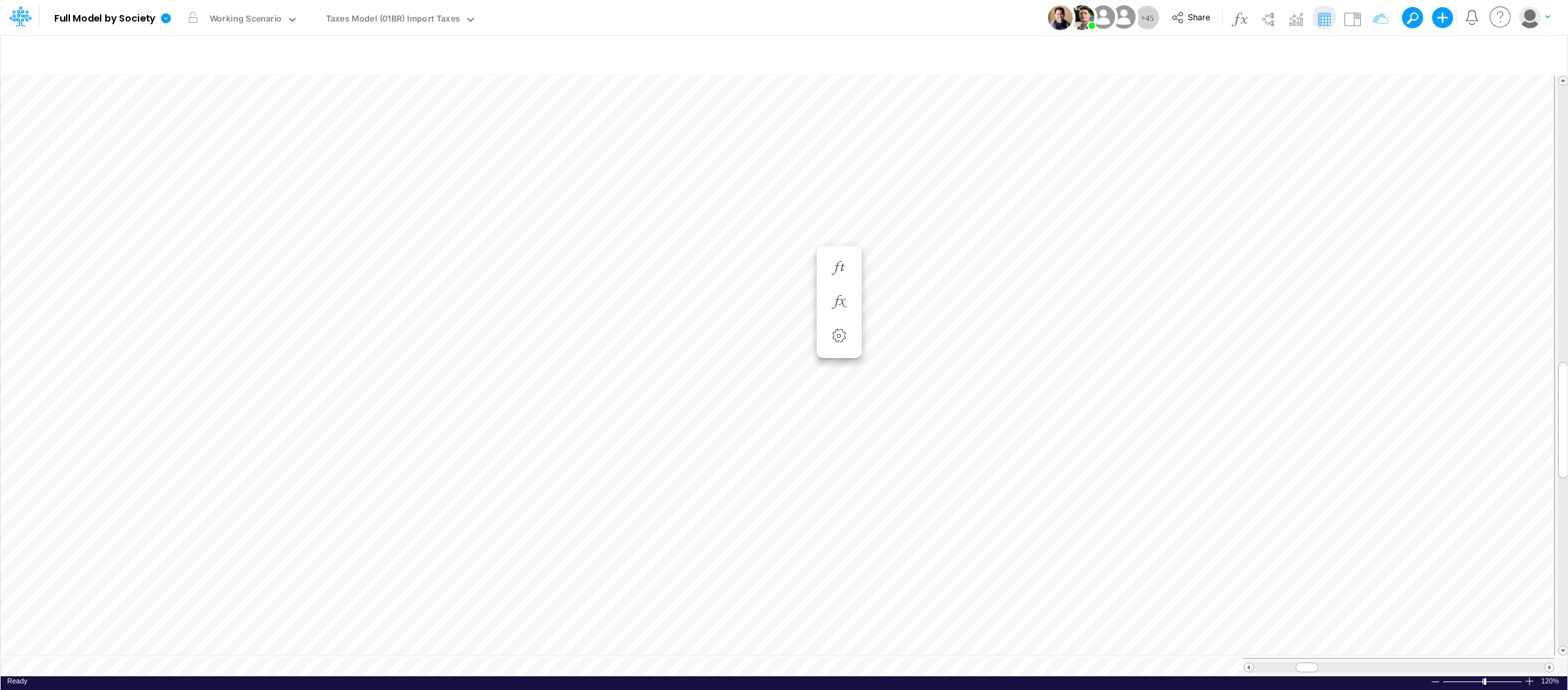
scroll to position [0, 1]
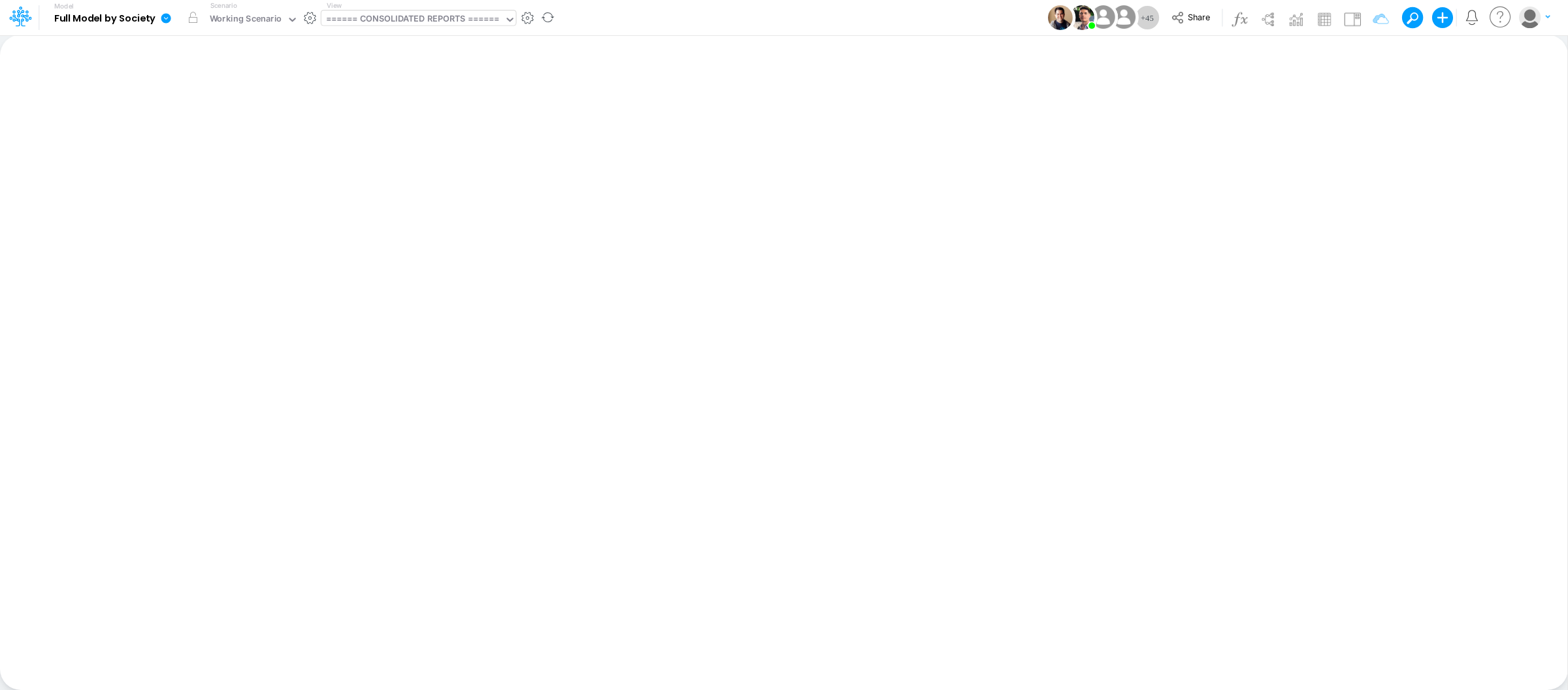
click at [466, 16] on div "====== CONSOLIDATED REPORTS ======" at bounding box center [412, 19] width 173 height 15
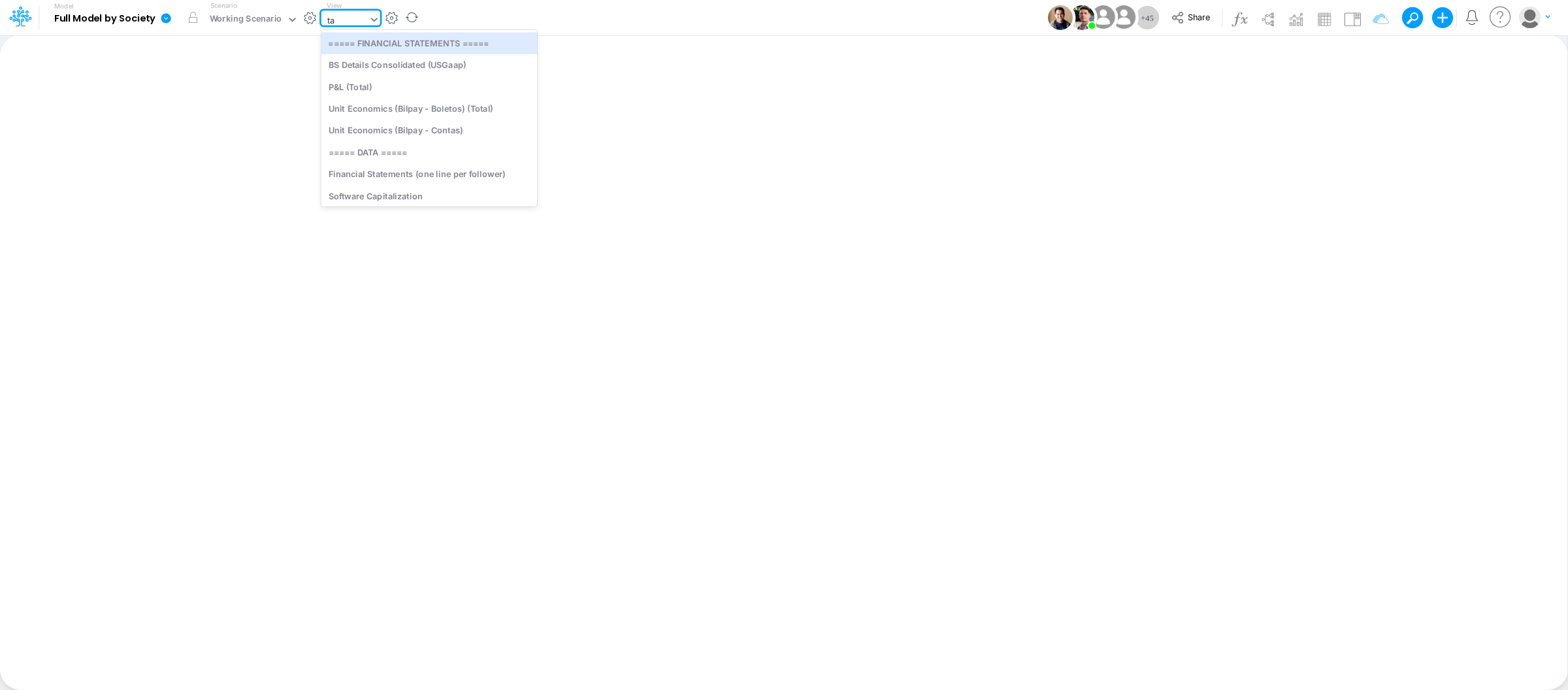
type input "tax"
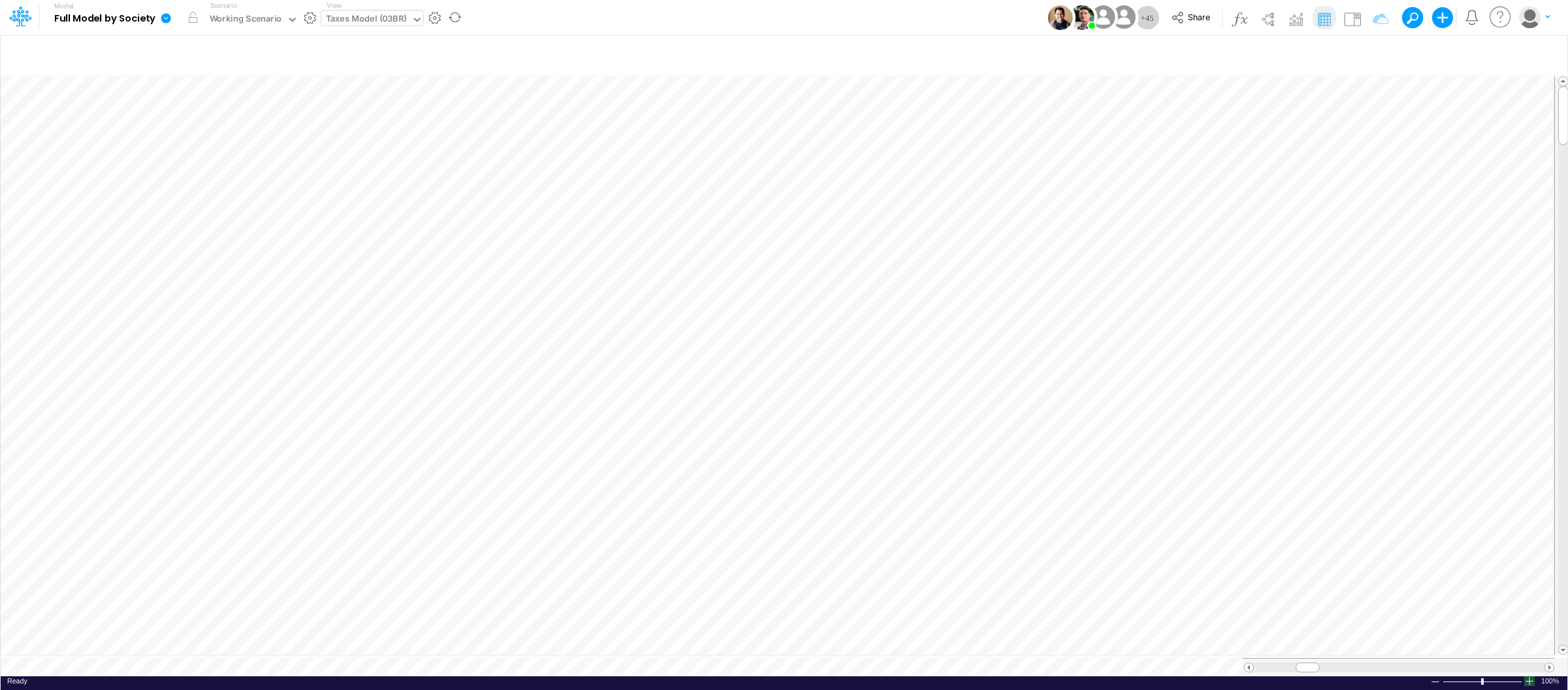
click at [1531, 676] on div at bounding box center [1529, 680] width 10 height 10
click at [289, 23] on icon at bounding box center [292, 20] width 12 height 12
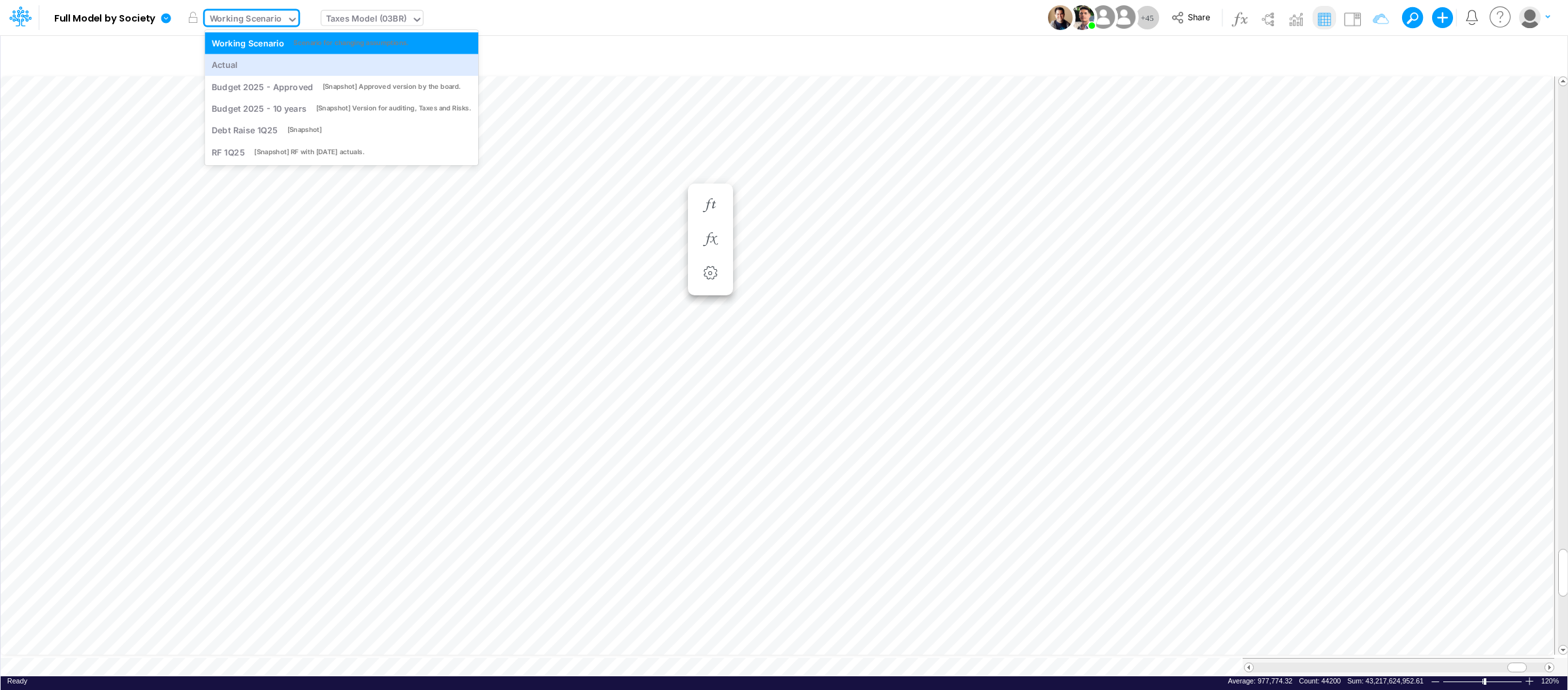
click at [640, 22] on div "Model Full Model by Society Edit model settings Duplicate Import QuickBooks Qui…" at bounding box center [784, 17] width 1411 height 36
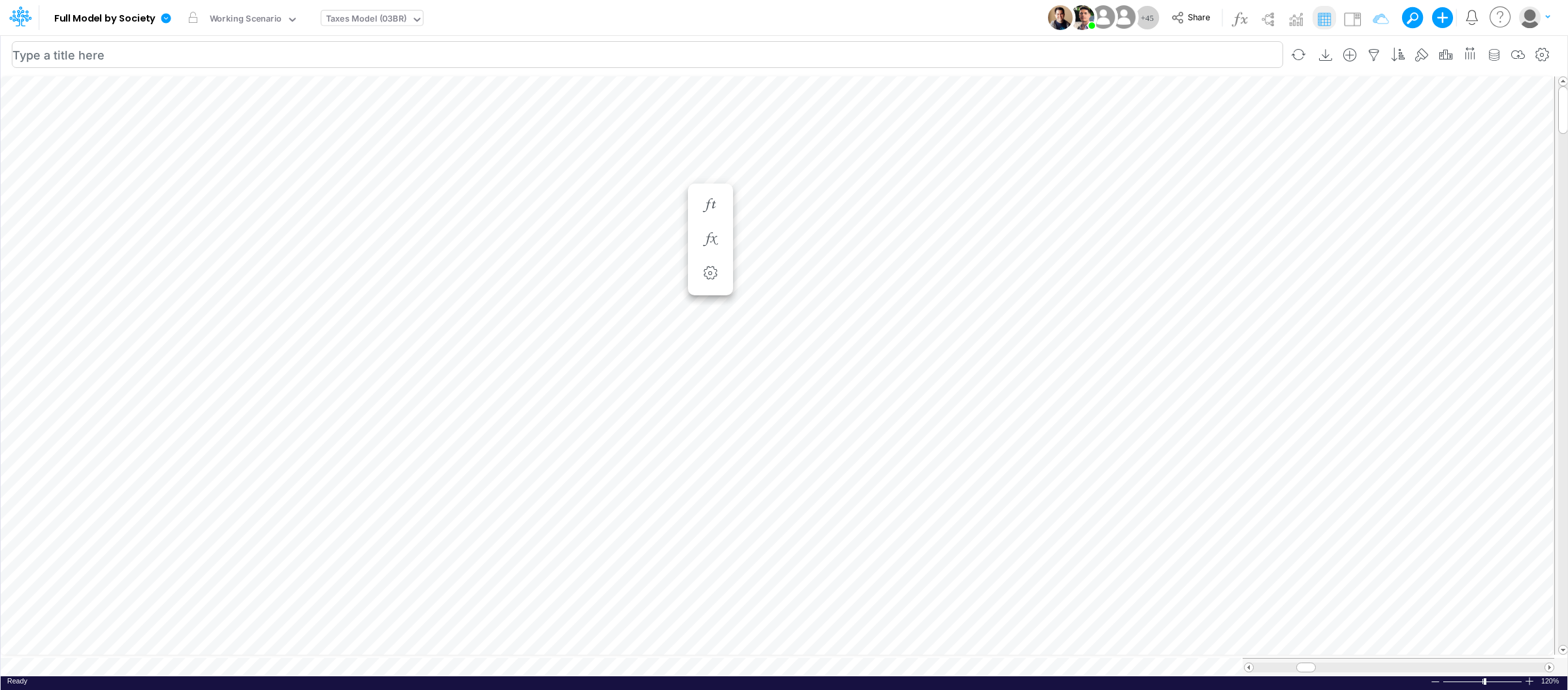
scroll to position [0, 1]
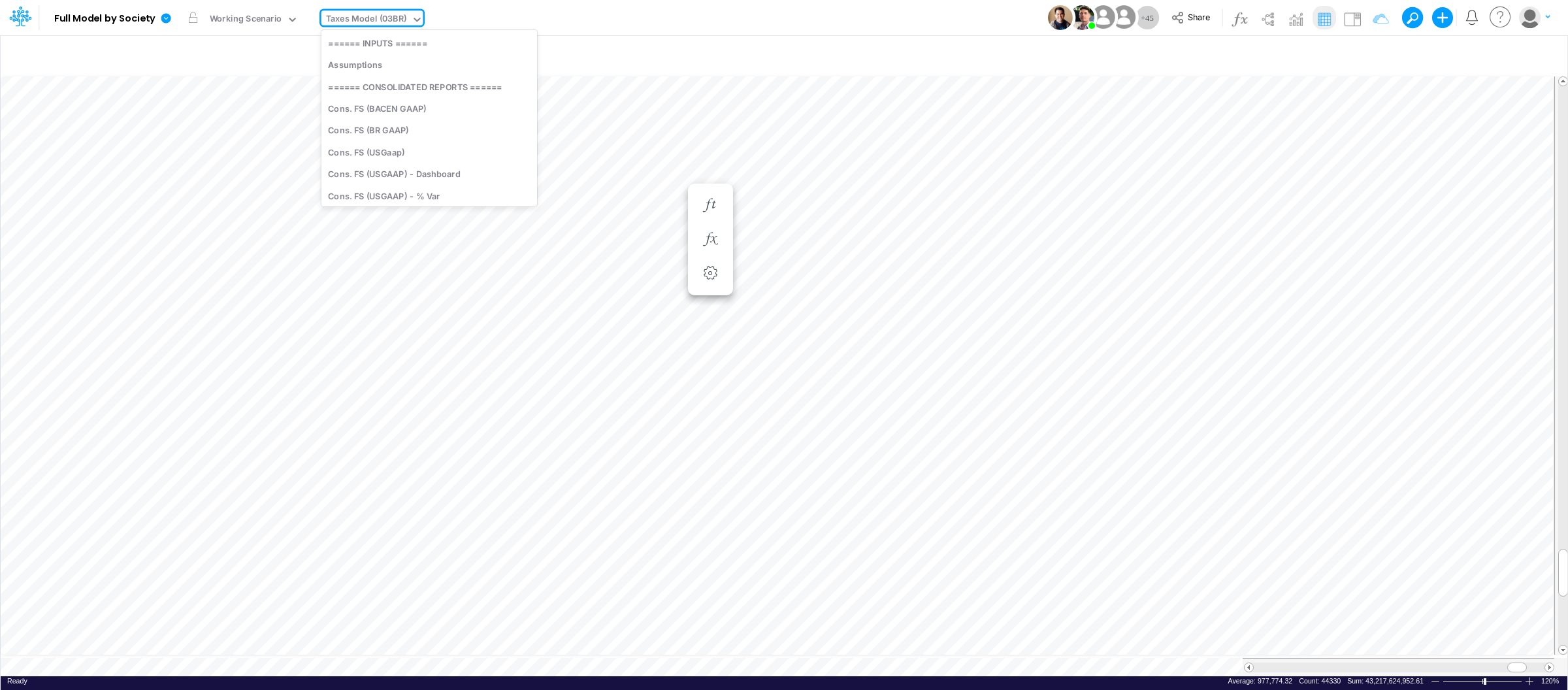
click at [403, 14] on div "Taxes Model (03BR)" at bounding box center [366, 19] width 81 height 15
type input "fs"
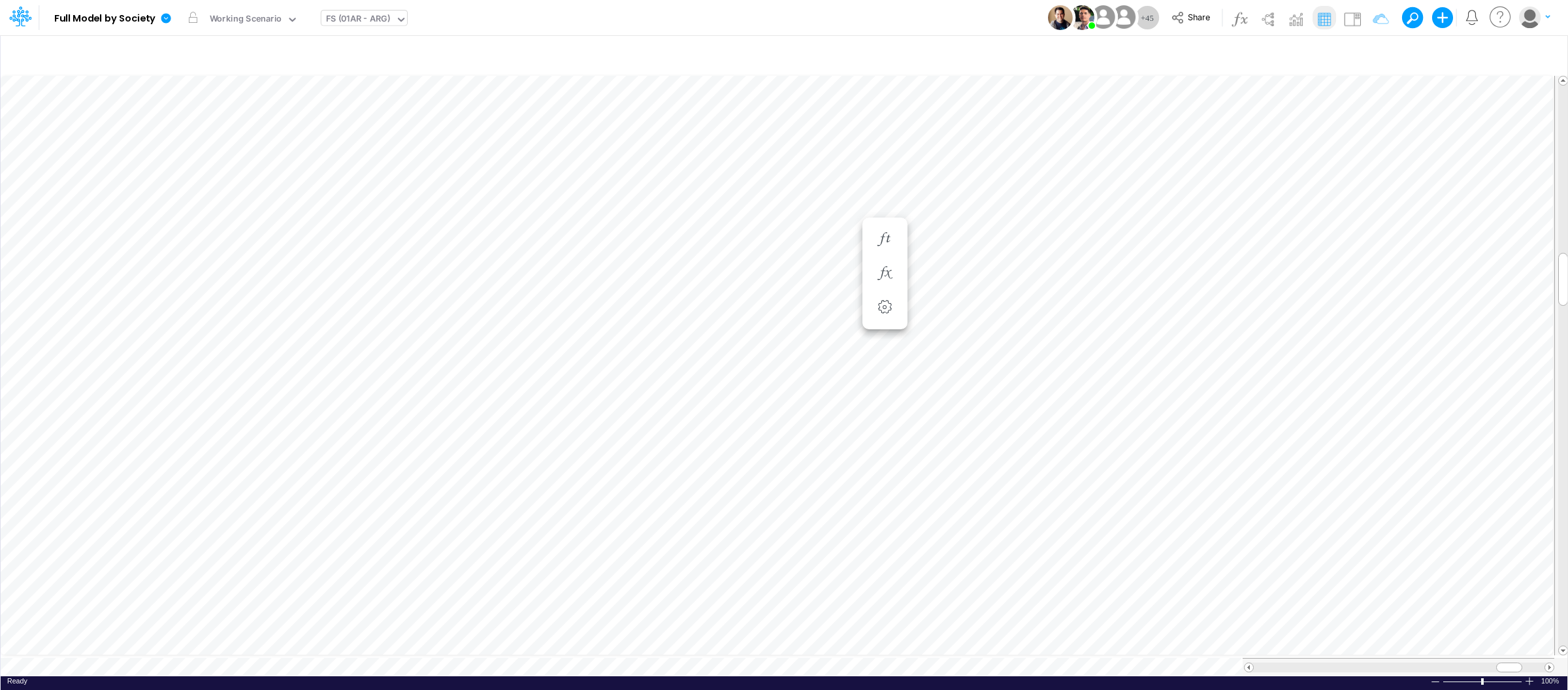
click at [371, 24] on div "FS (01AR - ARG)" at bounding box center [358, 19] width 65 height 15
type input "import"
click at [1531, 678] on div at bounding box center [1529, 680] width 10 height 10
click at [525, 676] on div "Ready 100% Sum: null Max: null Min: null Numerical Count: null Count: null Aver…" at bounding box center [784, 684] width 1566 height 16
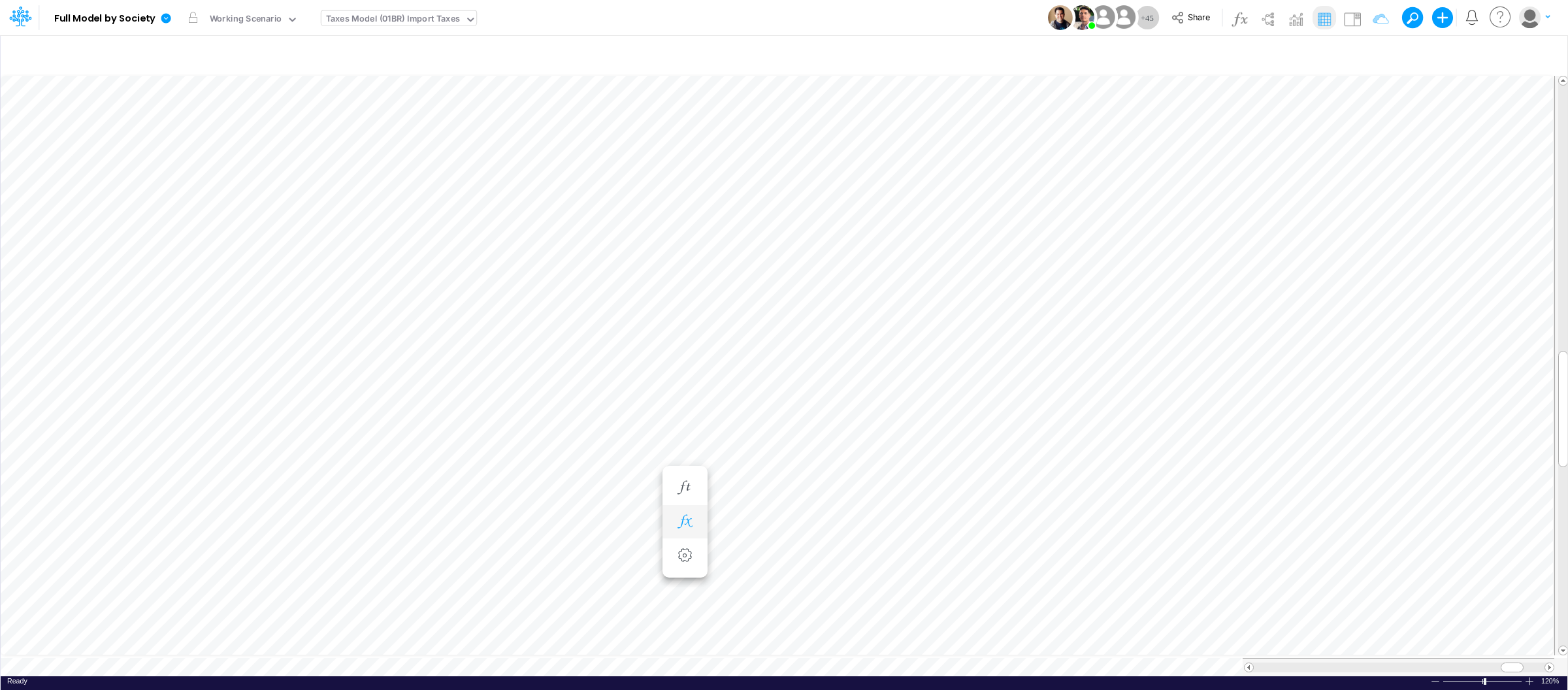
click at [691, 524] on icon "button" at bounding box center [685, 522] width 20 height 14
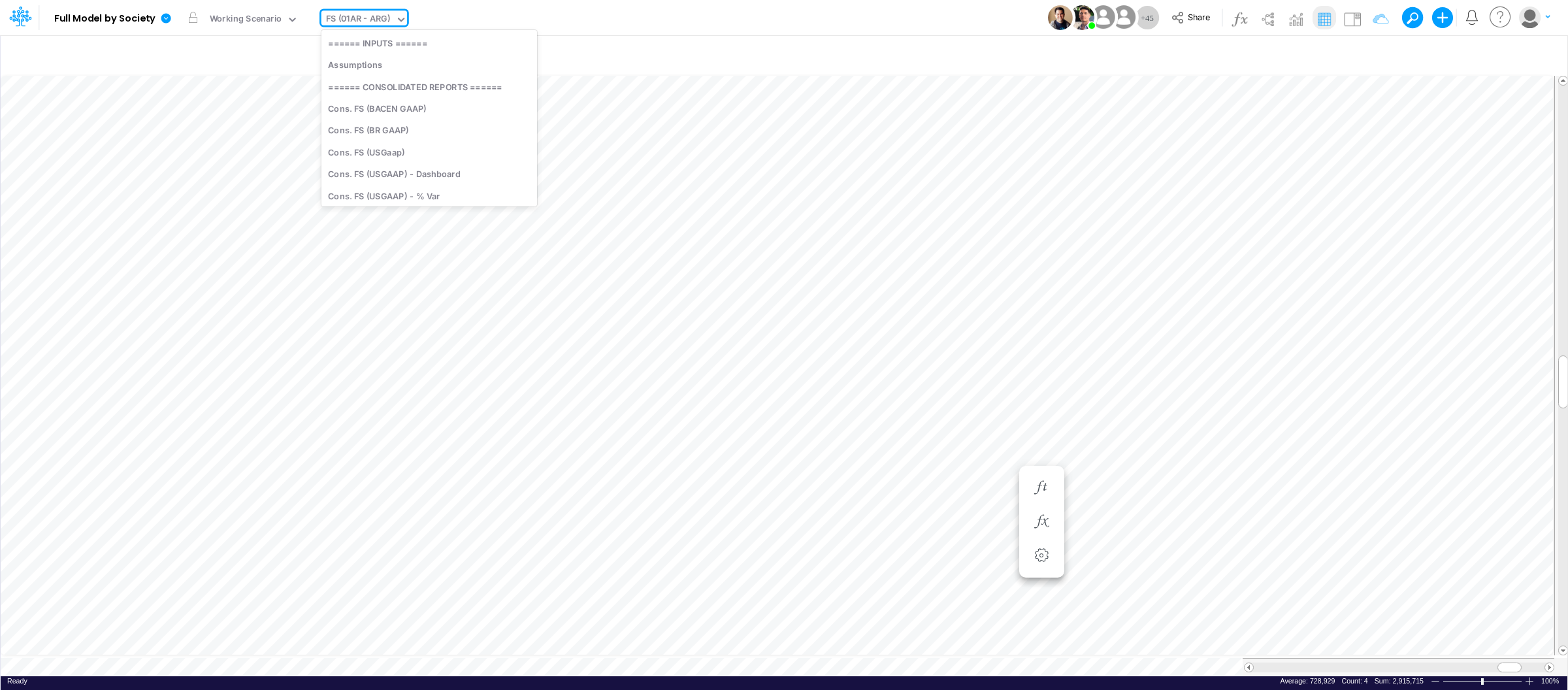
click at [371, 25] on div "FS (01AR - ARG)" at bounding box center [358, 19] width 65 height 15
type input "tax"
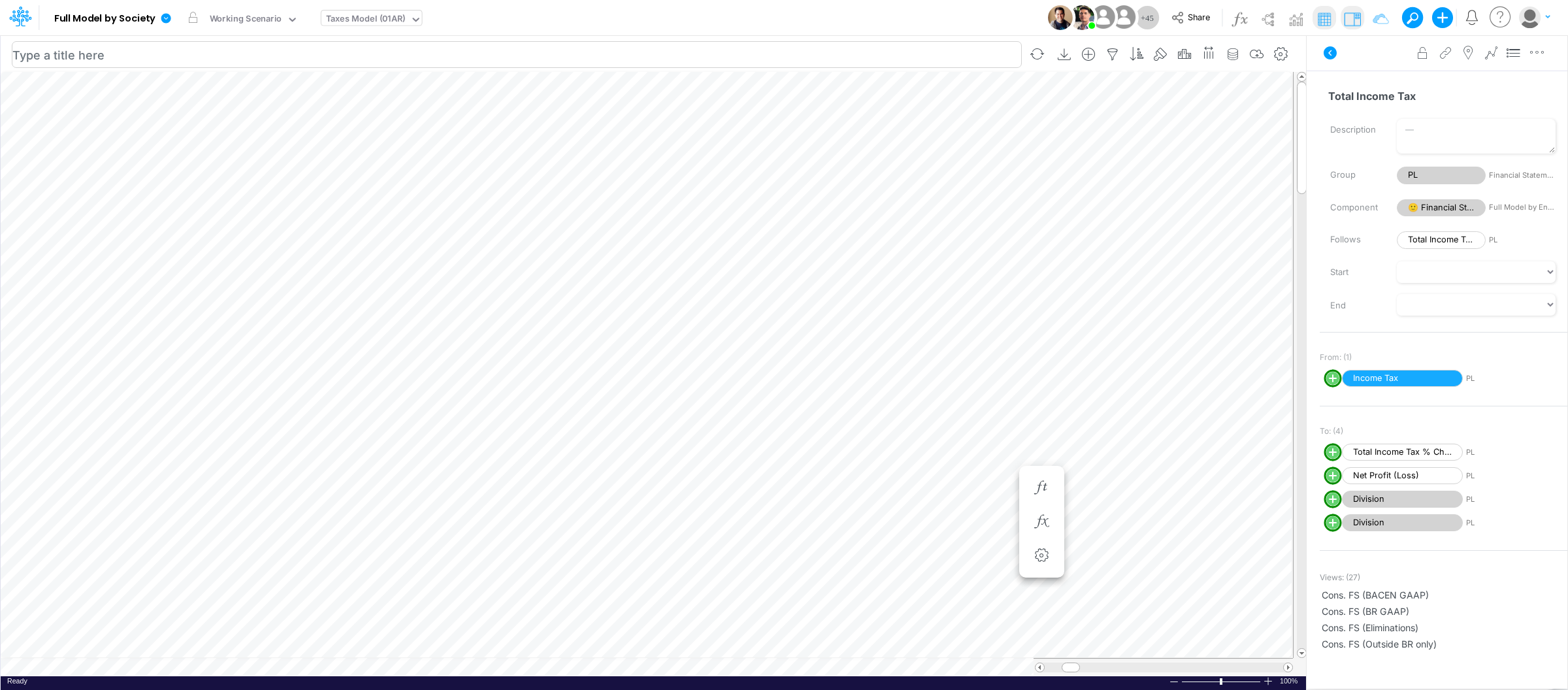
scroll to position [0, 1]
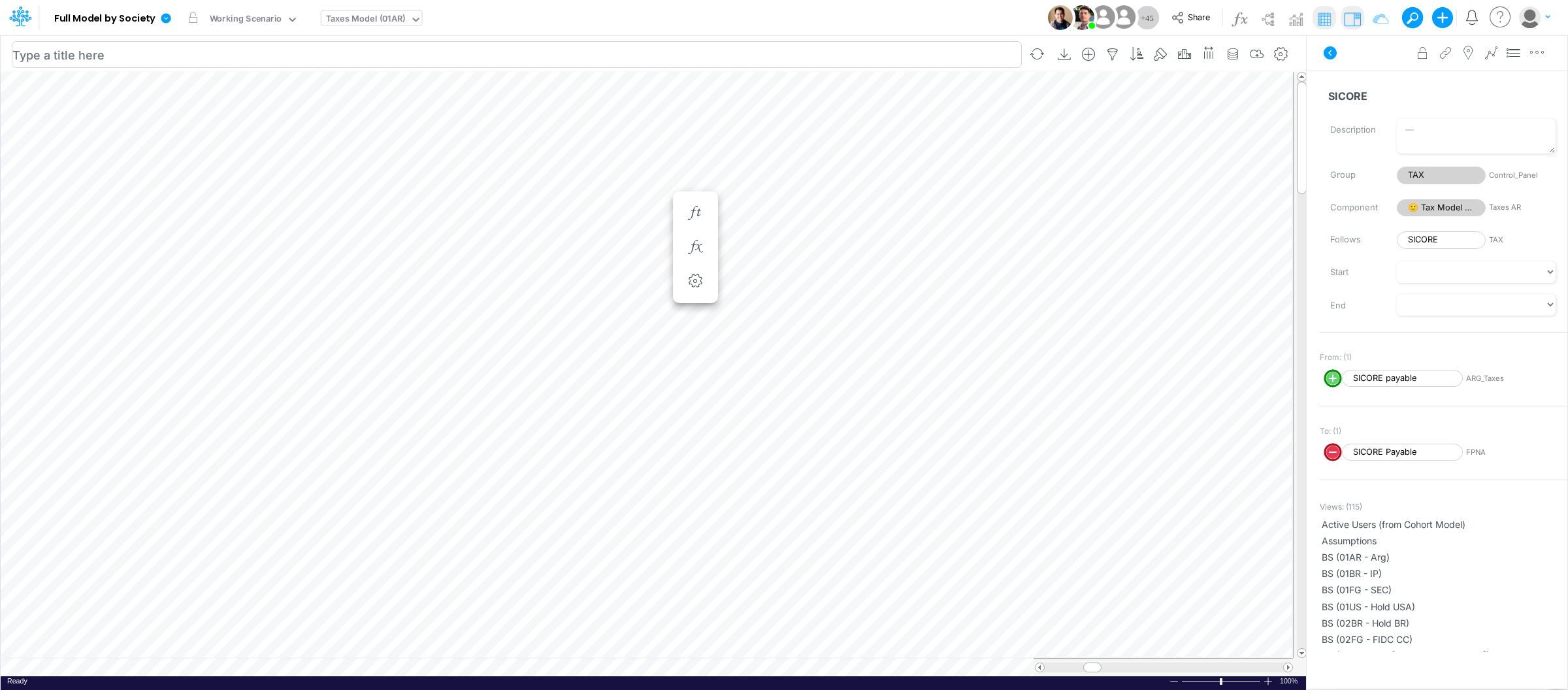
scroll to position [0, 1]
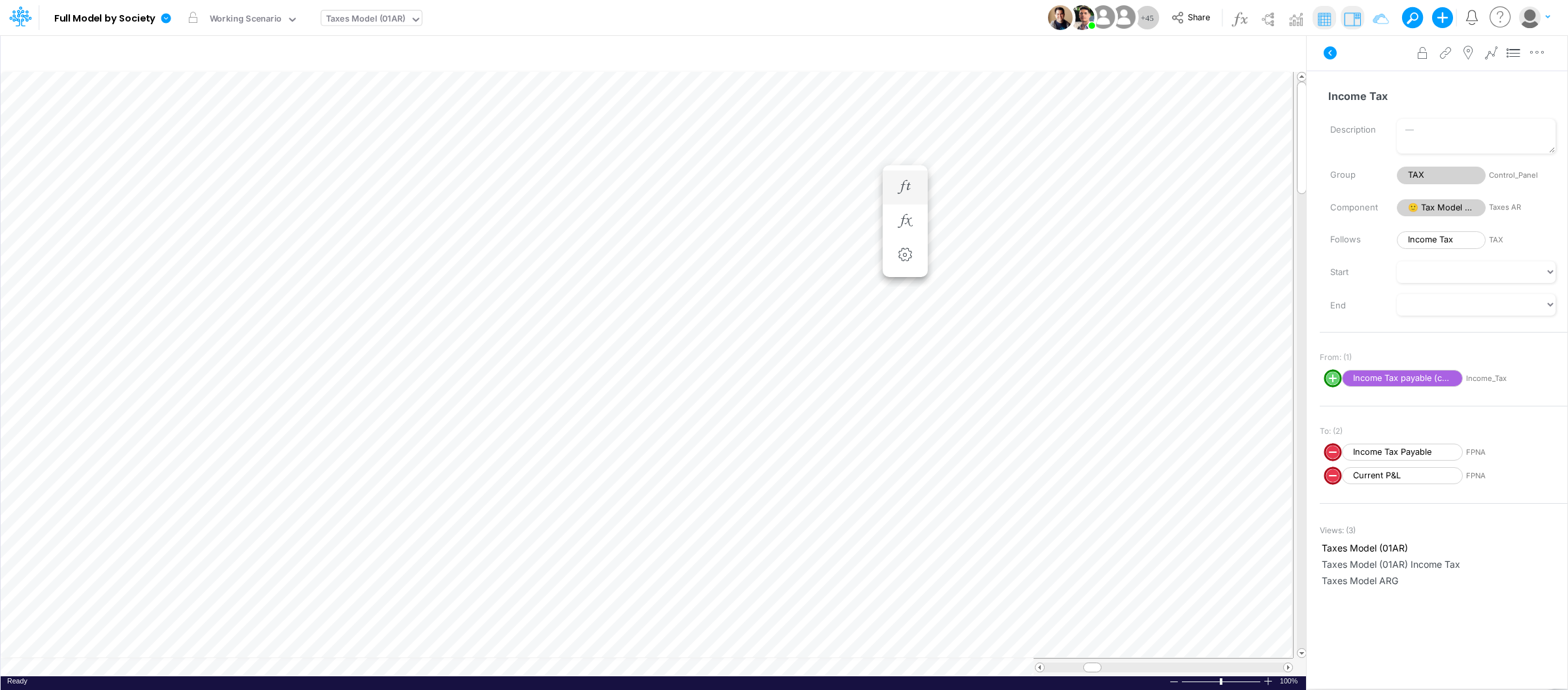
click at [891, 178] on li "Income Tax =" at bounding box center [905, 187] width 45 height 34
click at [909, 187] on icon "button" at bounding box center [904, 187] width 20 height 14
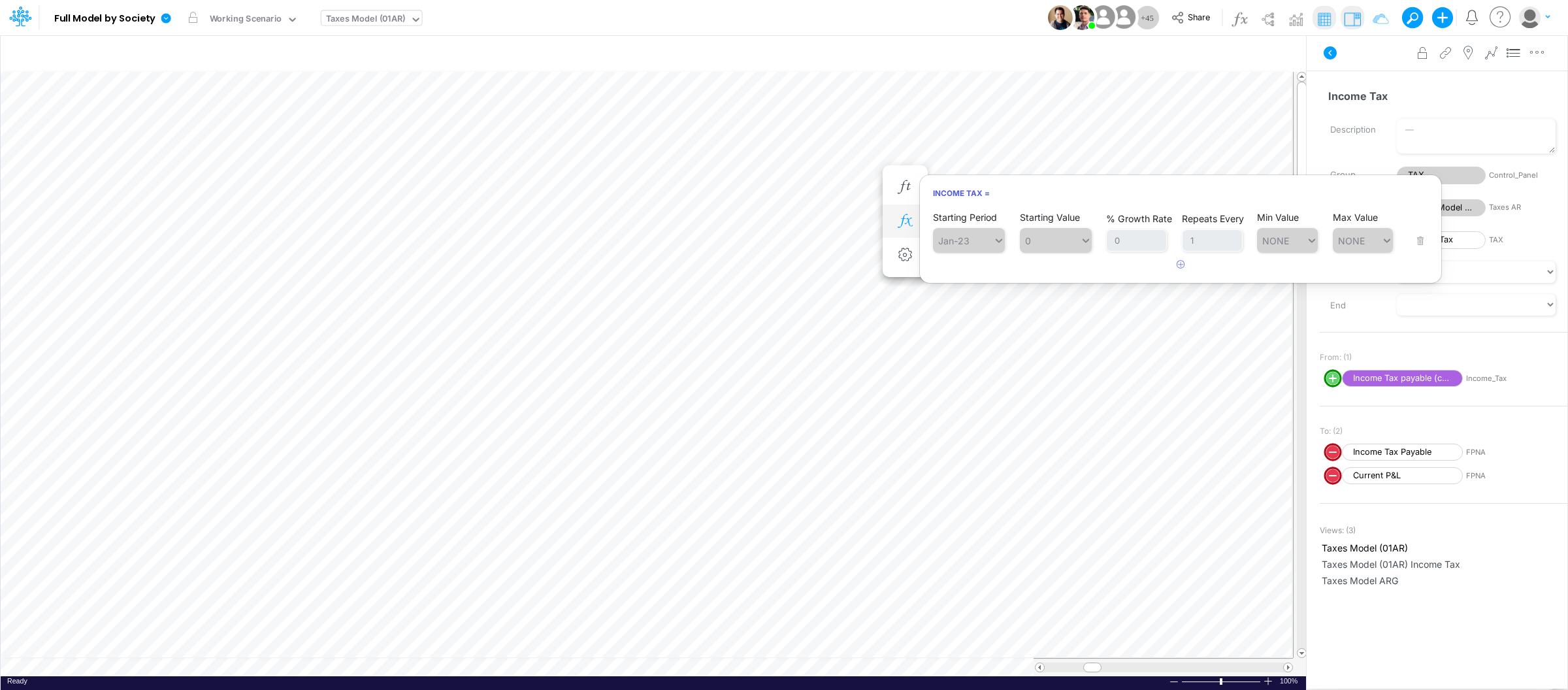
click at [896, 227] on icon "button" at bounding box center [904, 221] width 20 height 14
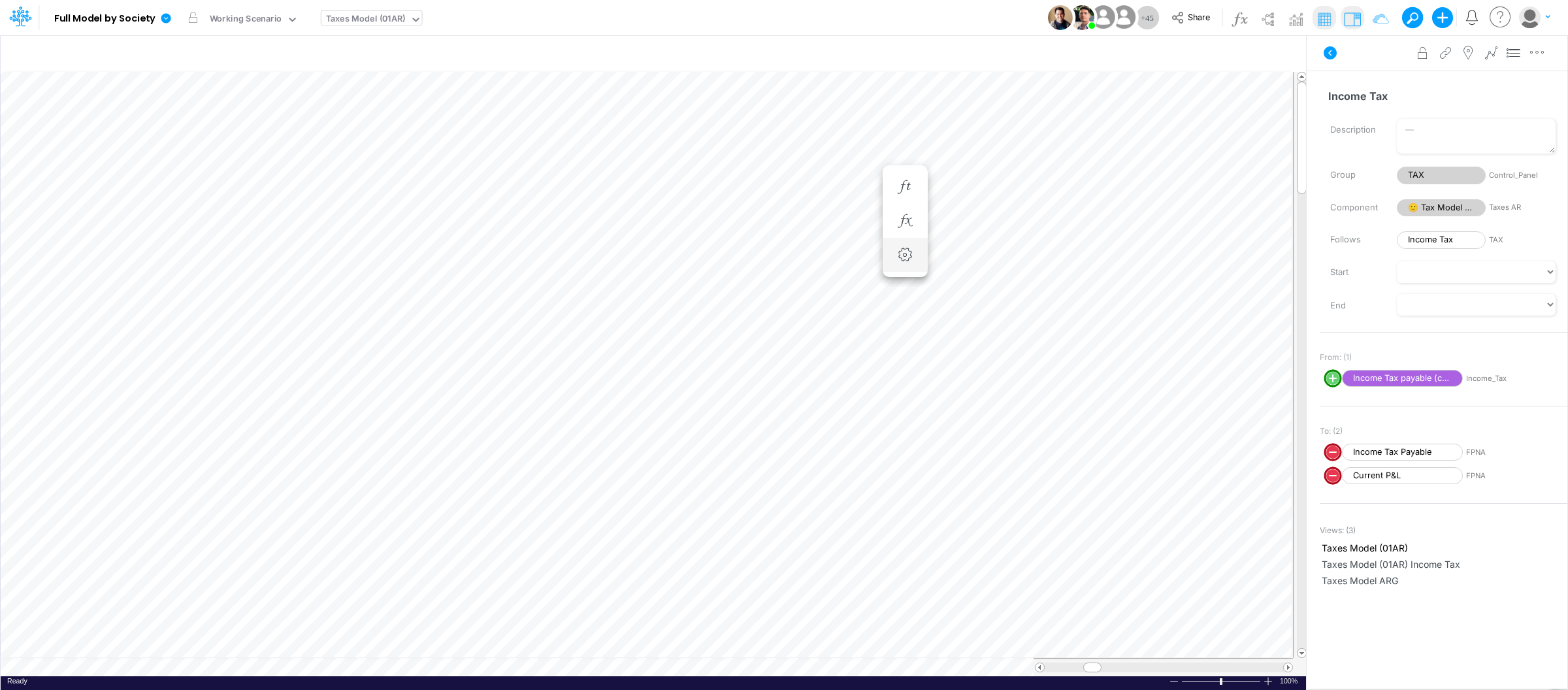
scroll to position [0, 1]
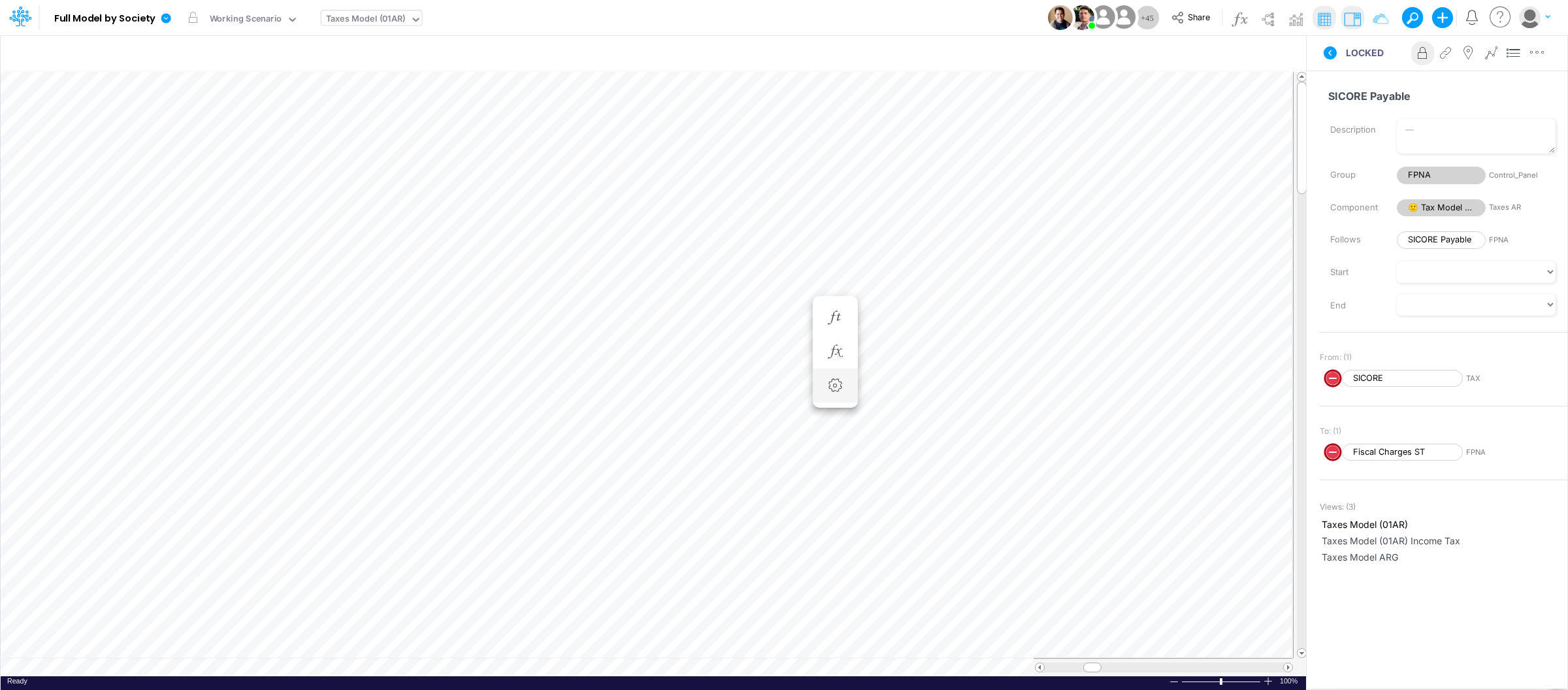
scroll to position [0, 1]
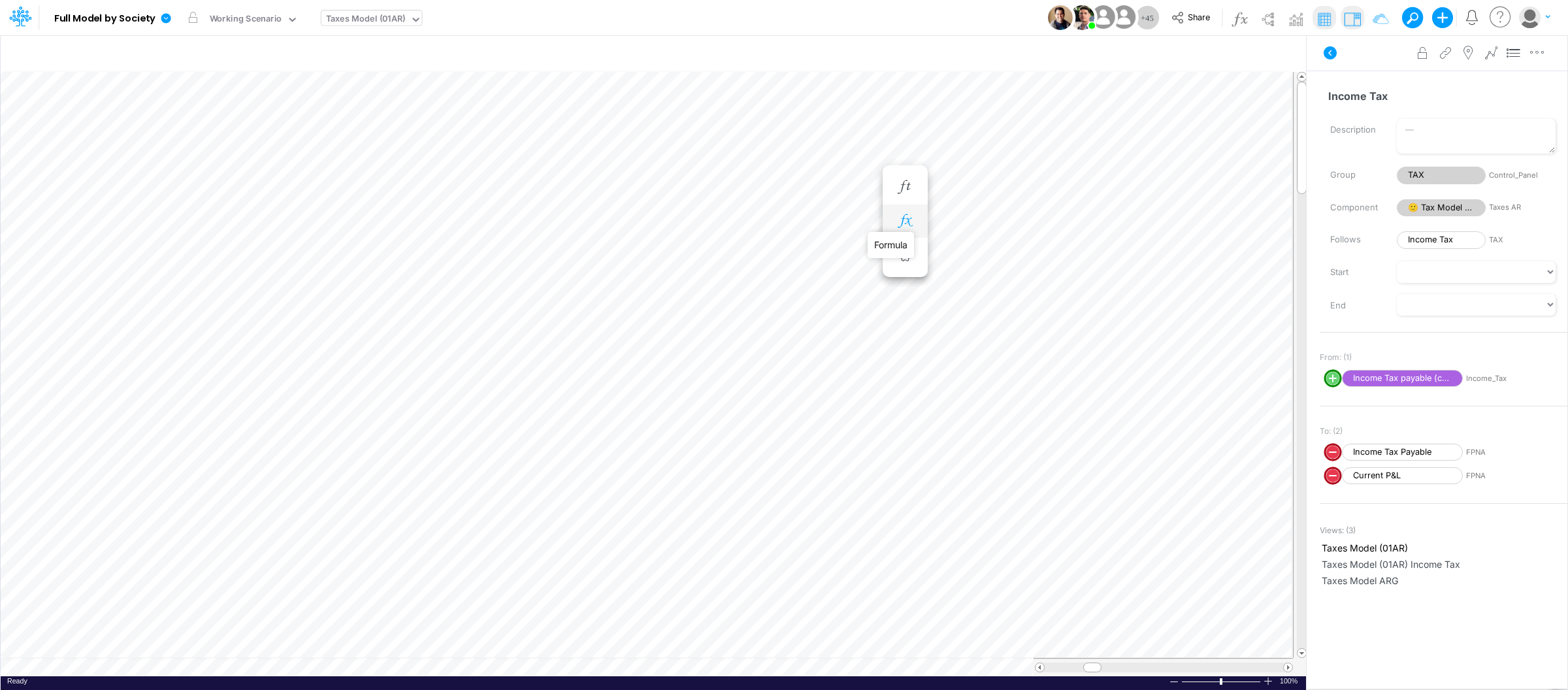
click at [903, 215] on icon "button" at bounding box center [904, 221] width 20 height 14
click at [908, 185] on icon "button" at bounding box center [904, 187] width 20 height 14
click at [907, 194] on icon "button" at bounding box center [904, 200] width 20 height 14
click at [919, 210] on li "Deferred Tax =" at bounding box center [905, 200] width 45 height 34
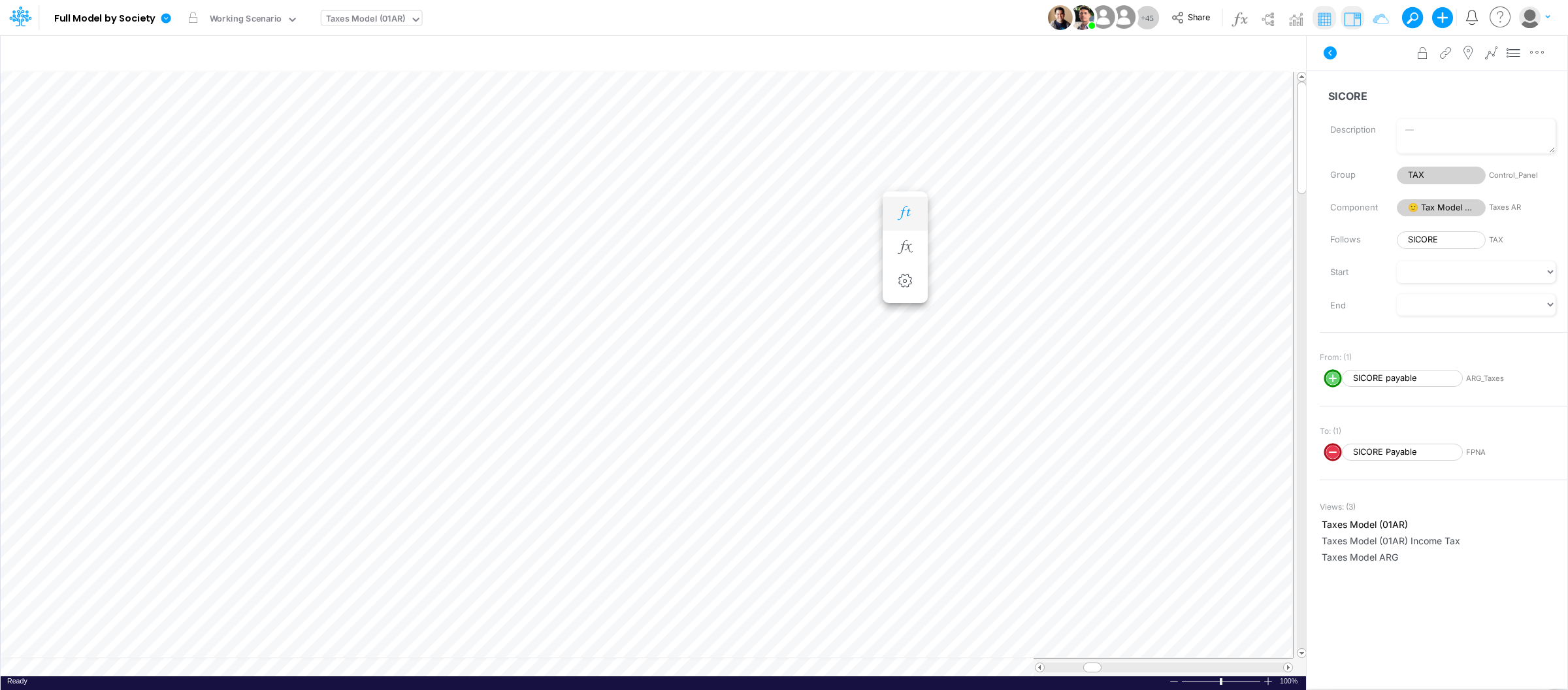
click at [910, 214] on icon "button" at bounding box center [904, 214] width 20 height 14
click at [908, 226] on icon "button" at bounding box center [904, 227] width 20 height 14
click at [900, 239] on icon "button" at bounding box center [904, 240] width 20 height 14
click at [904, 255] on icon "button" at bounding box center [904, 253] width 20 height 14
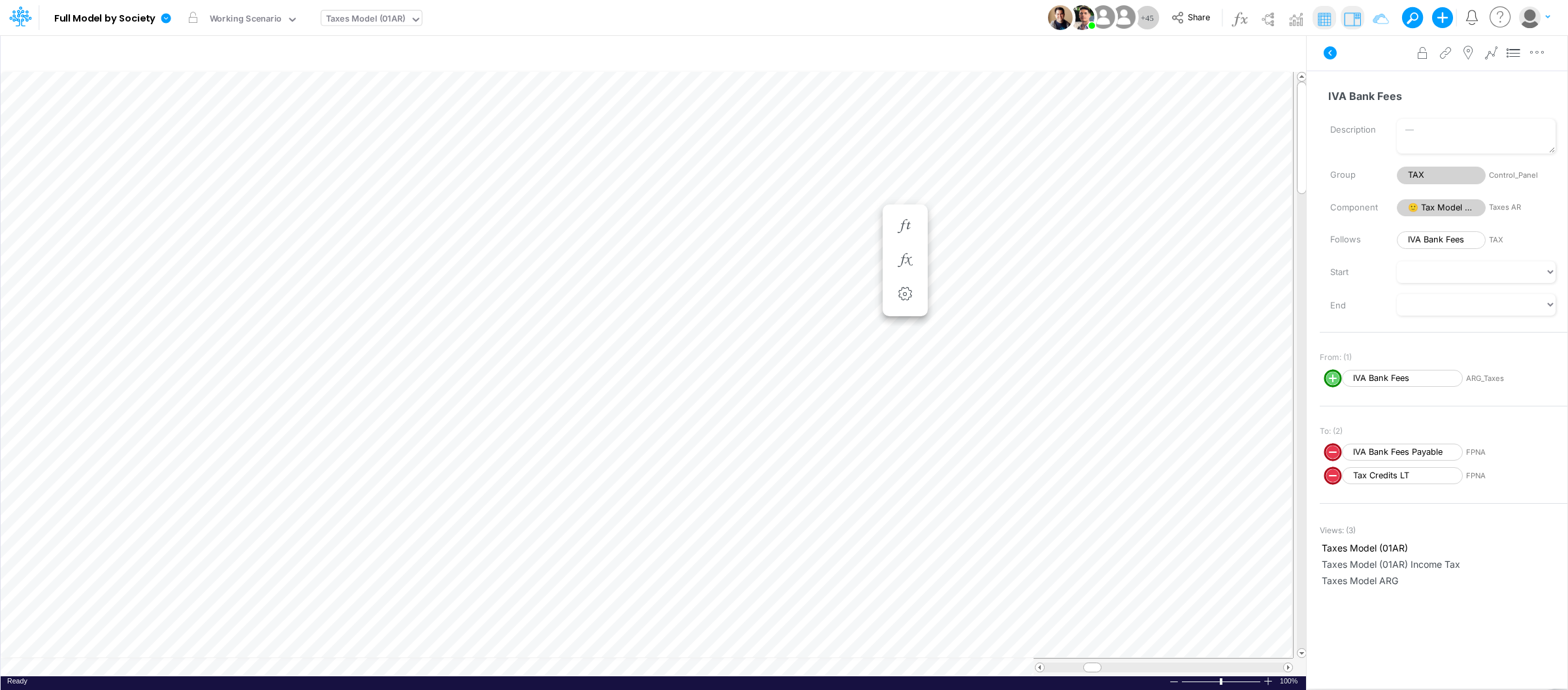
scroll to position [0, 1]
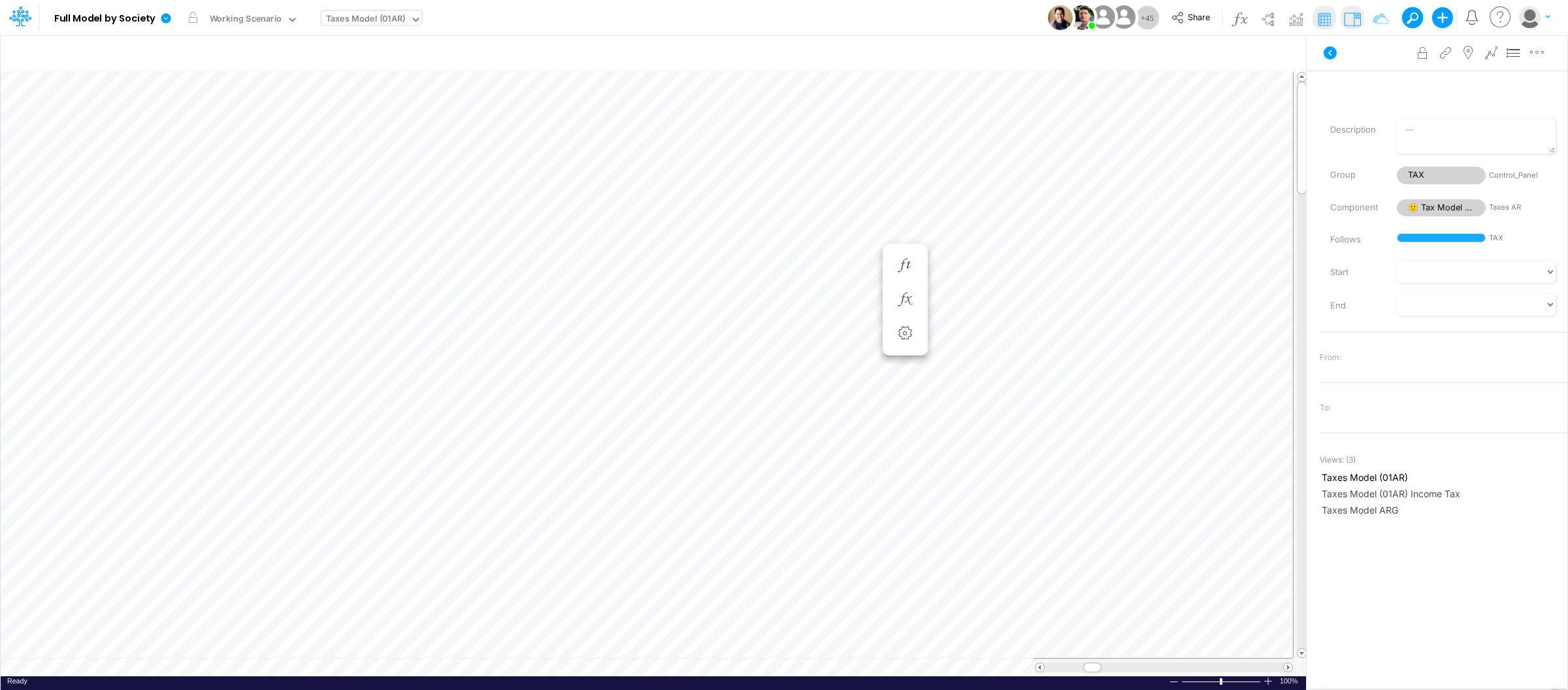
scroll to position [0, 1]
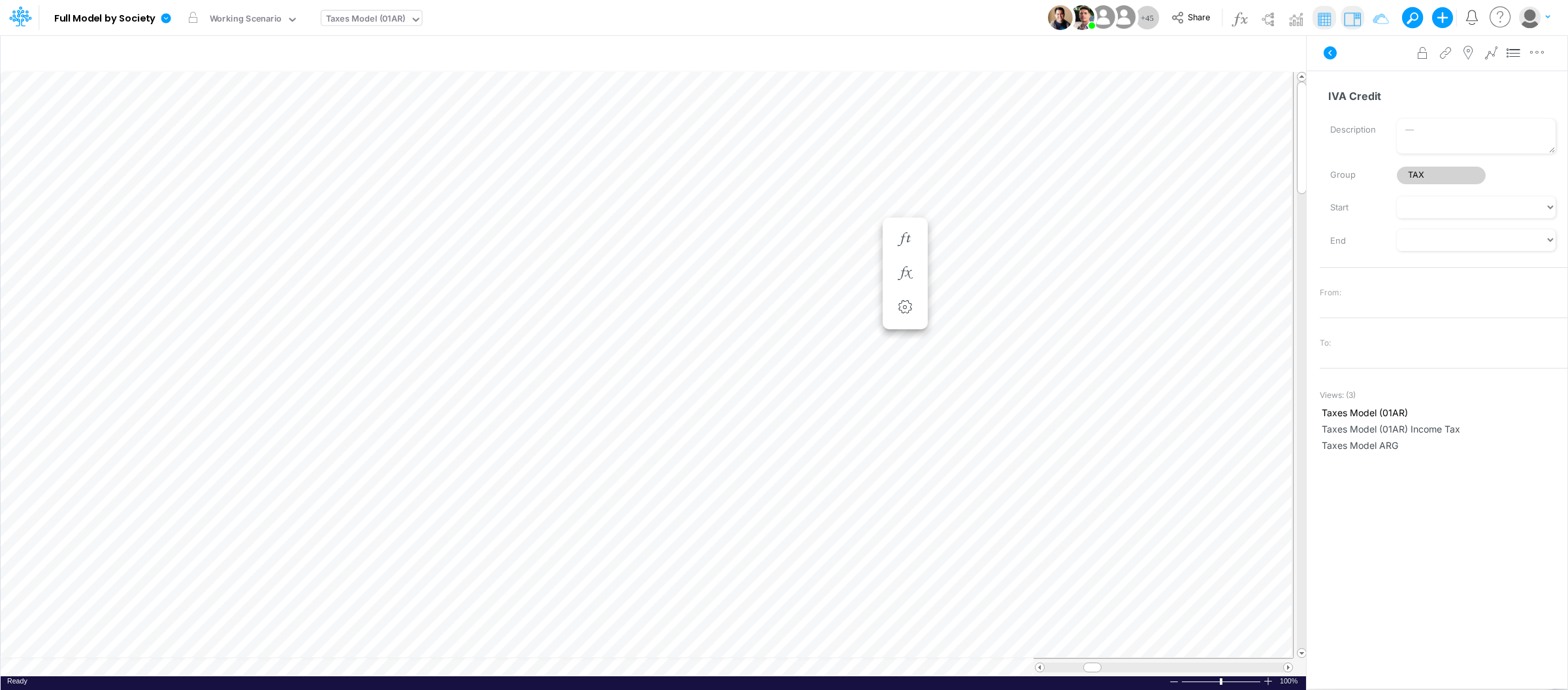
scroll to position [0, 1]
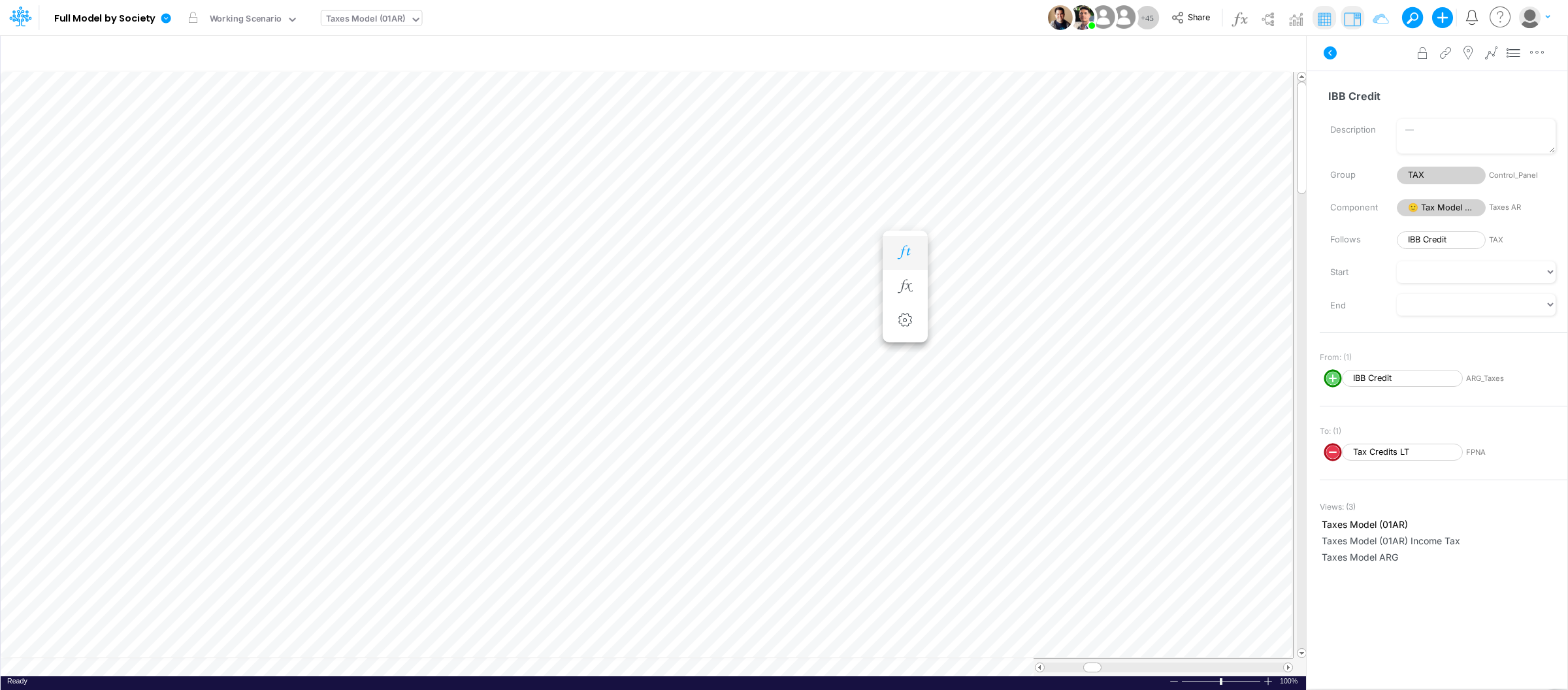
click at [898, 259] on icon "button" at bounding box center [904, 253] width 20 height 14
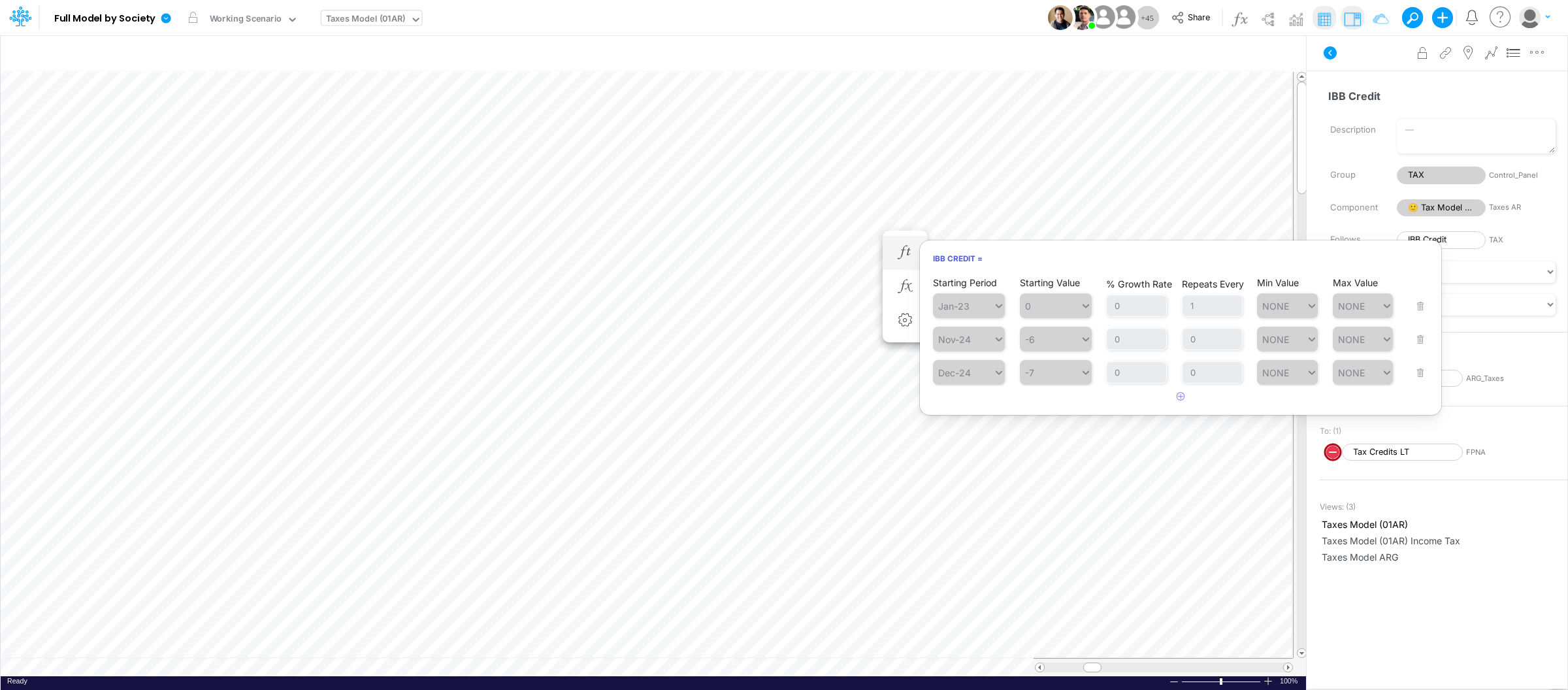
scroll to position [0, 1]
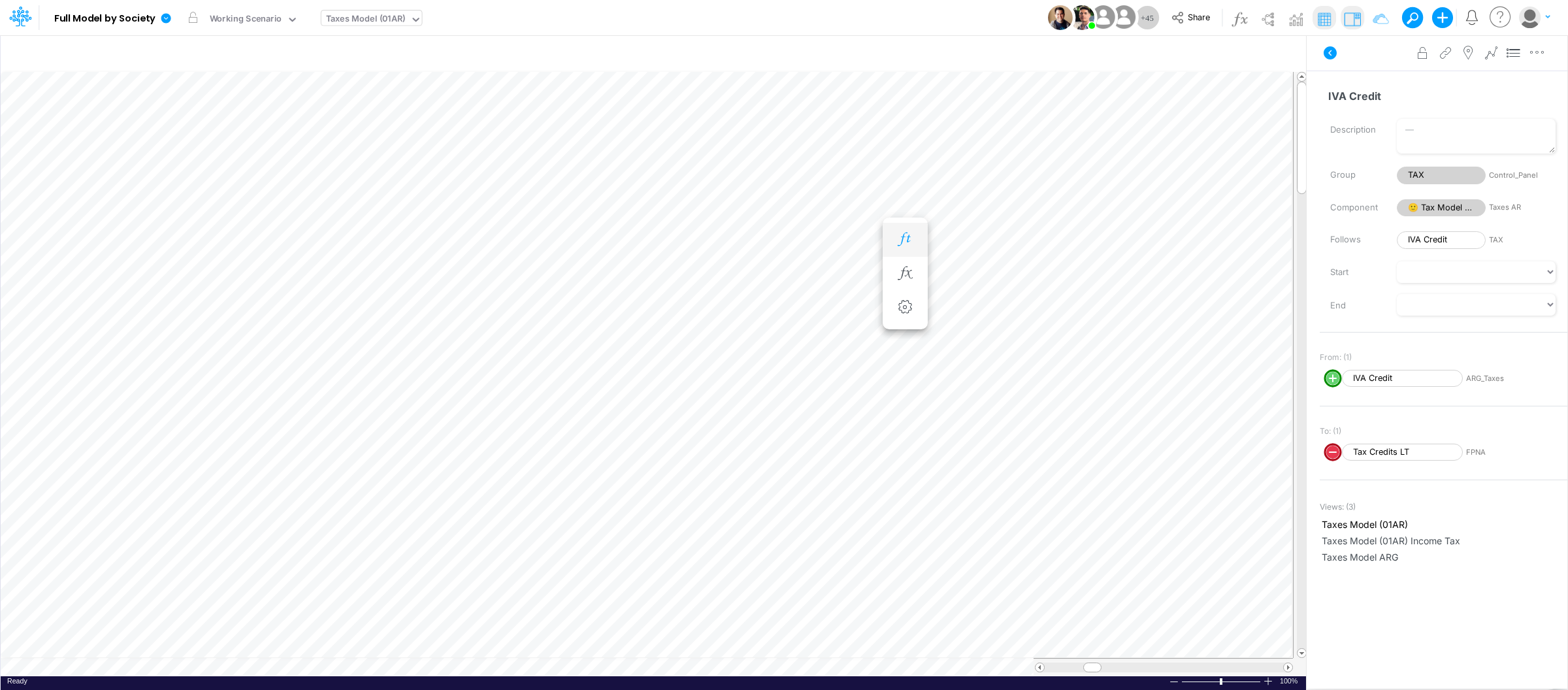
click at [908, 239] on icon "button" at bounding box center [904, 240] width 20 height 14
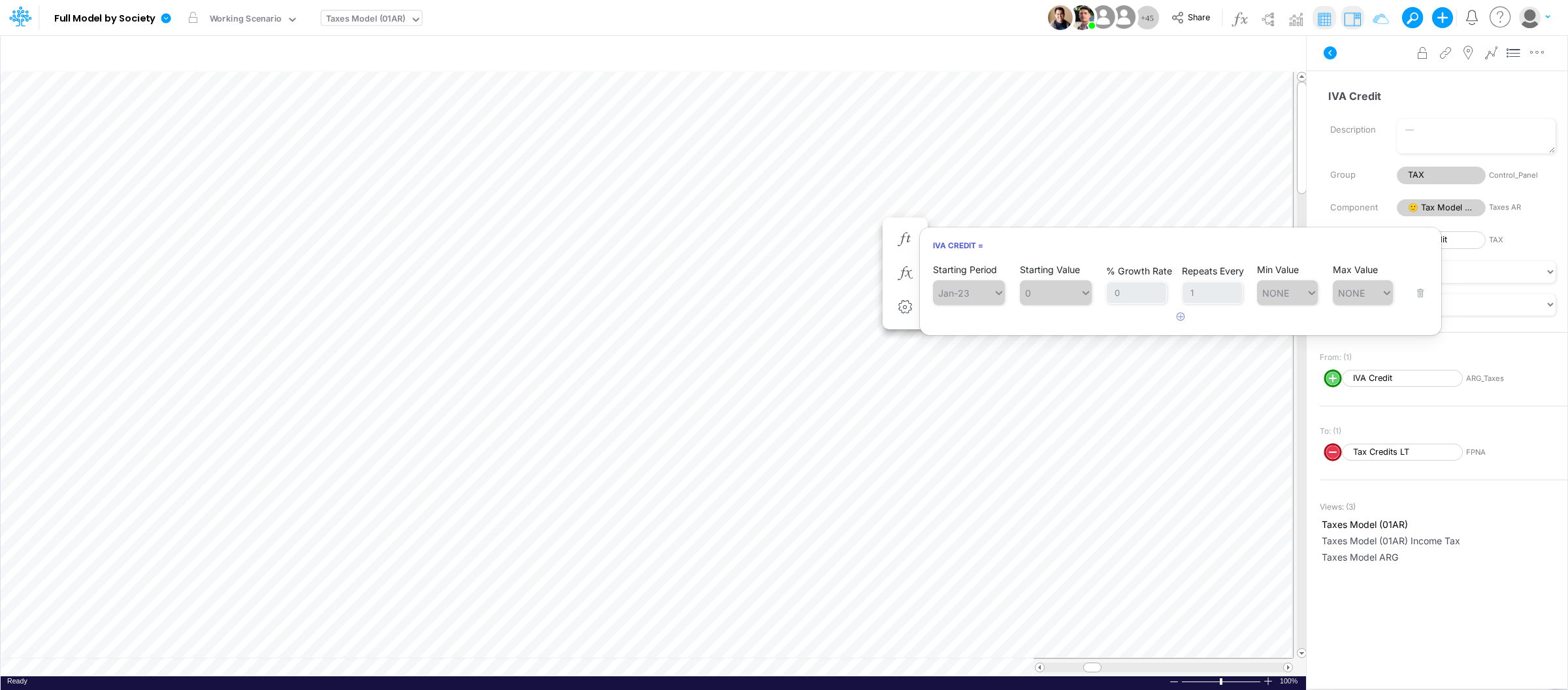
scroll to position [0, 1]
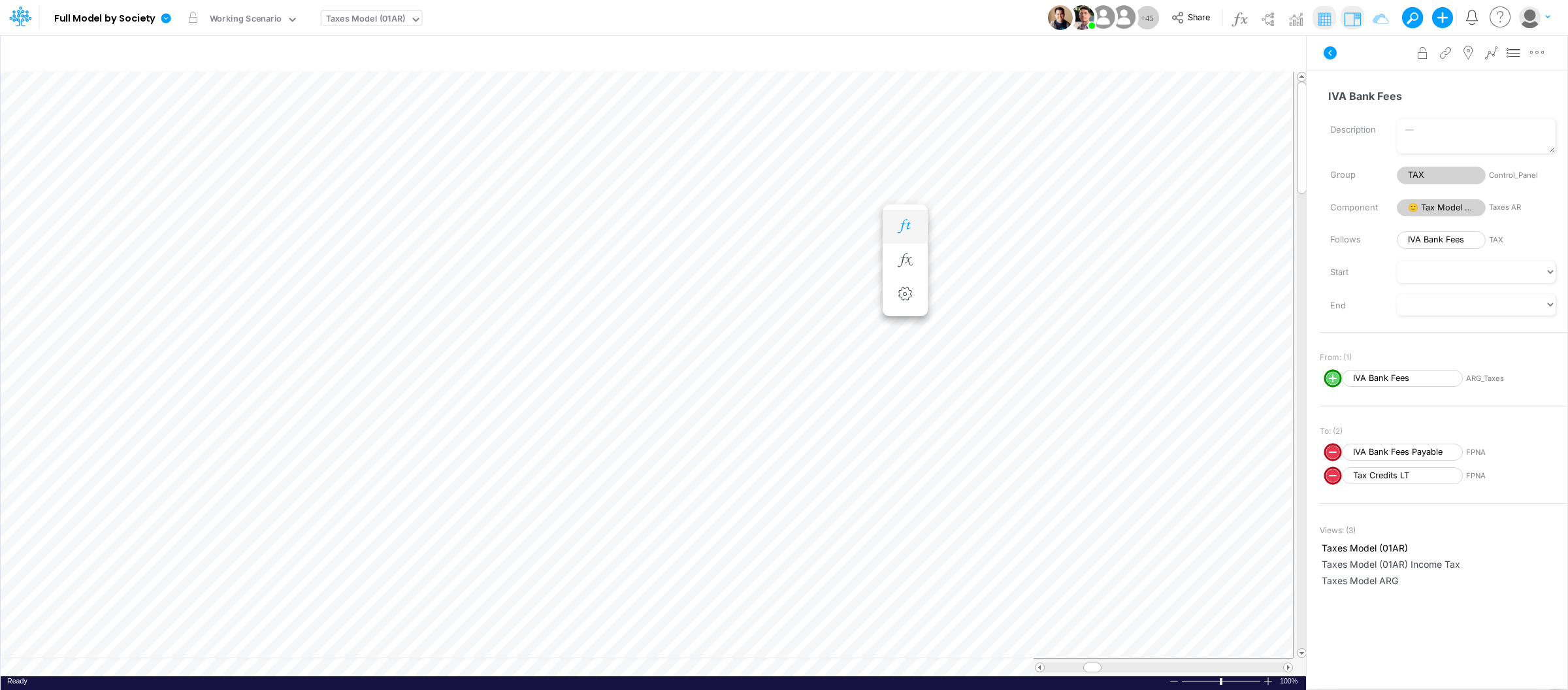
click at [895, 222] on icon "button" at bounding box center [904, 227] width 20 height 14
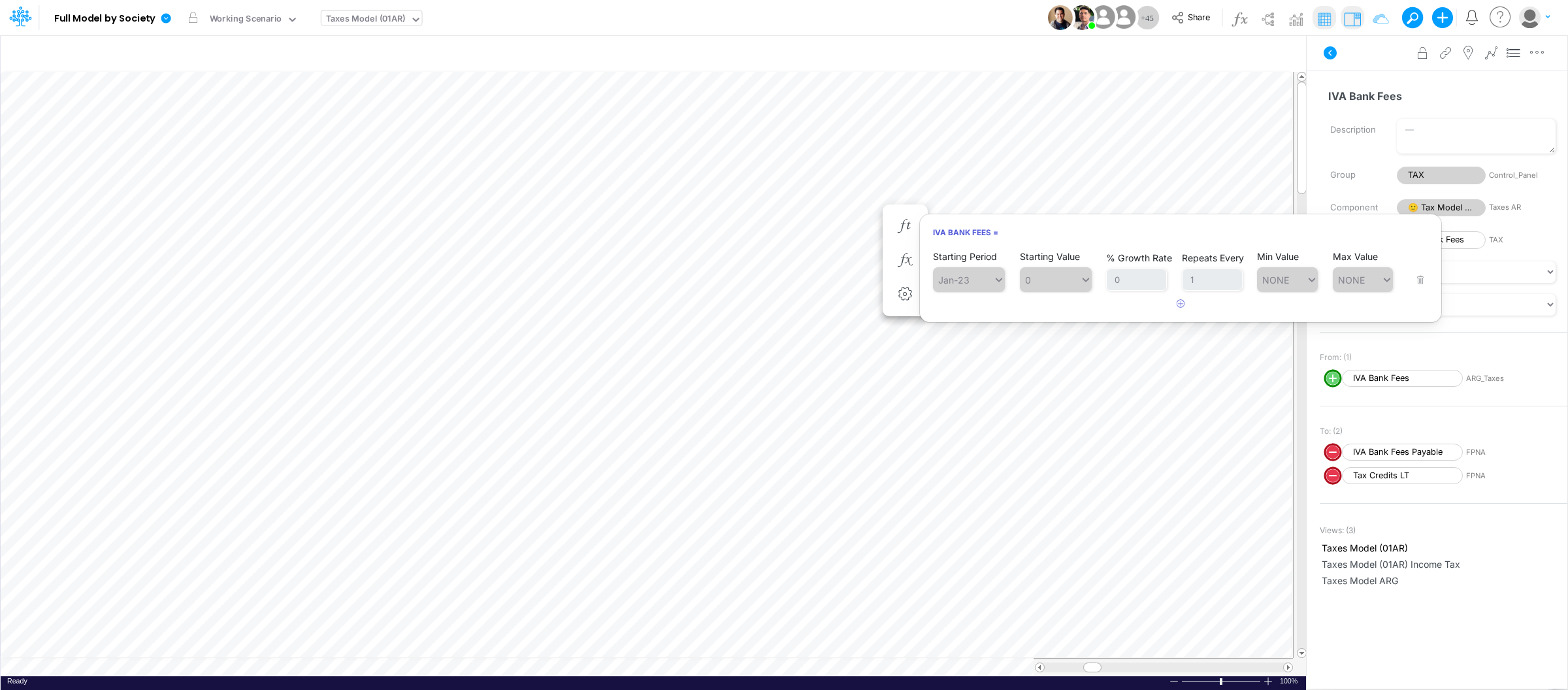
scroll to position [0, 1]
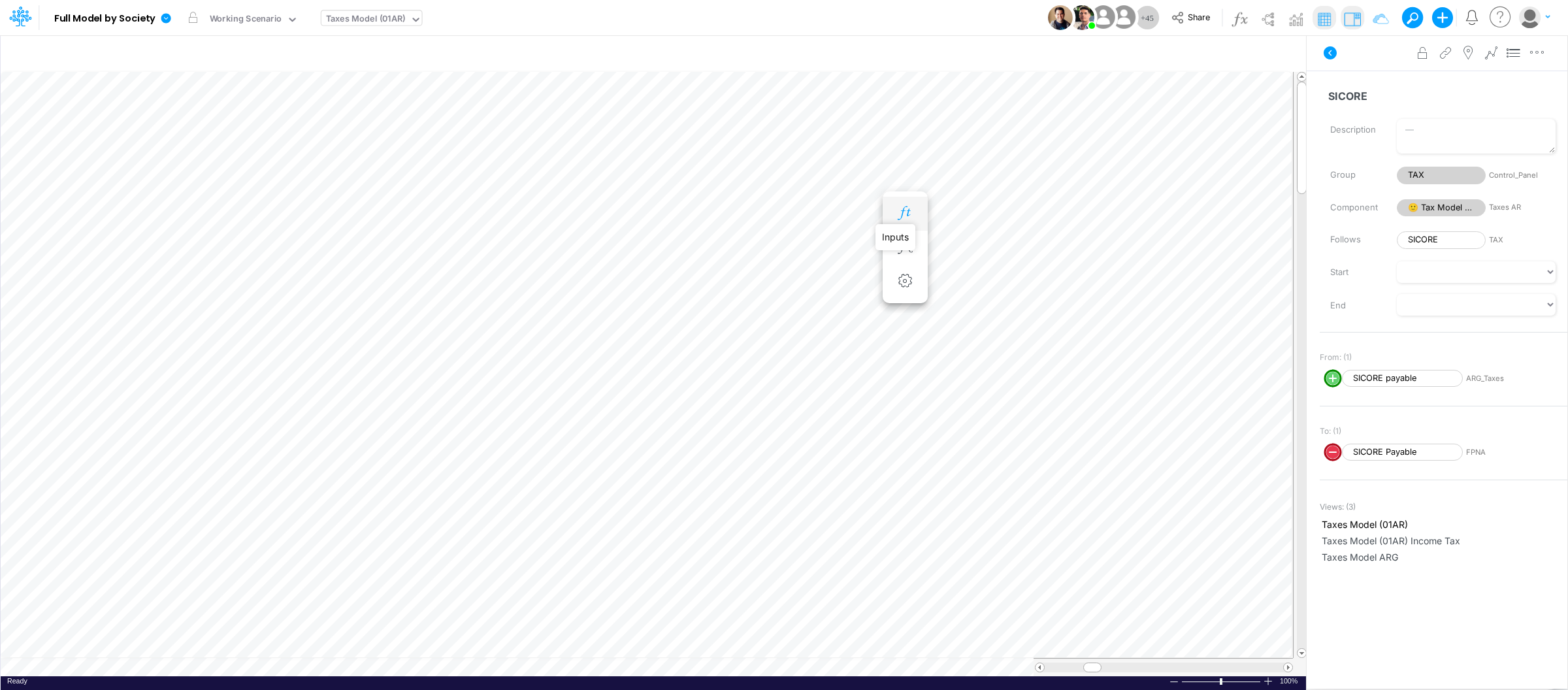
click at [906, 207] on icon "button" at bounding box center [904, 214] width 20 height 14
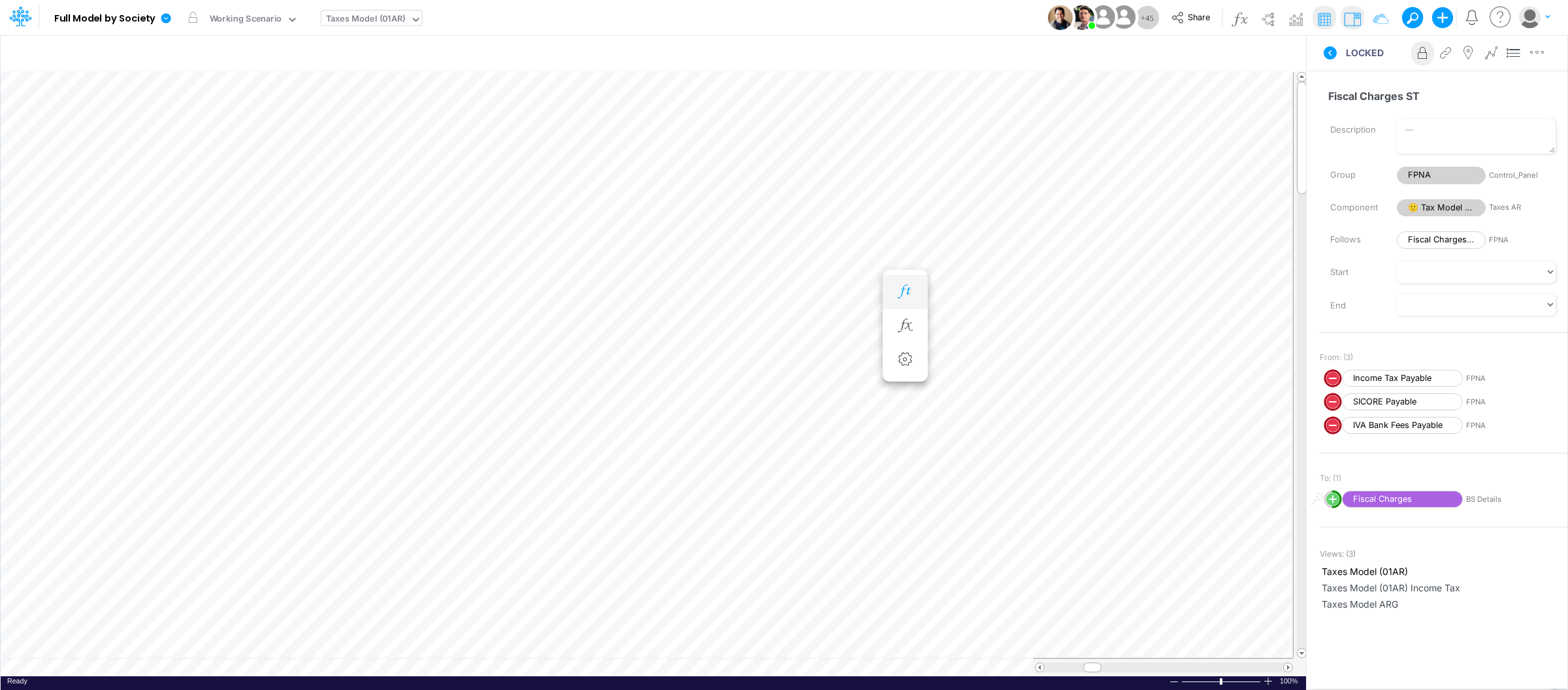
click at [909, 292] on icon "button" at bounding box center [904, 292] width 20 height 14
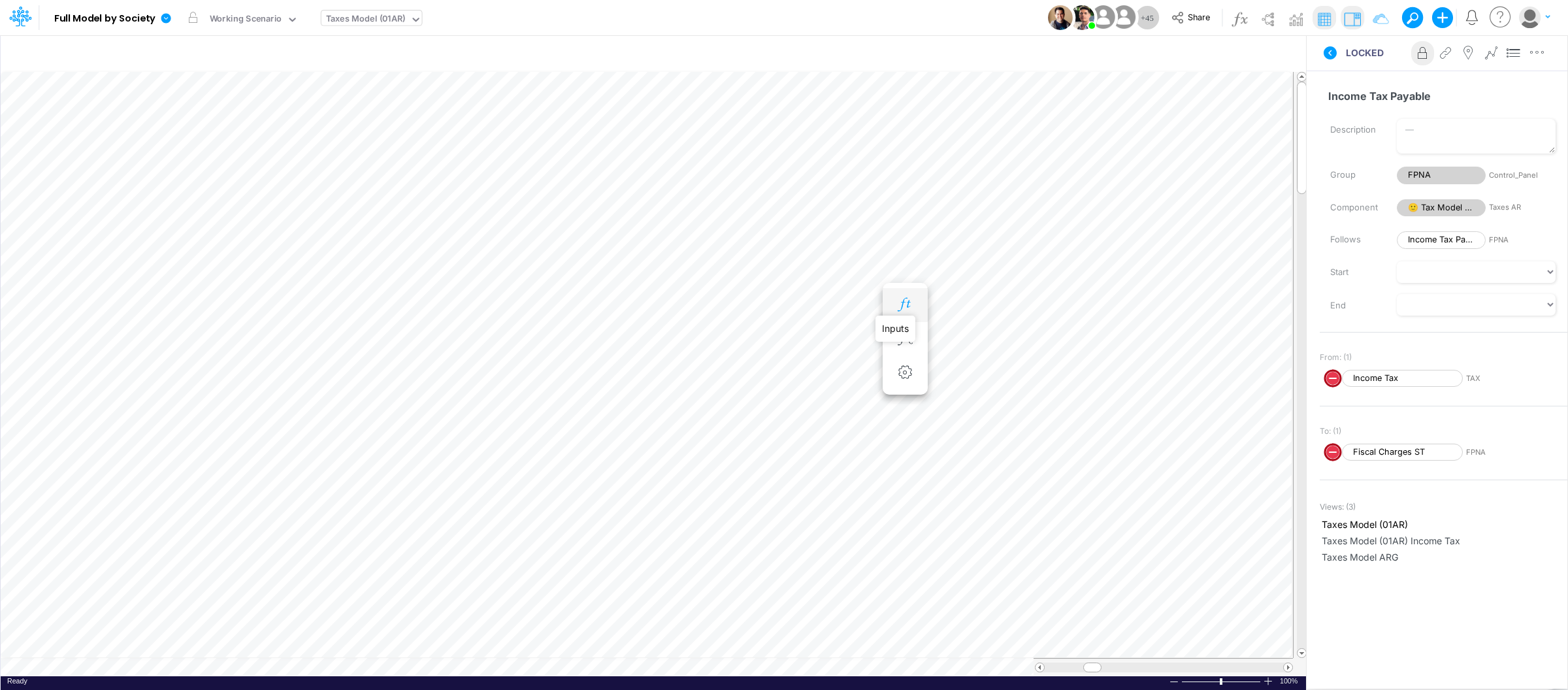
click at [903, 306] on icon "button" at bounding box center [904, 305] width 20 height 14
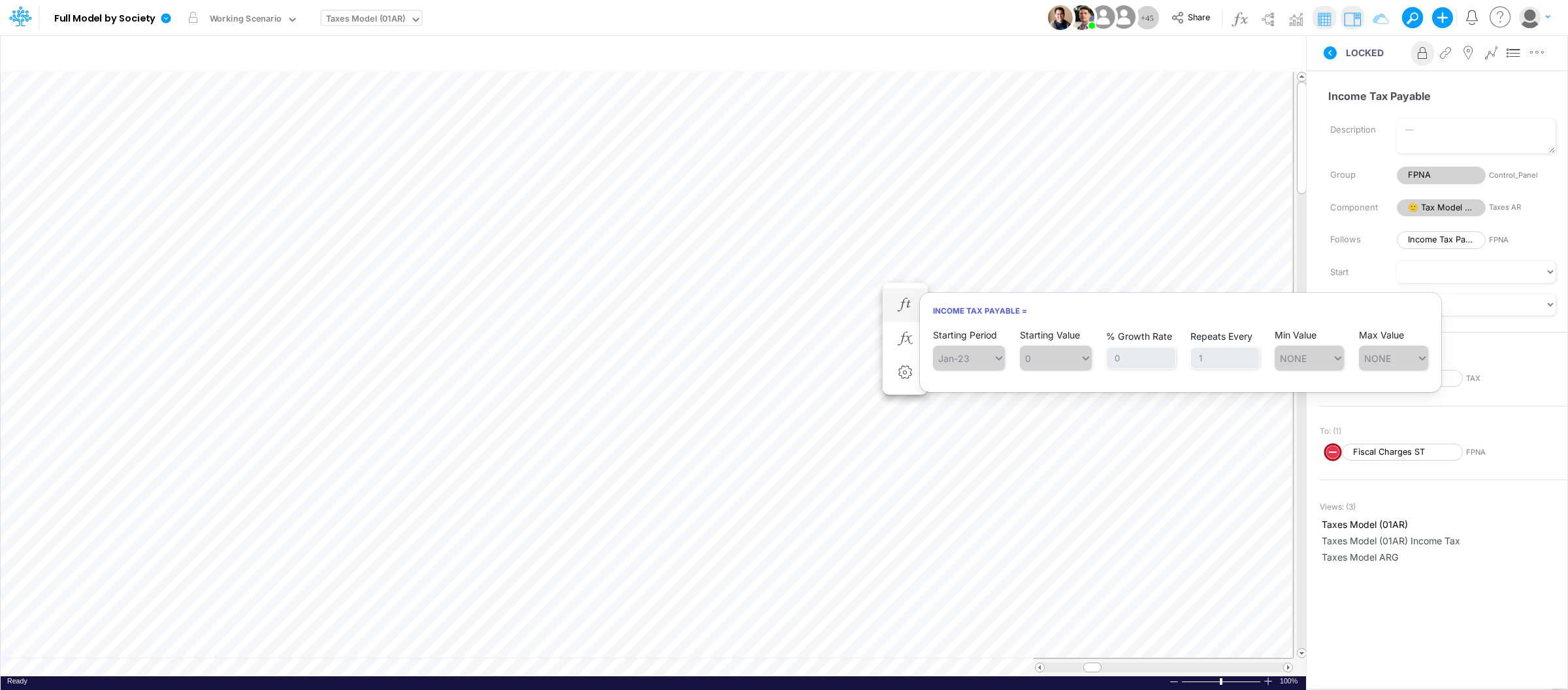
scroll to position [0, 1]
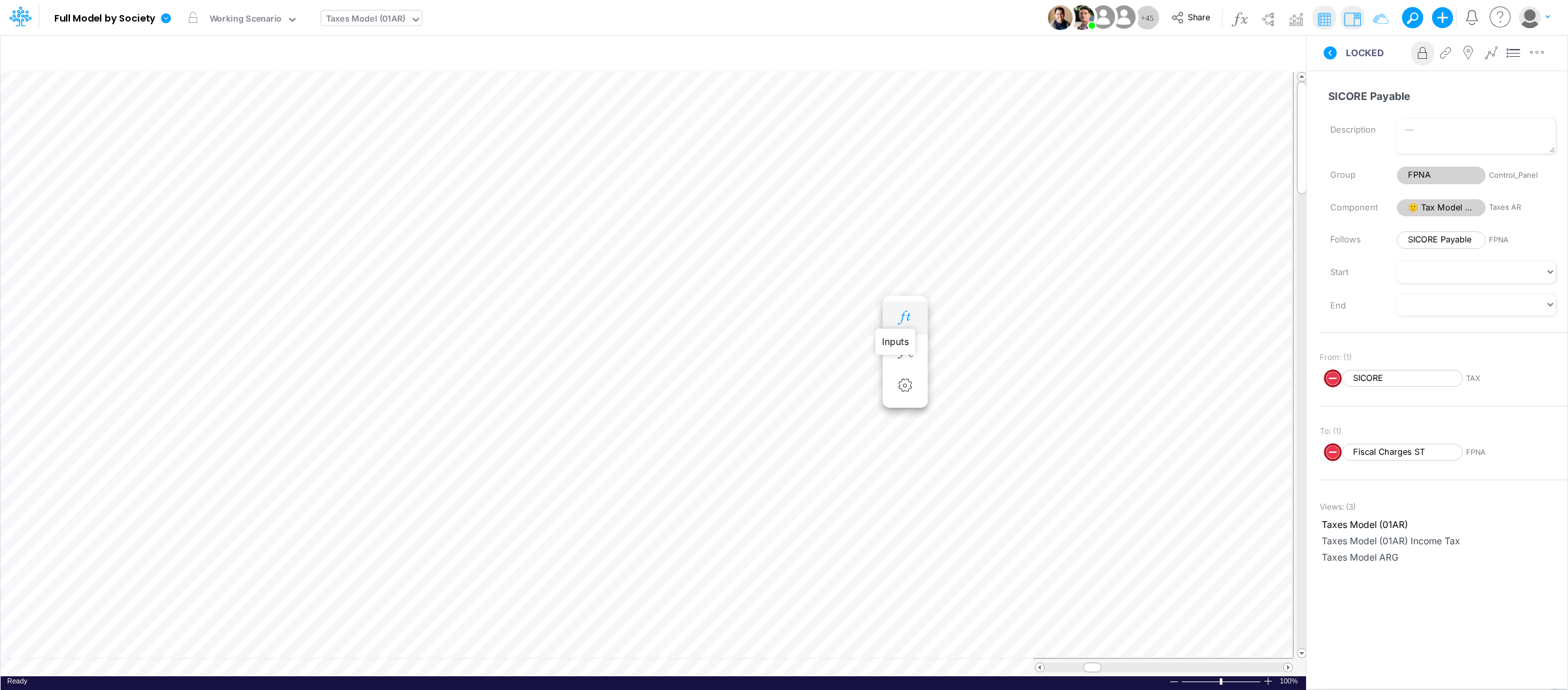
click at [905, 324] on icon "button" at bounding box center [904, 318] width 20 height 14
click at [908, 327] on icon "button" at bounding box center [904, 331] width 20 height 14
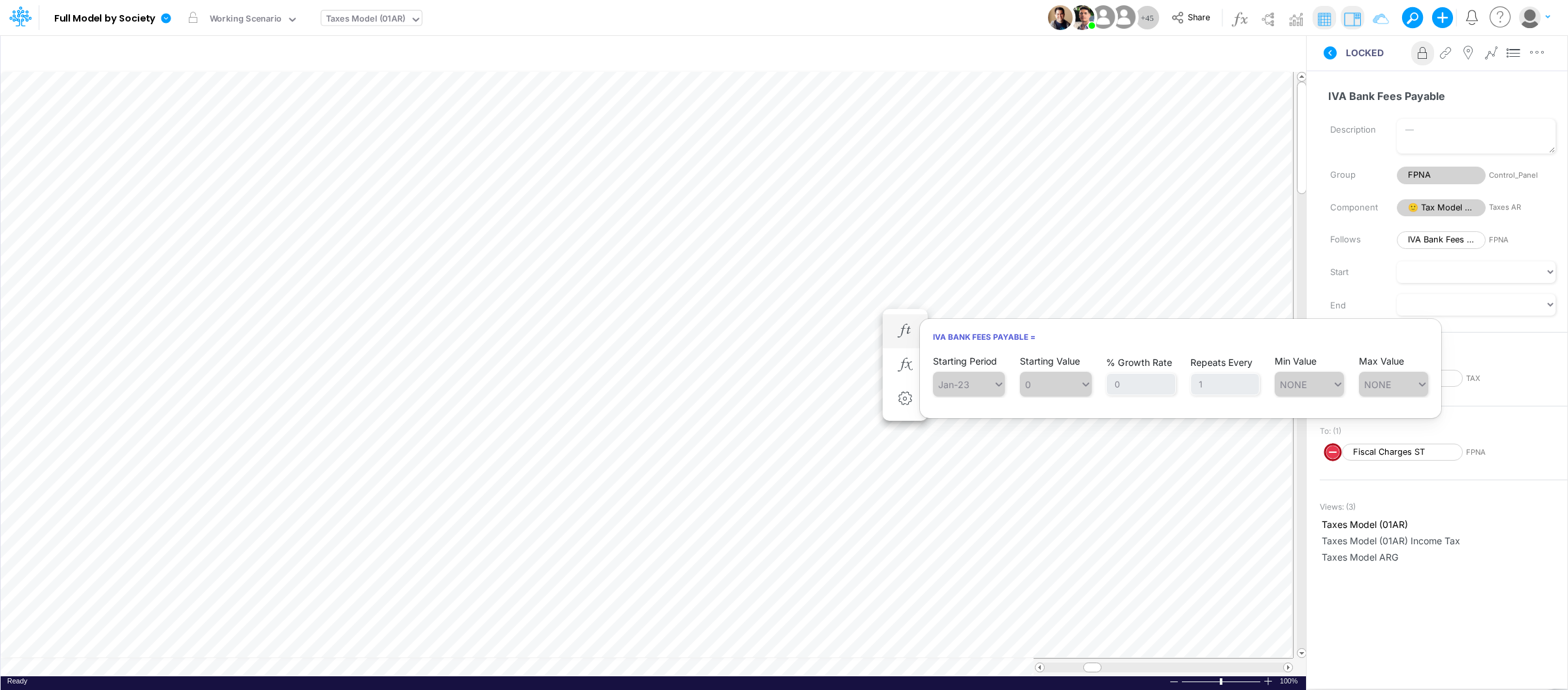
scroll to position [0, 1]
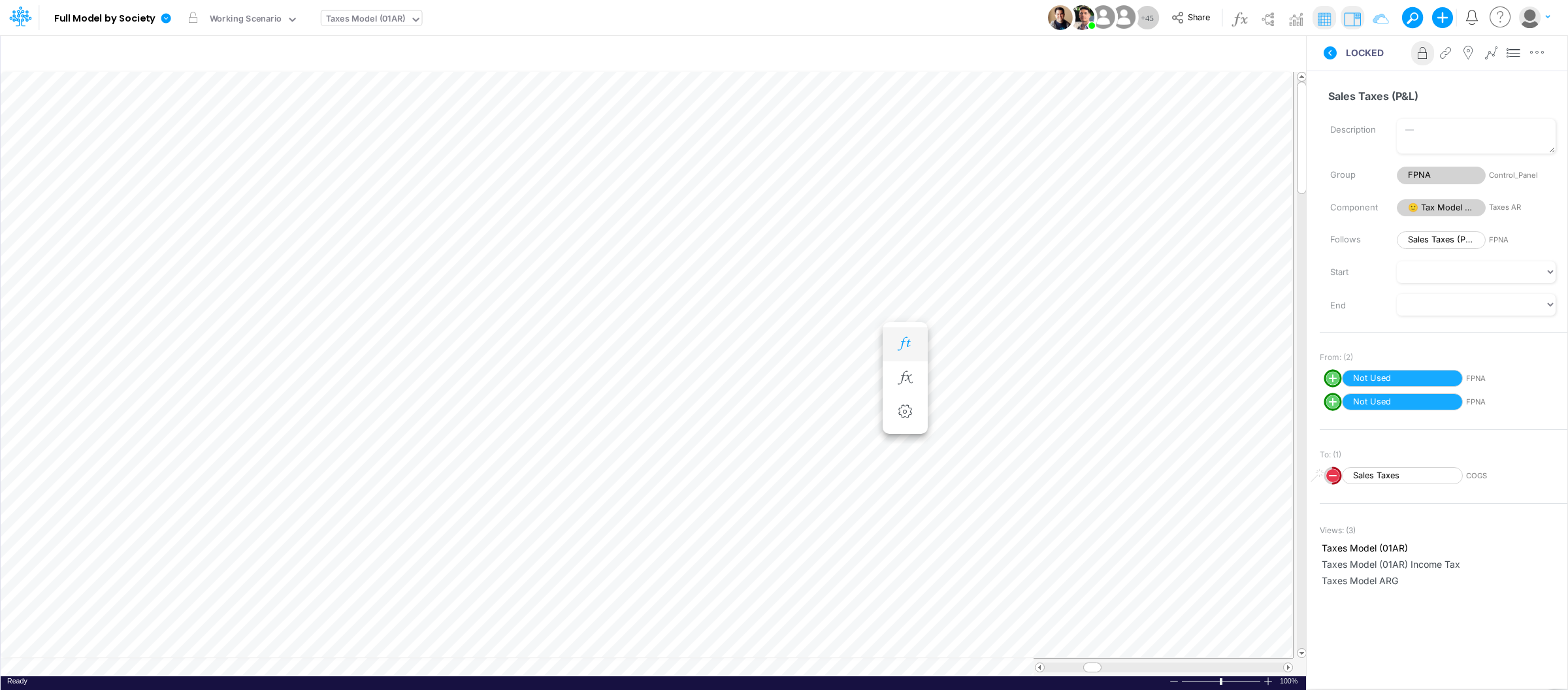
click at [910, 343] on icon "button" at bounding box center [904, 344] width 20 height 14
click at [913, 395] on icon "button" at bounding box center [904, 397] width 20 height 14
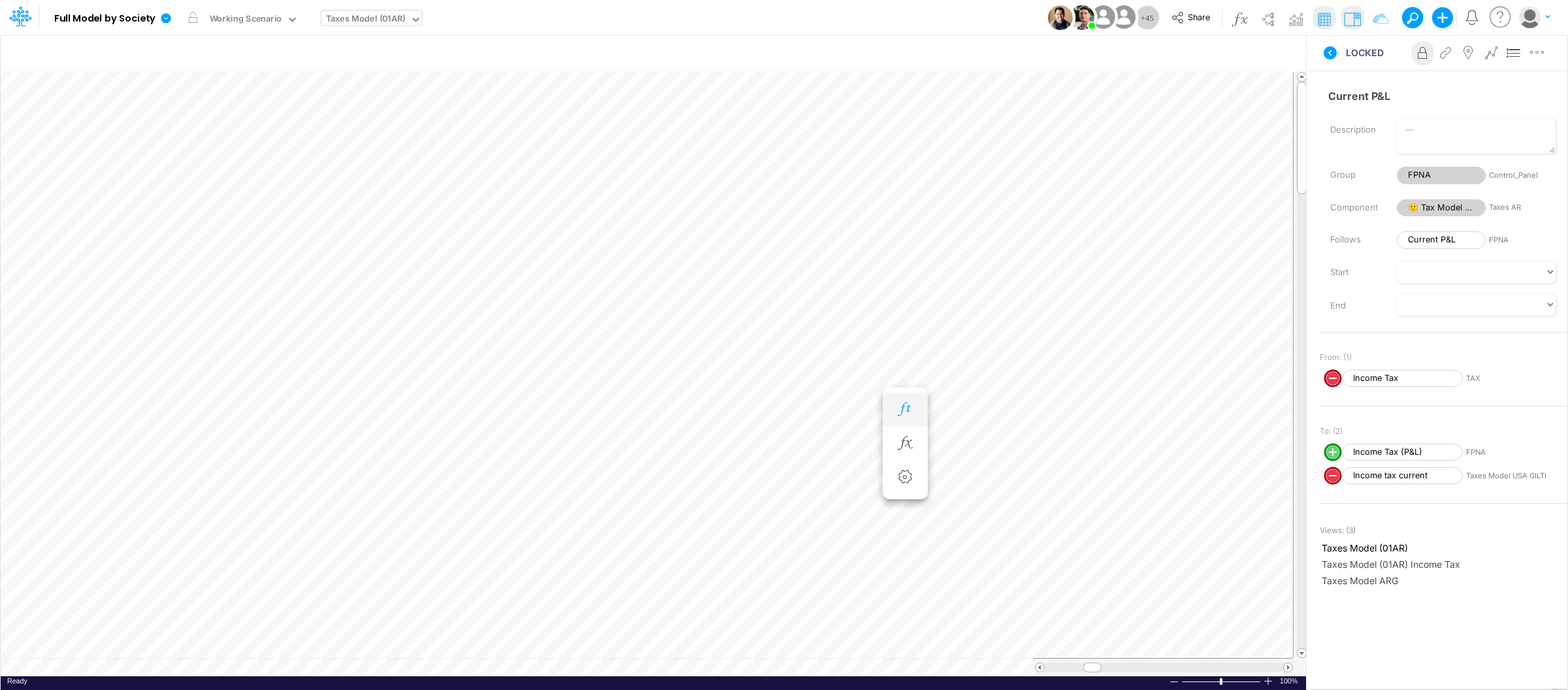
click at [905, 400] on button "button" at bounding box center [905, 410] width 24 height 26
click at [908, 416] on icon "button" at bounding box center [904, 423] width 20 height 14
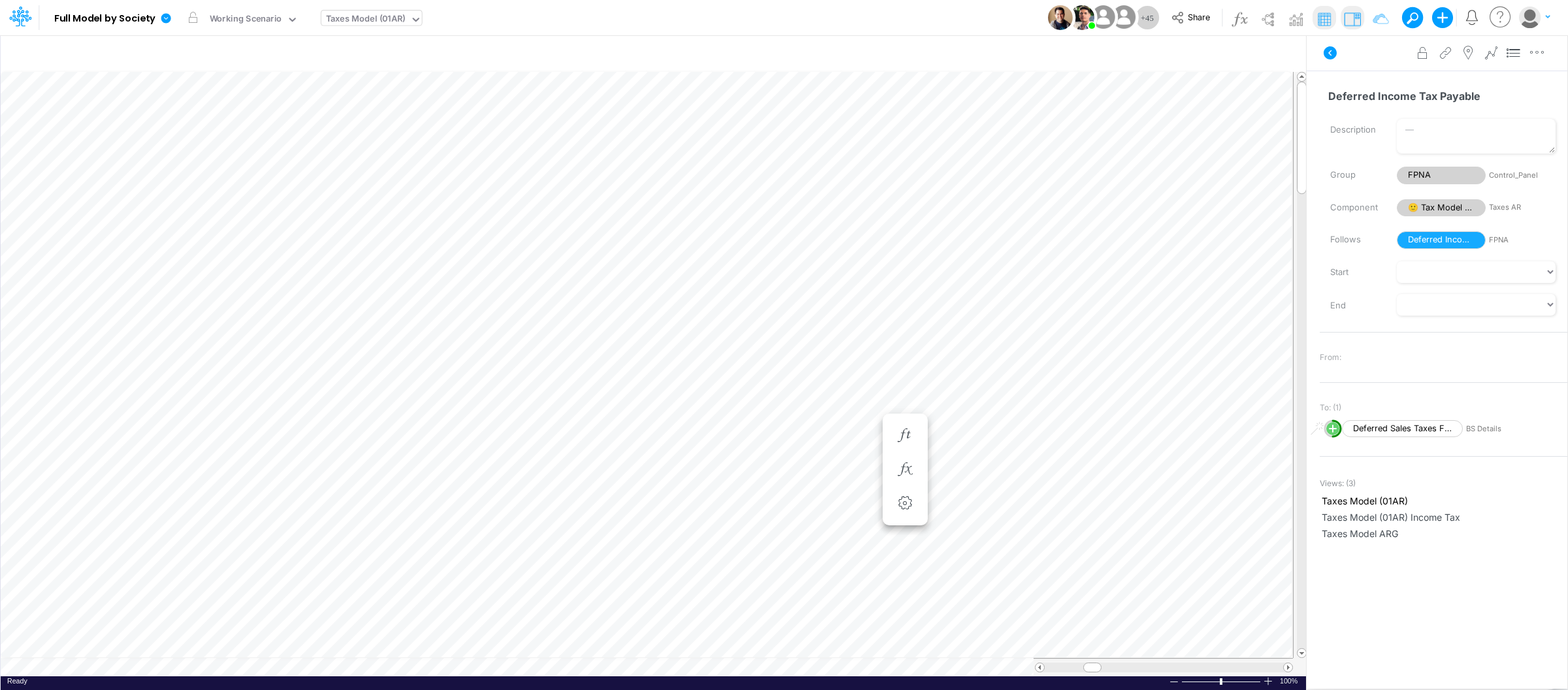
click at [912, 416] on ul "Deferred Income Tax Payable = Deferred Income Tax Payable (Settings)" at bounding box center [905, 469] width 45 height 112
click at [895, 426] on button "button" at bounding box center [905, 436] width 24 height 26
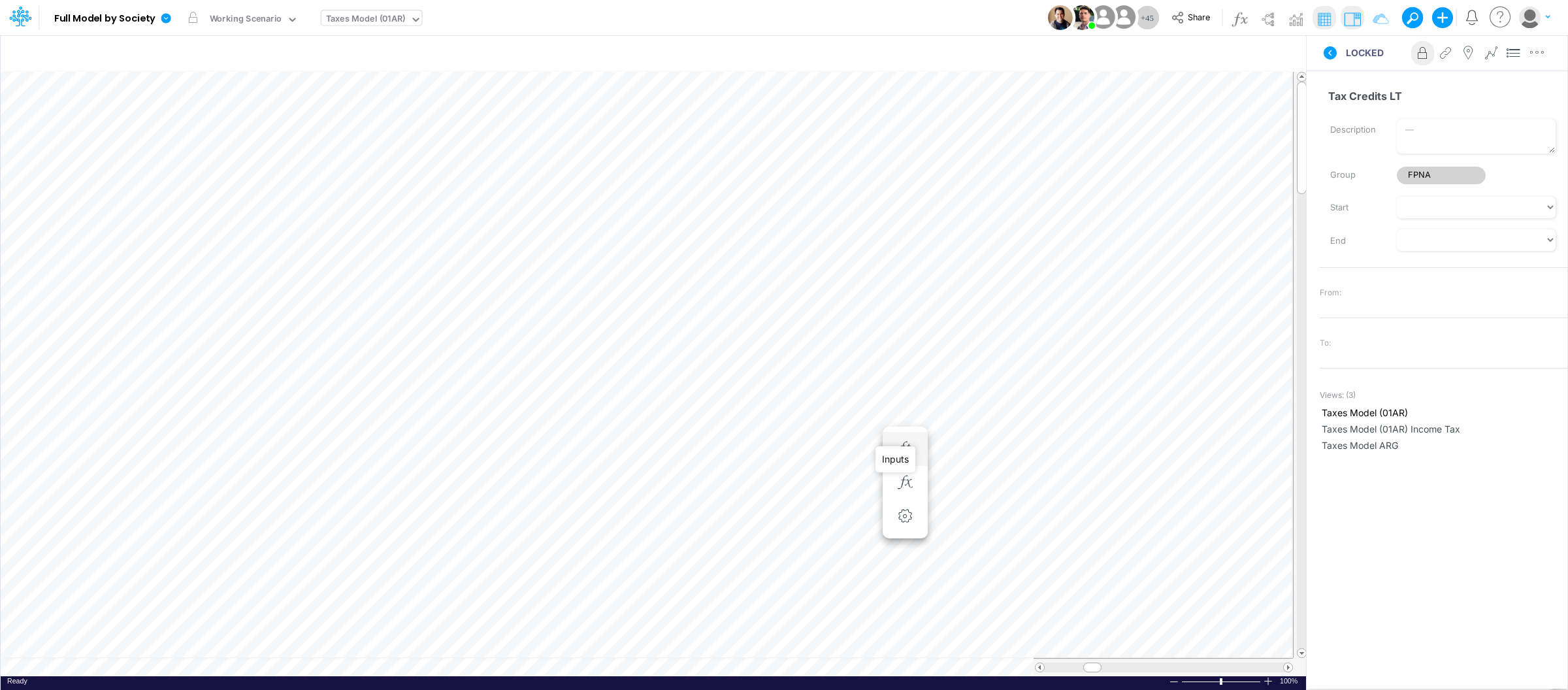
click at [900, 436] on div "Tax Credits LT =" at bounding box center [905, 449] width 24 height 26
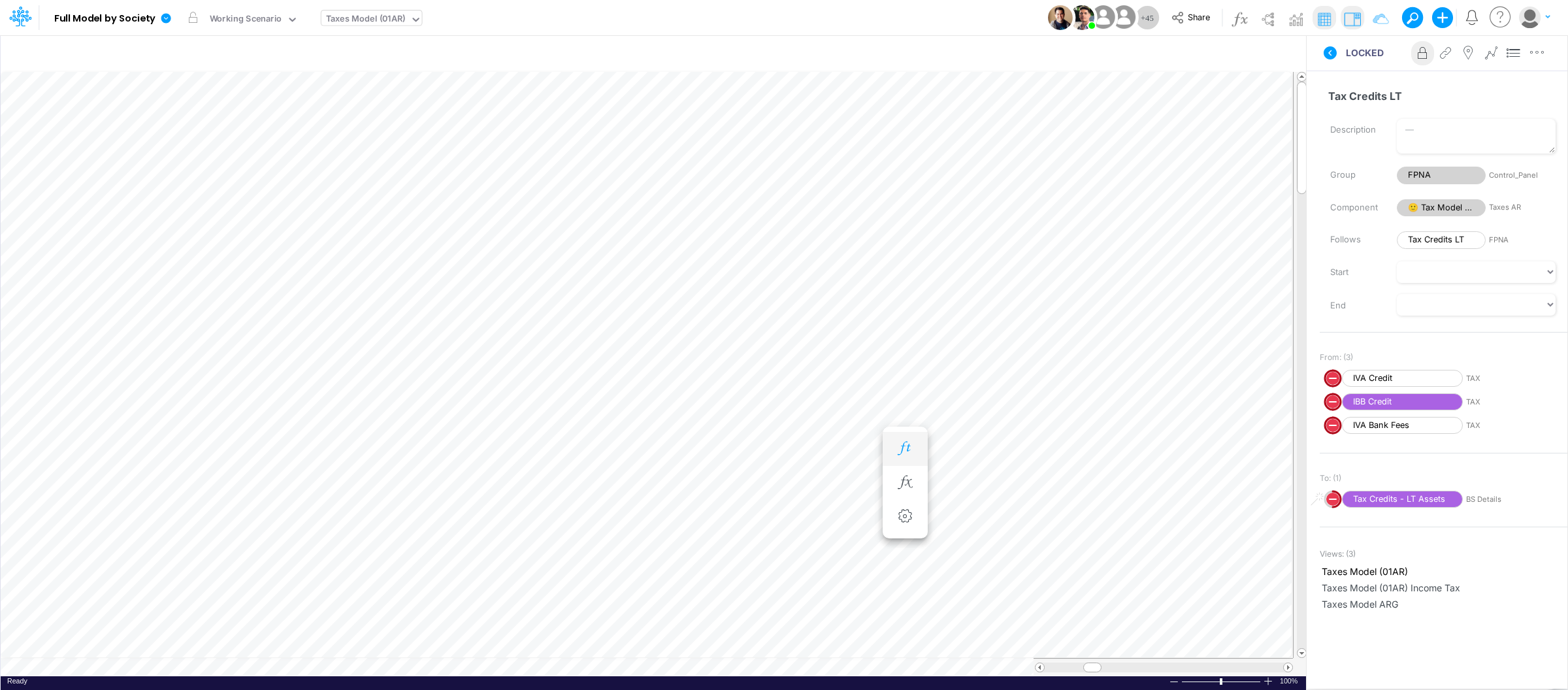
click at [904, 457] on button "button" at bounding box center [905, 449] width 24 height 26
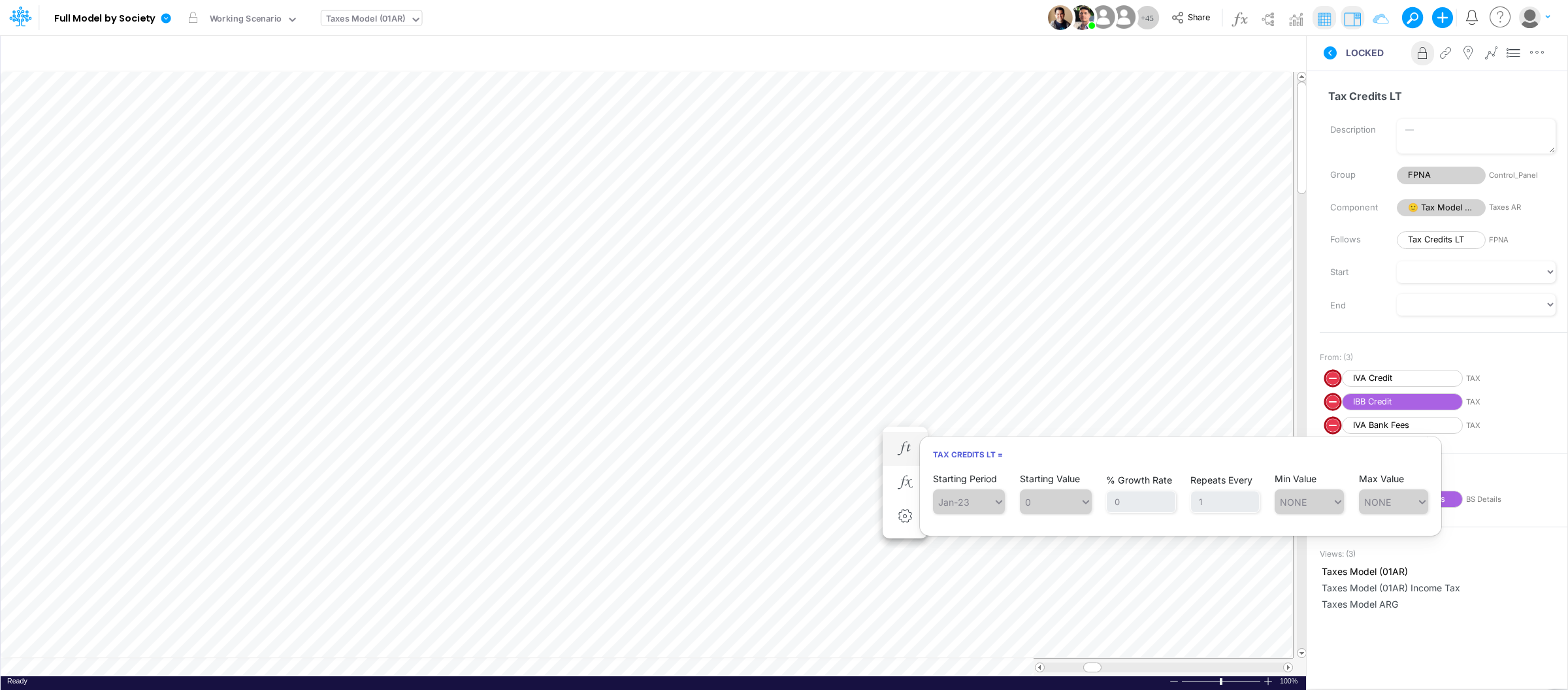
scroll to position [0, 1]
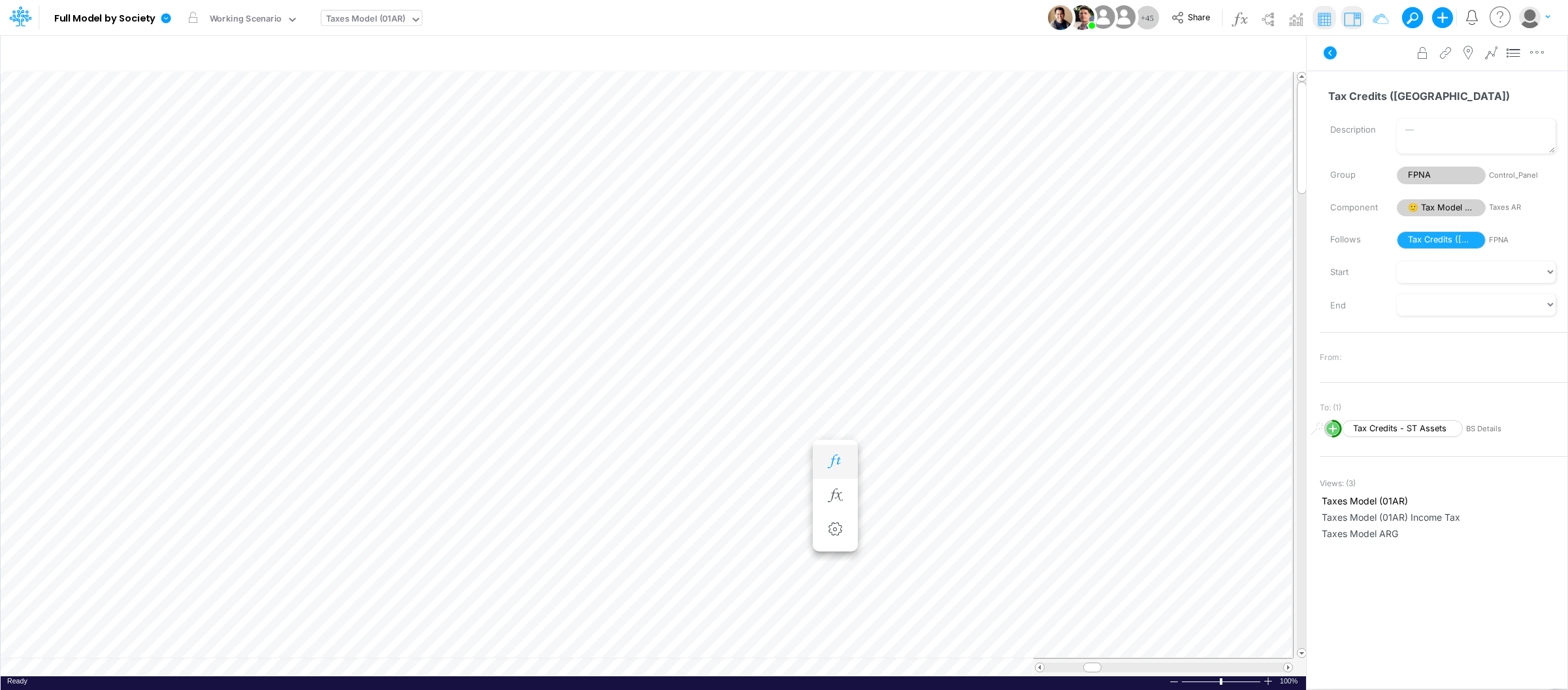
click at [829, 466] on icon "button" at bounding box center [835, 462] width 20 height 14
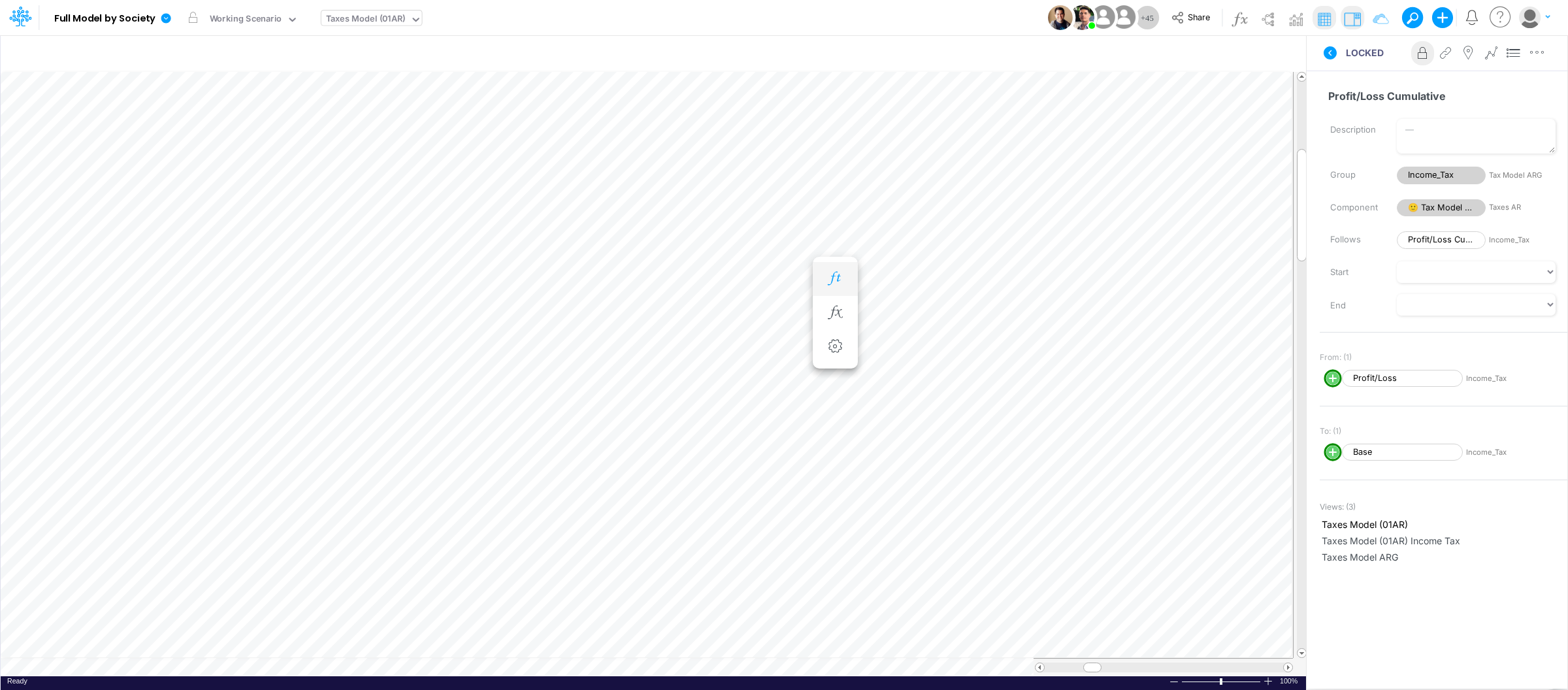
click at [827, 276] on icon "button" at bounding box center [835, 279] width 20 height 14
click at [830, 332] on icon "button" at bounding box center [835, 331] width 20 height 14
click at [844, 383] on icon "button" at bounding box center [835, 384] width 20 height 14
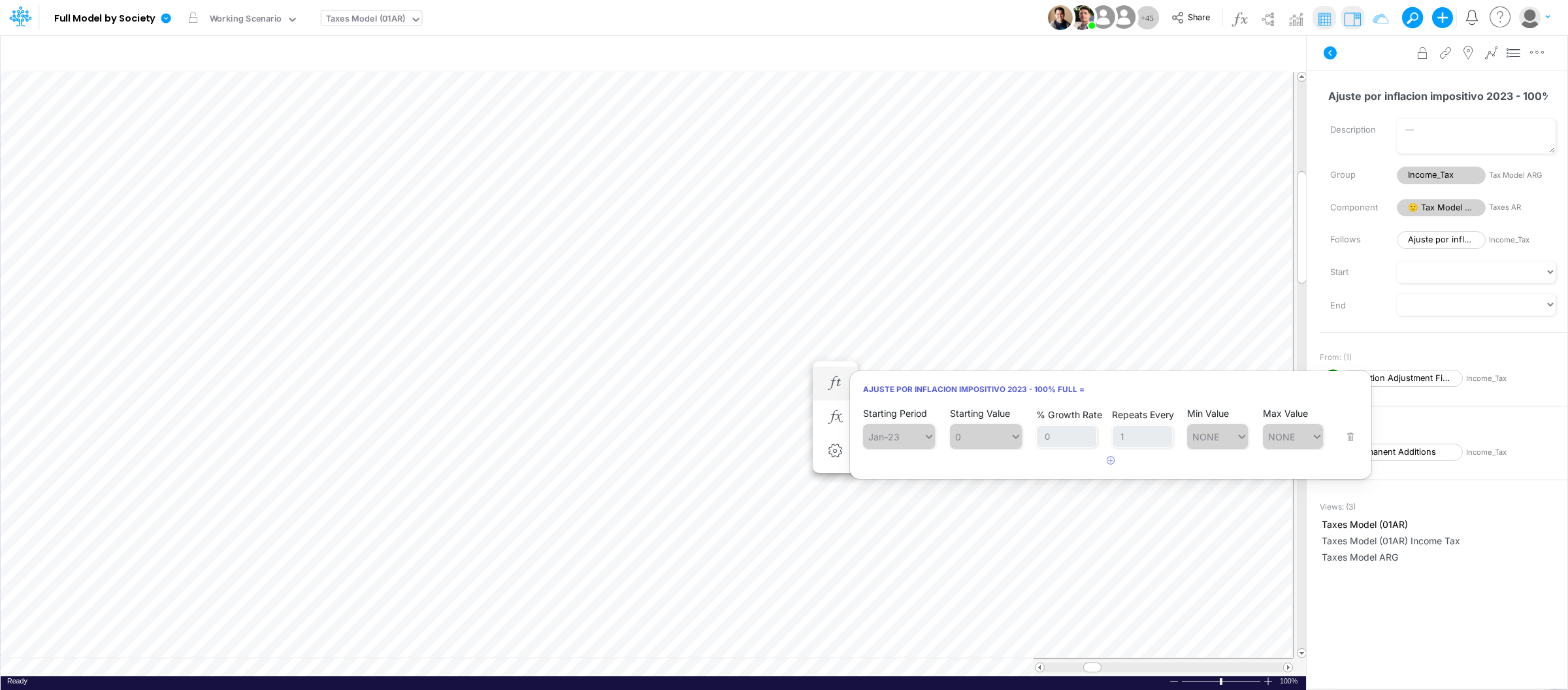
scroll to position [0, 1]
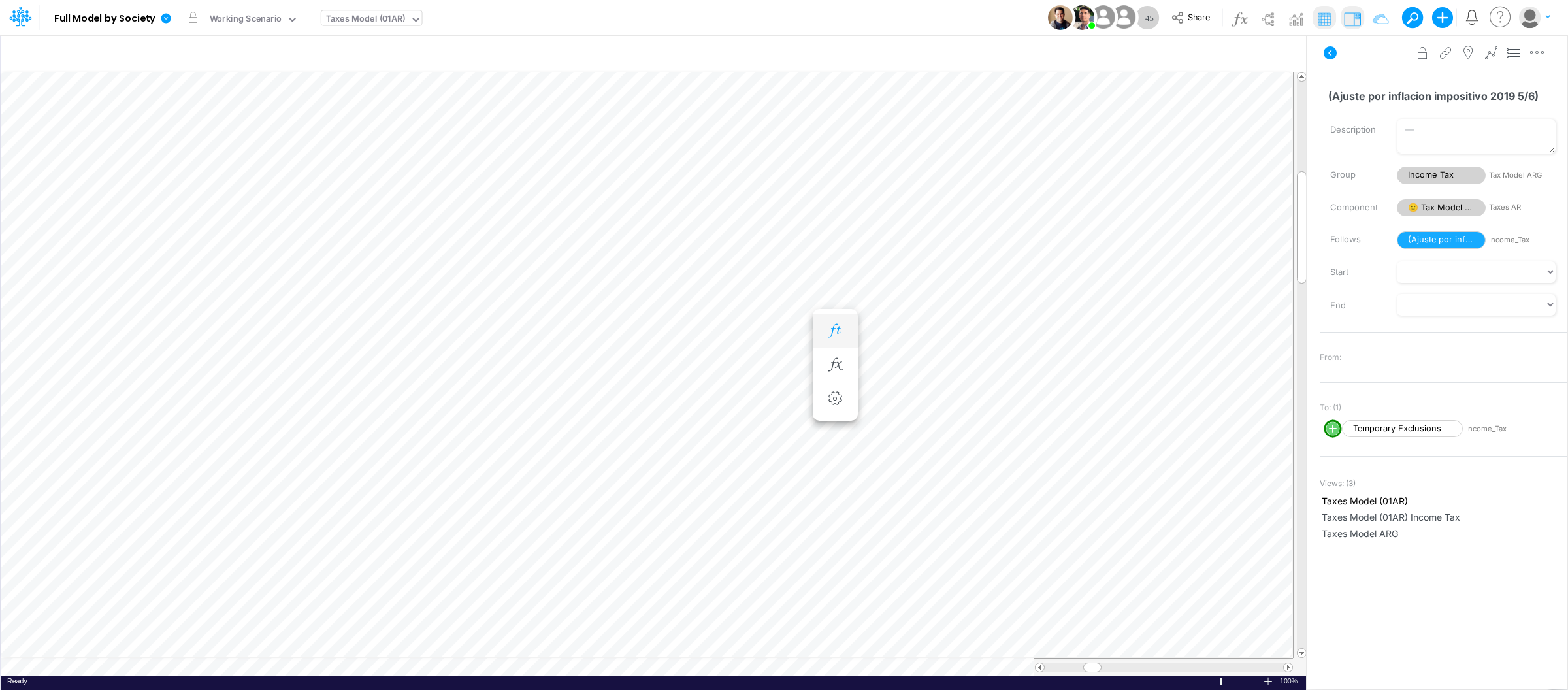
click at [838, 336] on icon "button" at bounding box center [835, 331] width 20 height 14
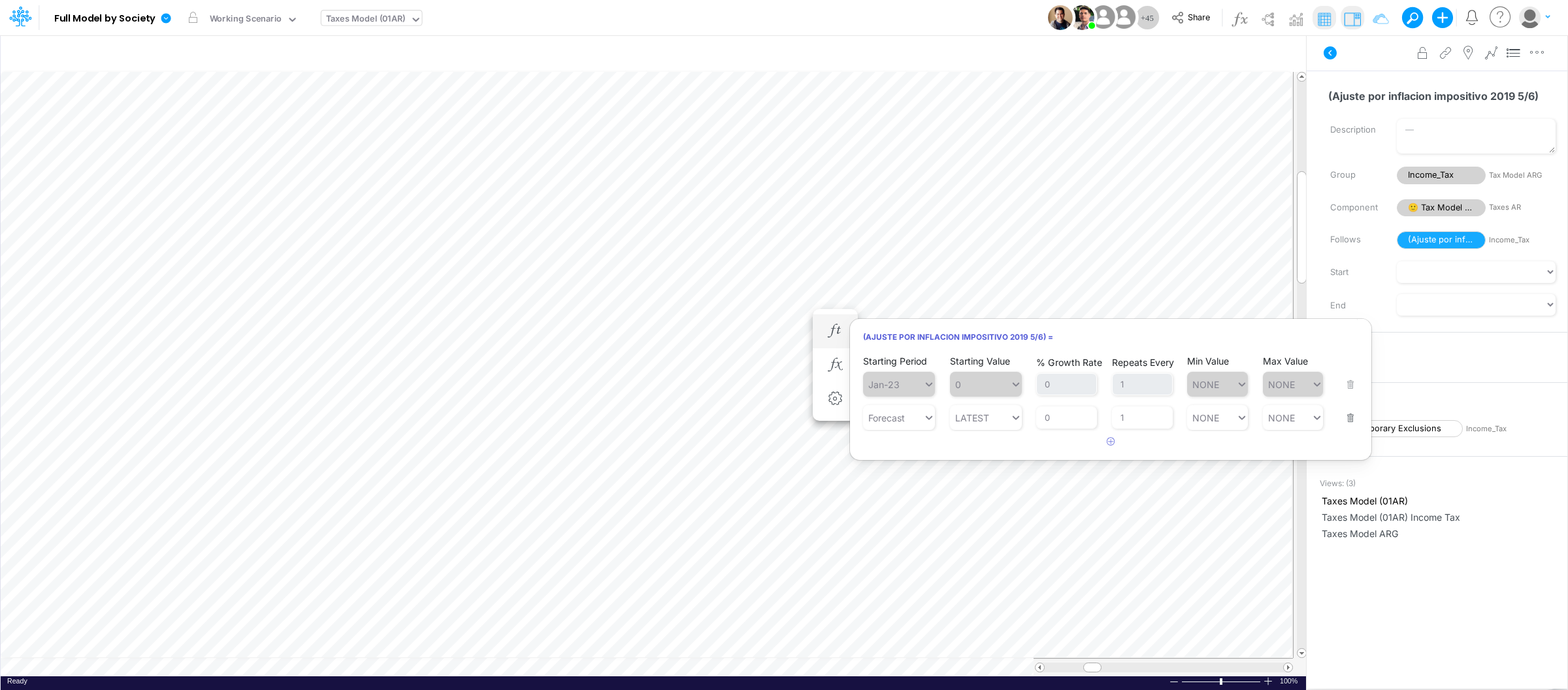
scroll to position [0, 1]
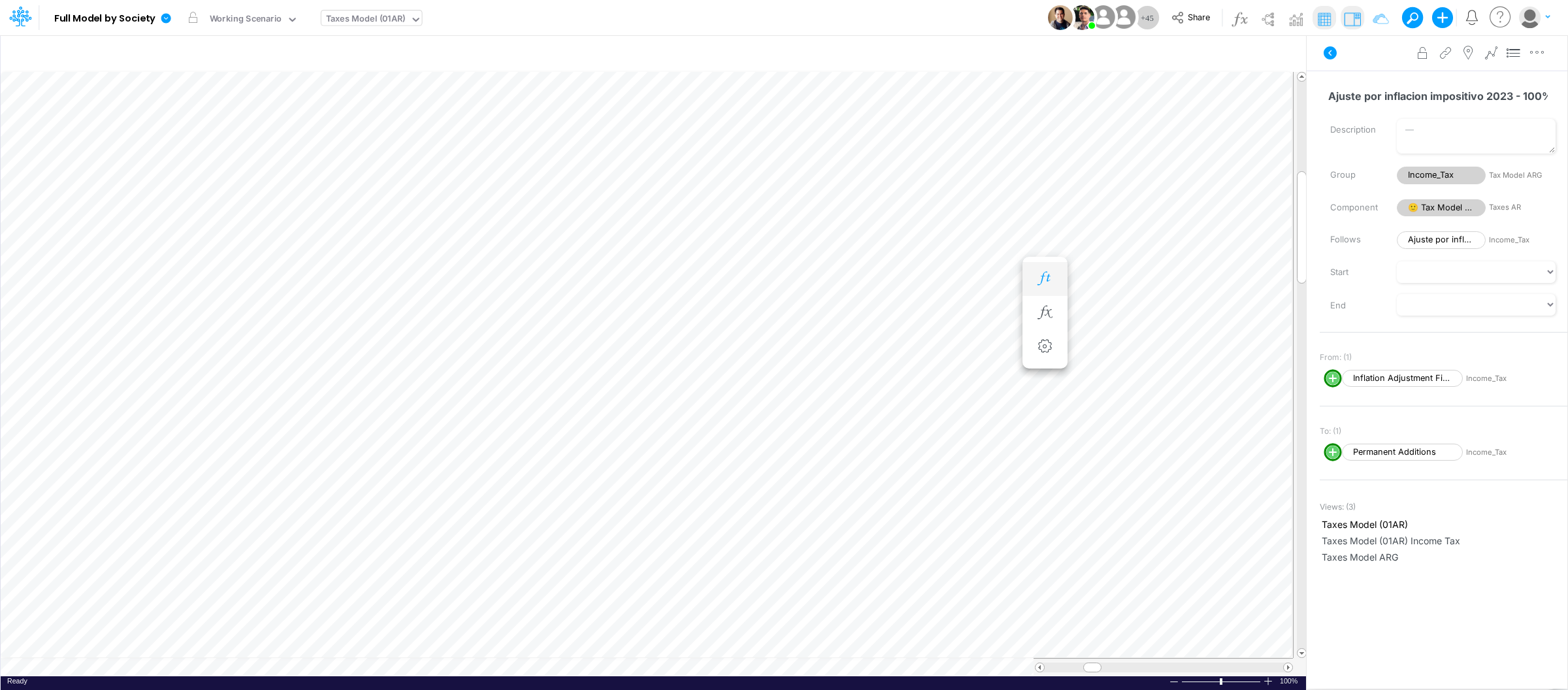
click at [1048, 283] on icon "button" at bounding box center [1044, 279] width 20 height 14
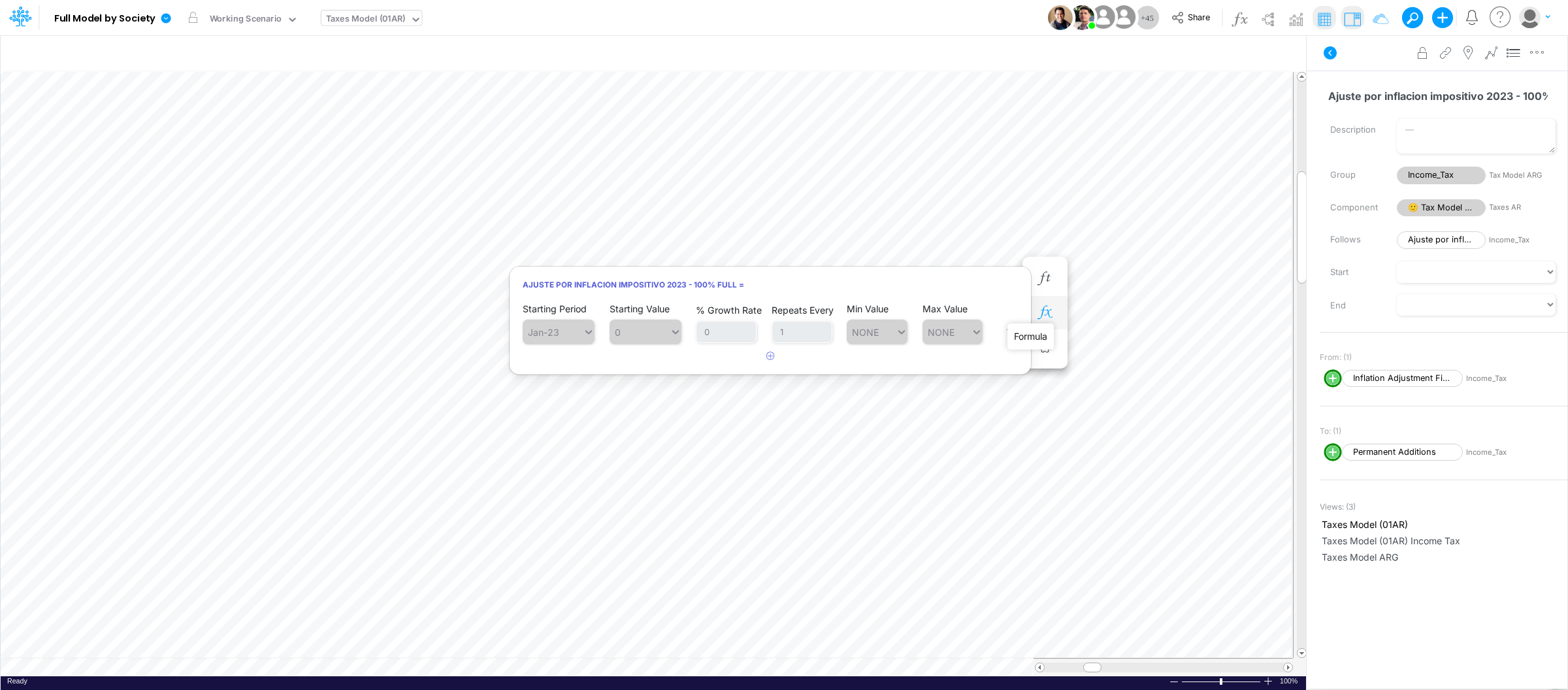
click at [1042, 312] on icon "button" at bounding box center [1044, 312] width 20 height 14
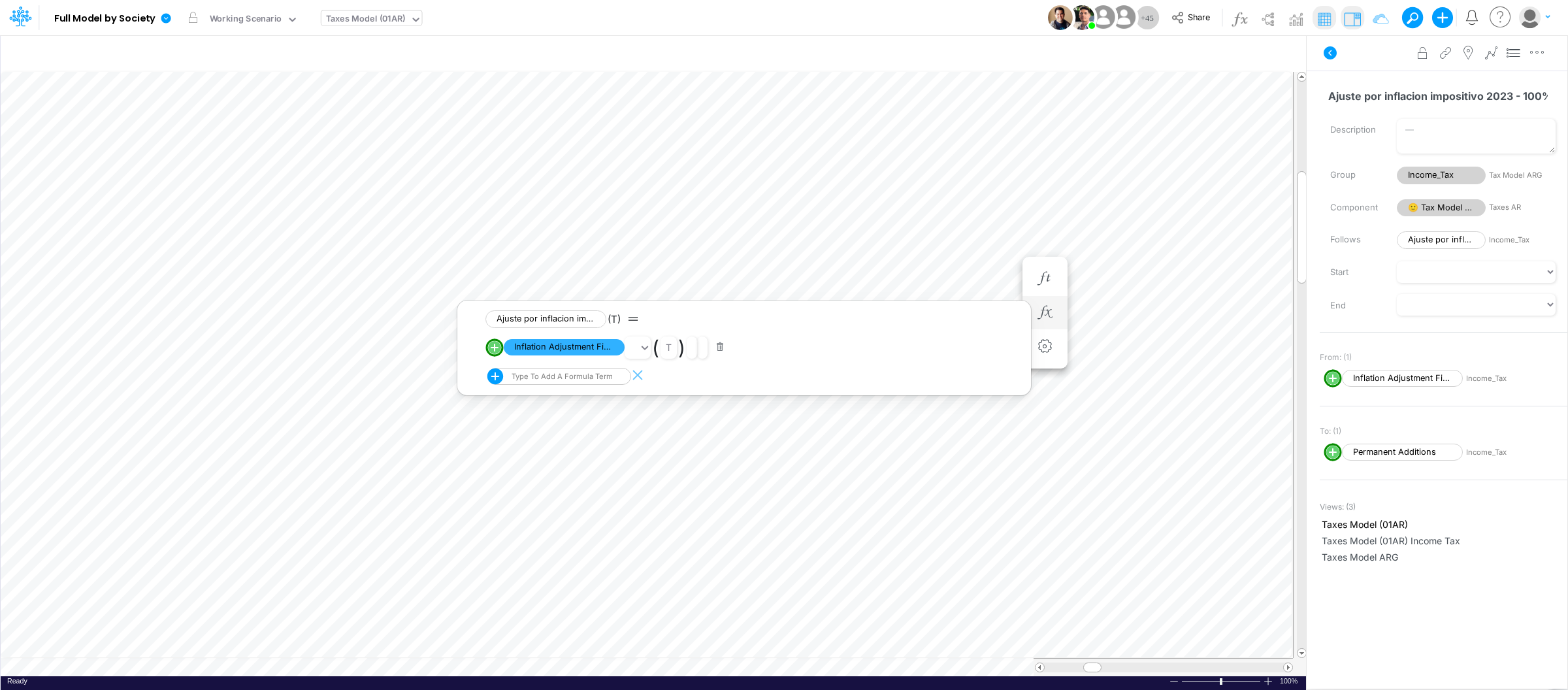
scroll to position [0, 1]
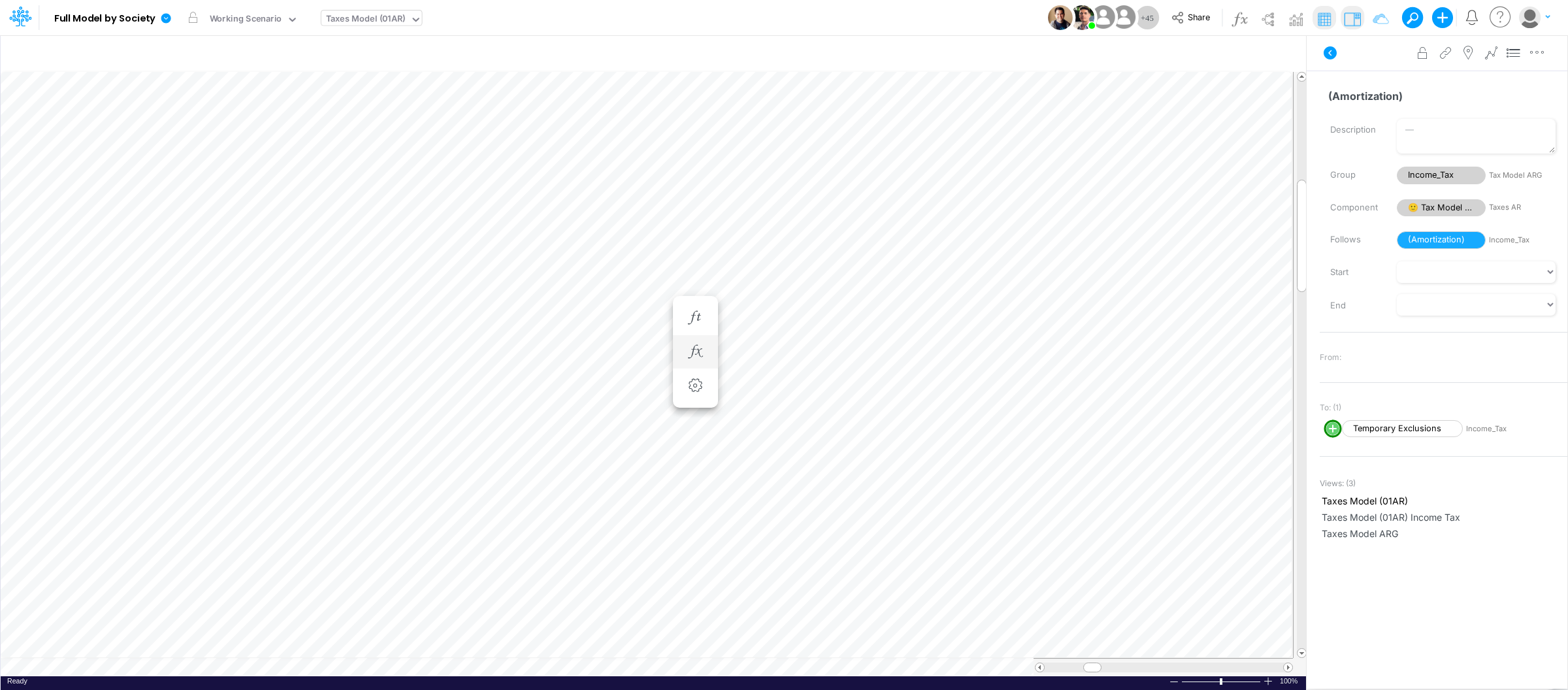
scroll to position [0, 1]
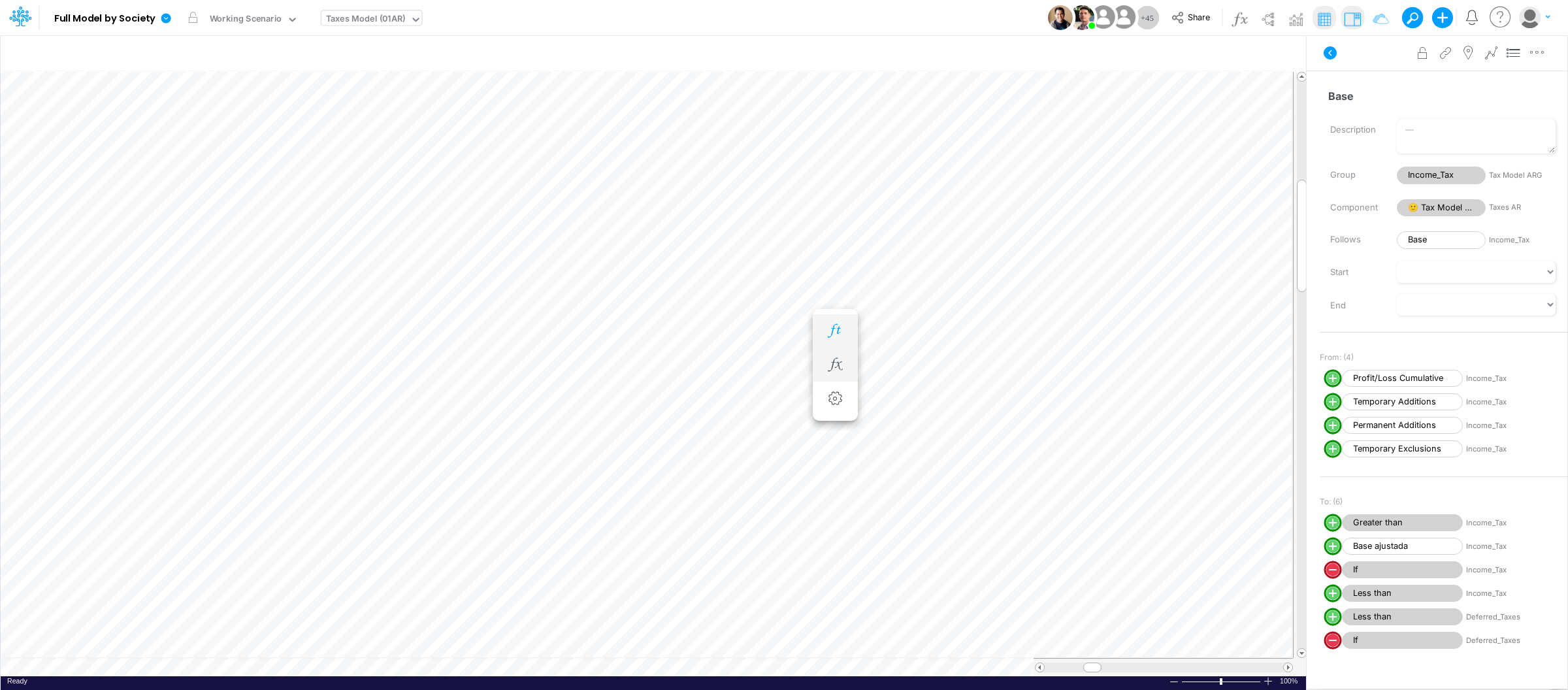
click at [829, 325] on icon "button" at bounding box center [835, 331] width 20 height 14
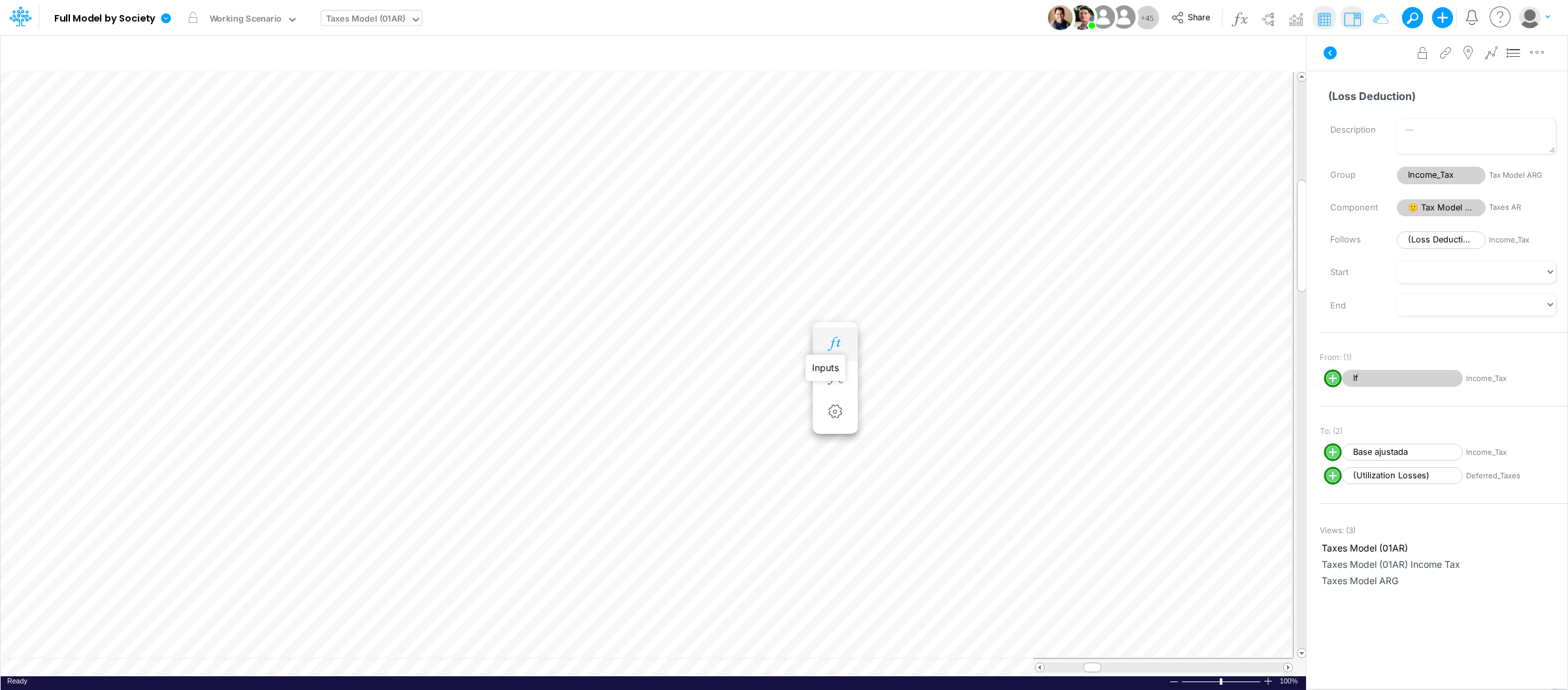
click at [830, 344] on icon "button" at bounding box center [835, 344] width 20 height 14
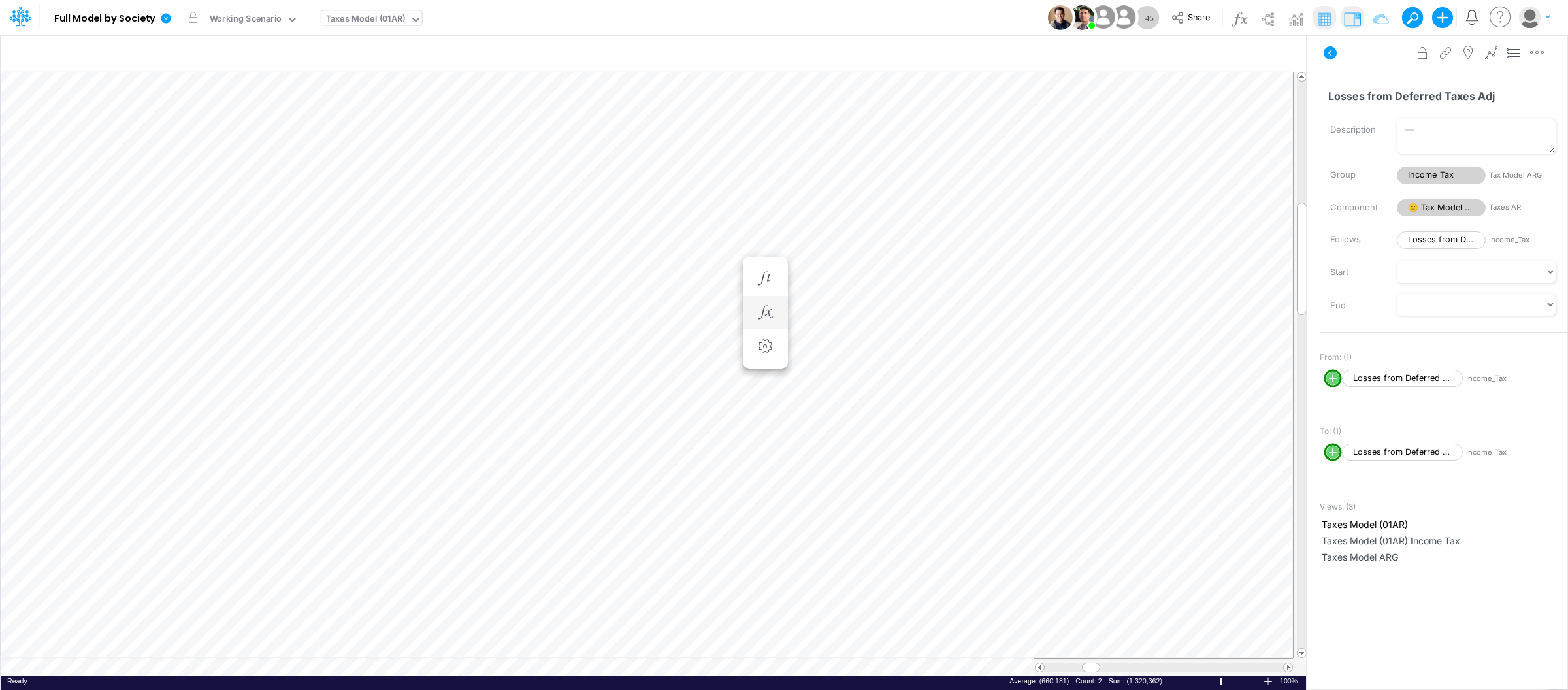
scroll to position [0, 1]
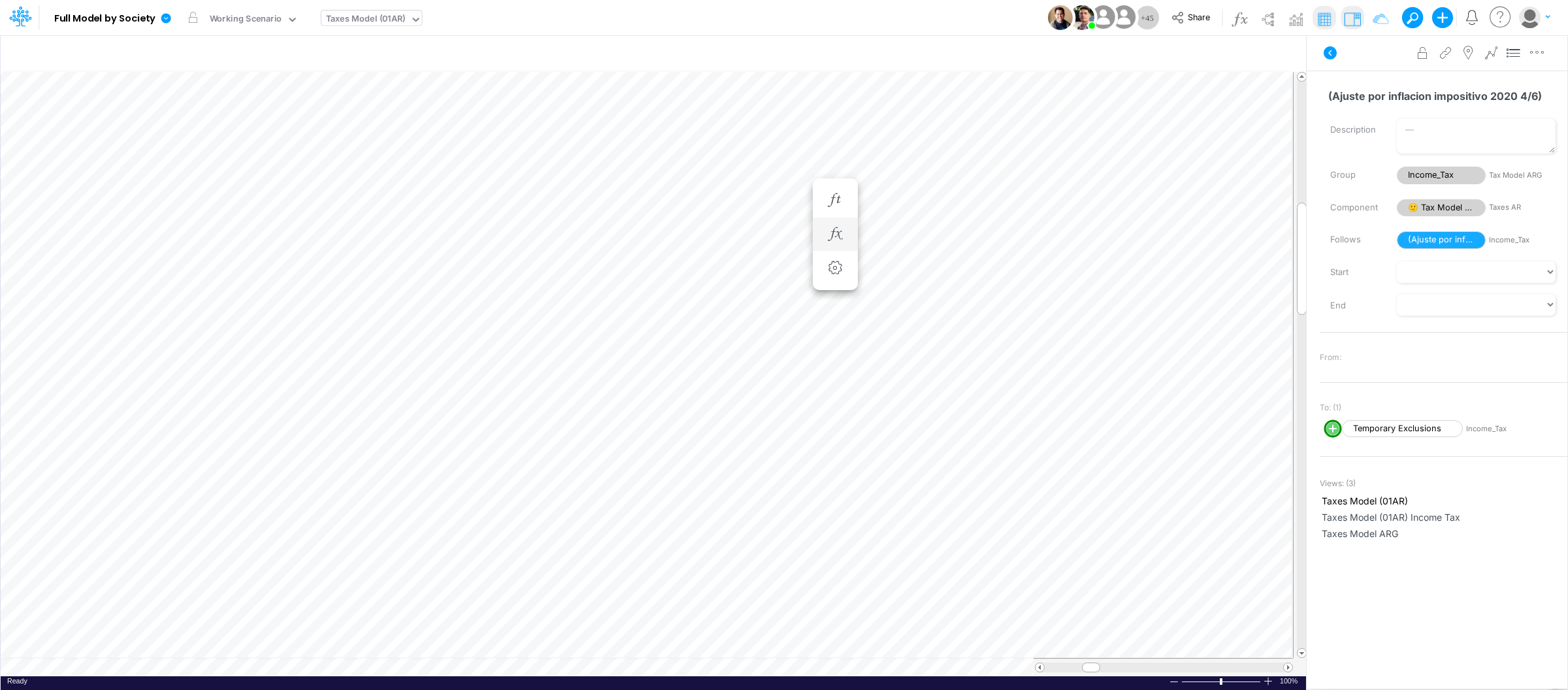
scroll to position [0, 1]
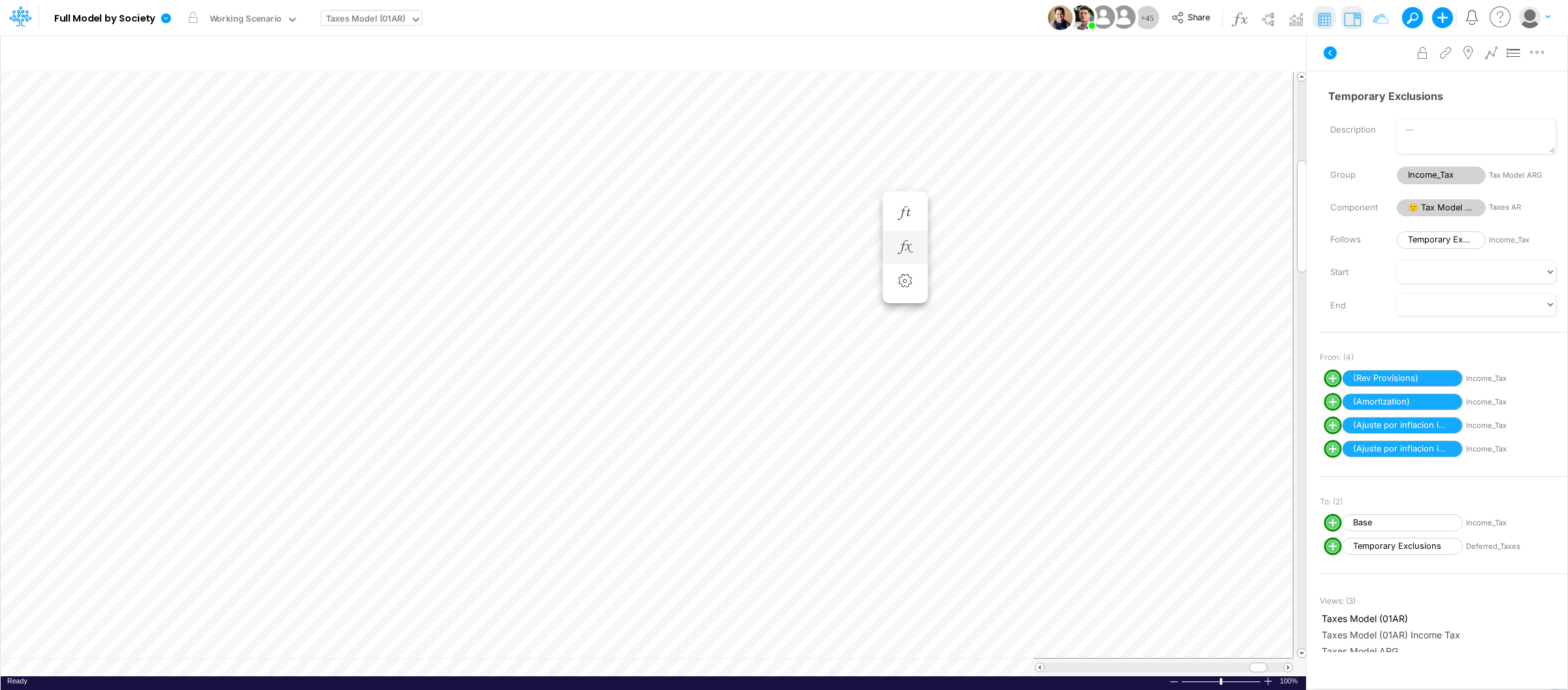
scroll to position [0, 1]
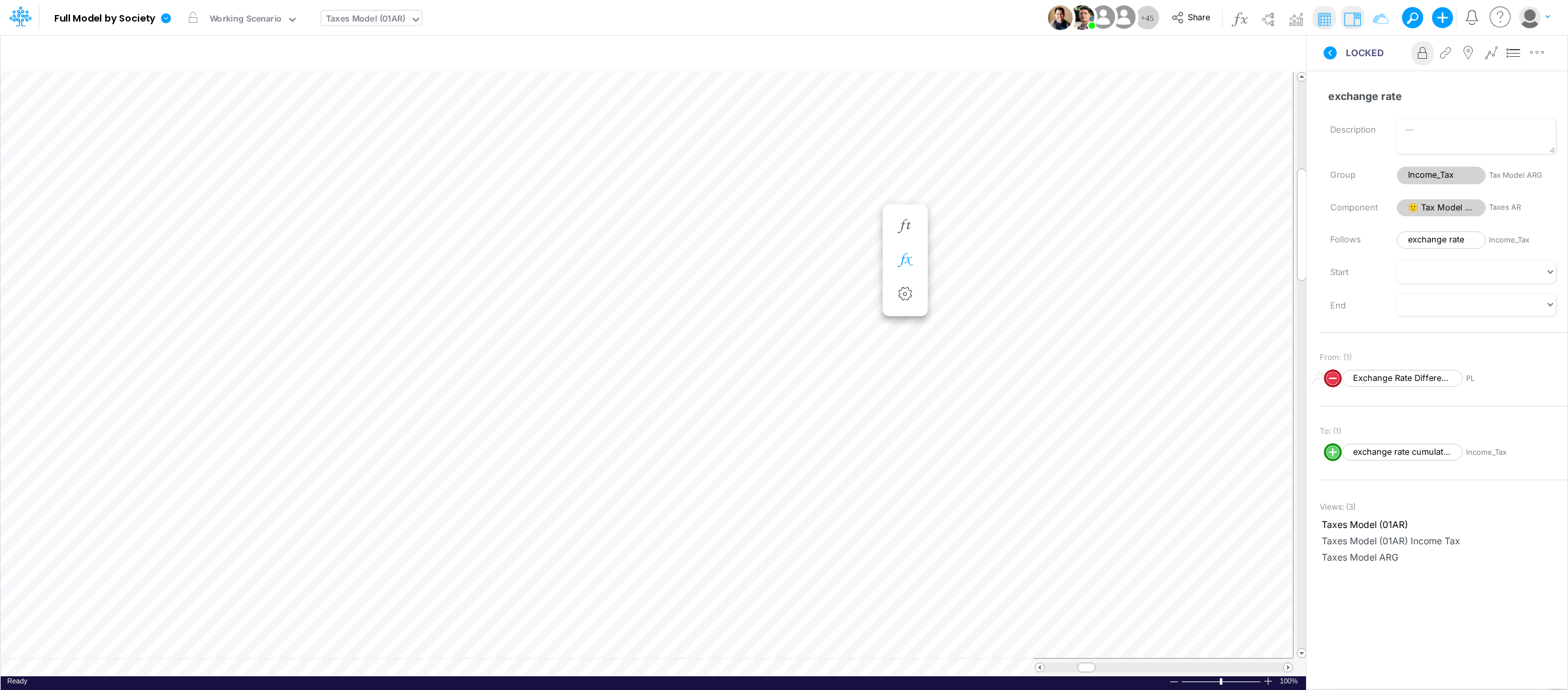
click at [915, 258] on button "button" at bounding box center [905, 260] width 24 height 26
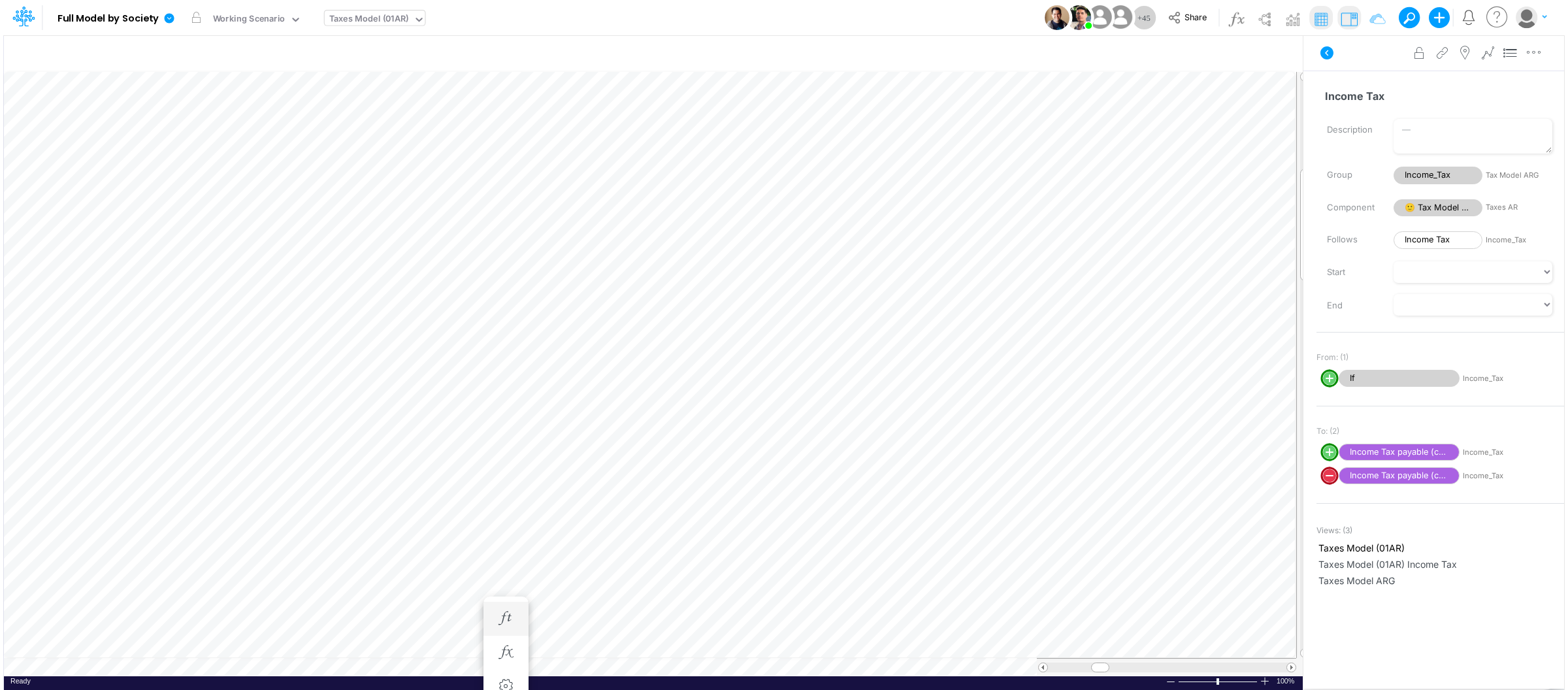
scroll to position [0, 1]
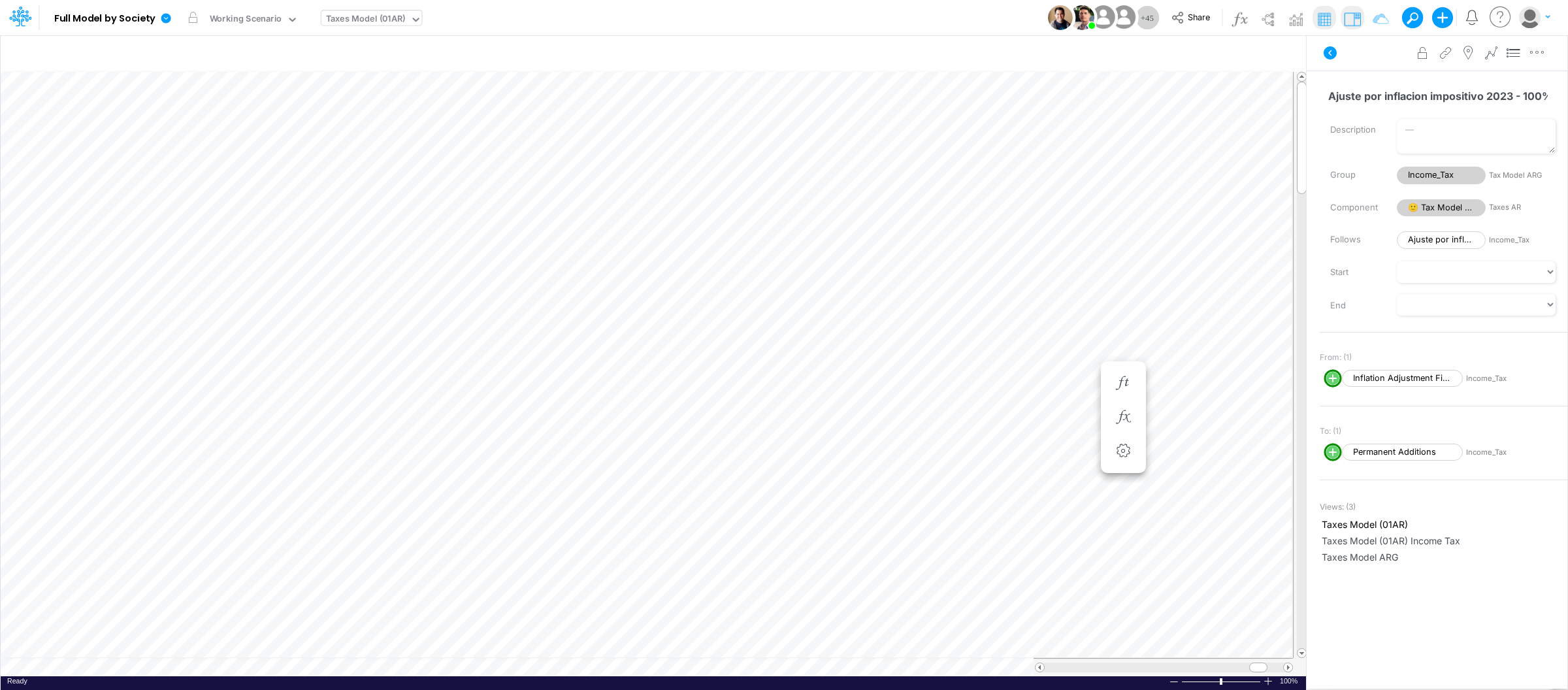
scroll to position [0, 1]
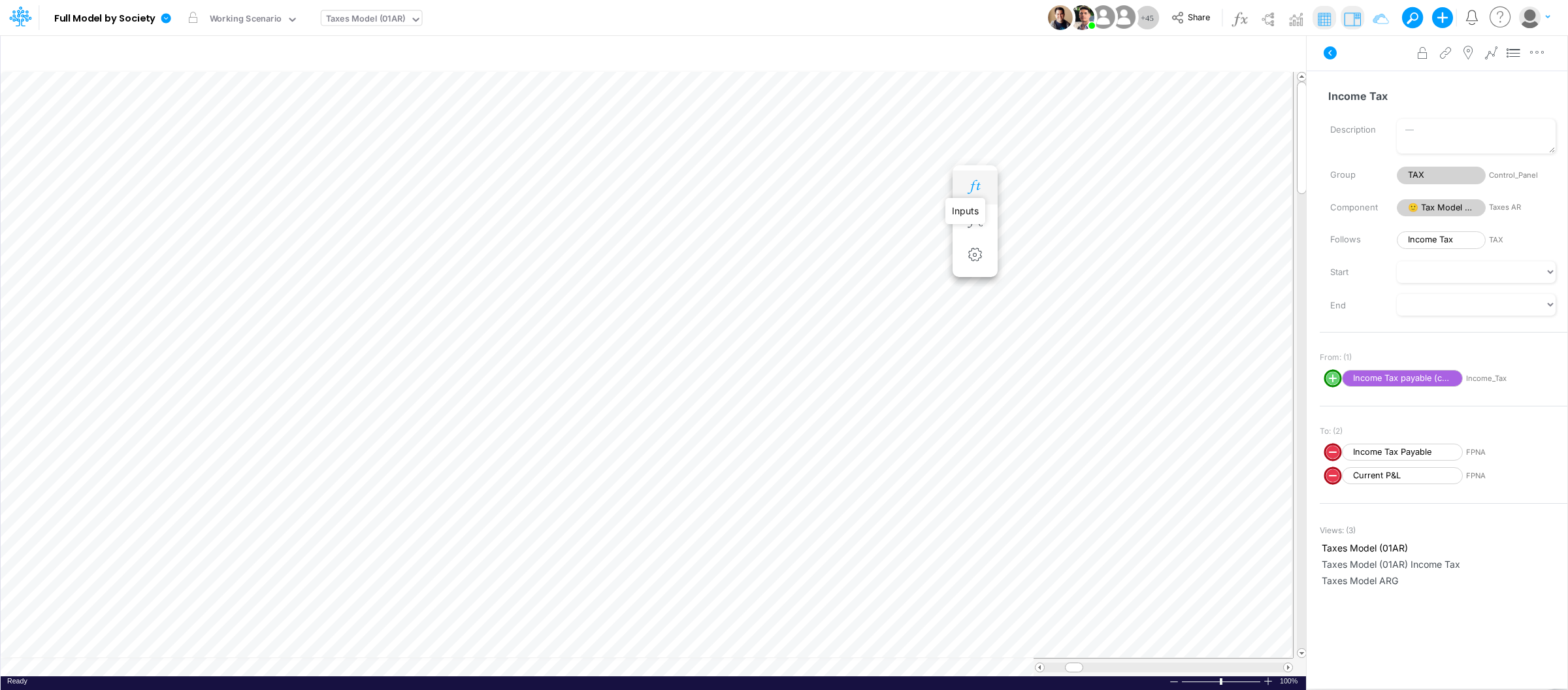
click at [967, 181] on icon "button" at bounding box center [974, 187] width 20 height 14
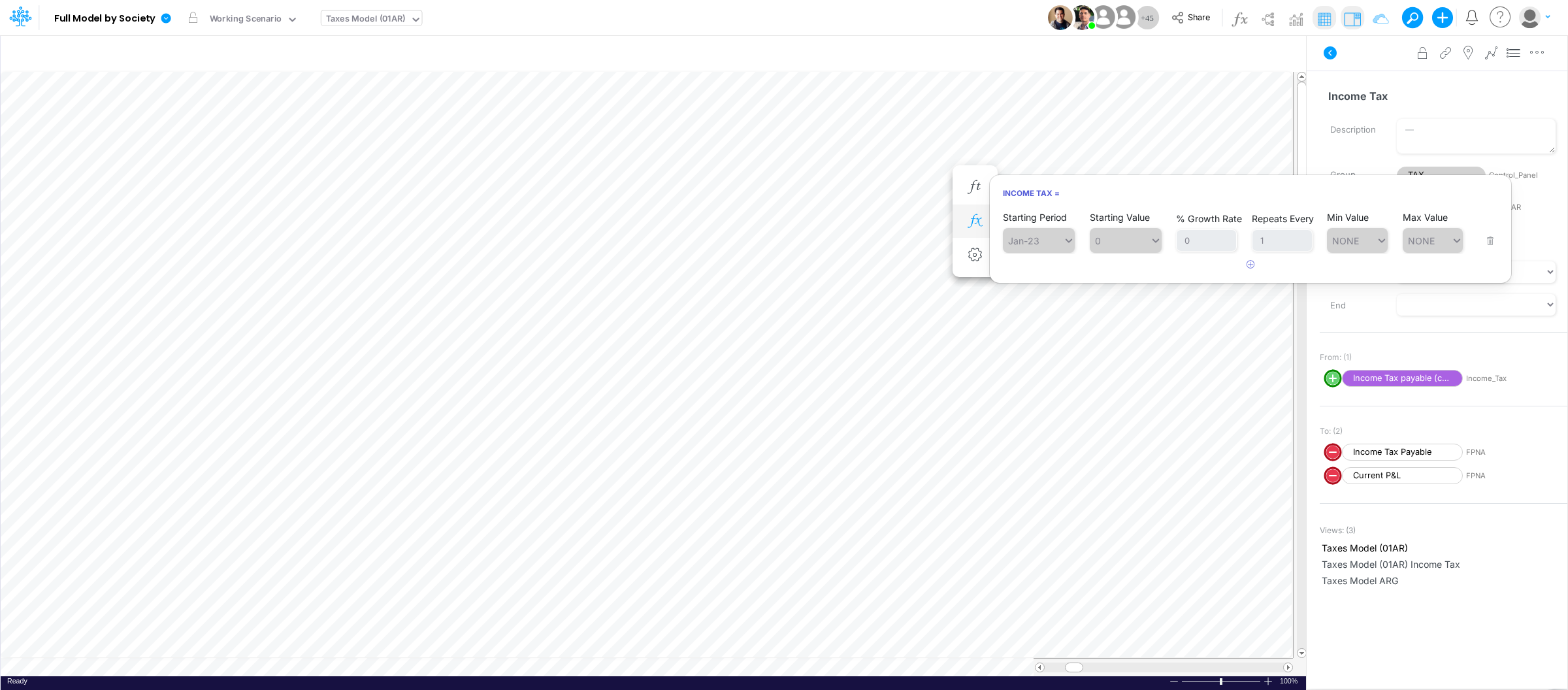
click at [964, 212] on button "button" at bounding box center [975, 221] width 24 height 26
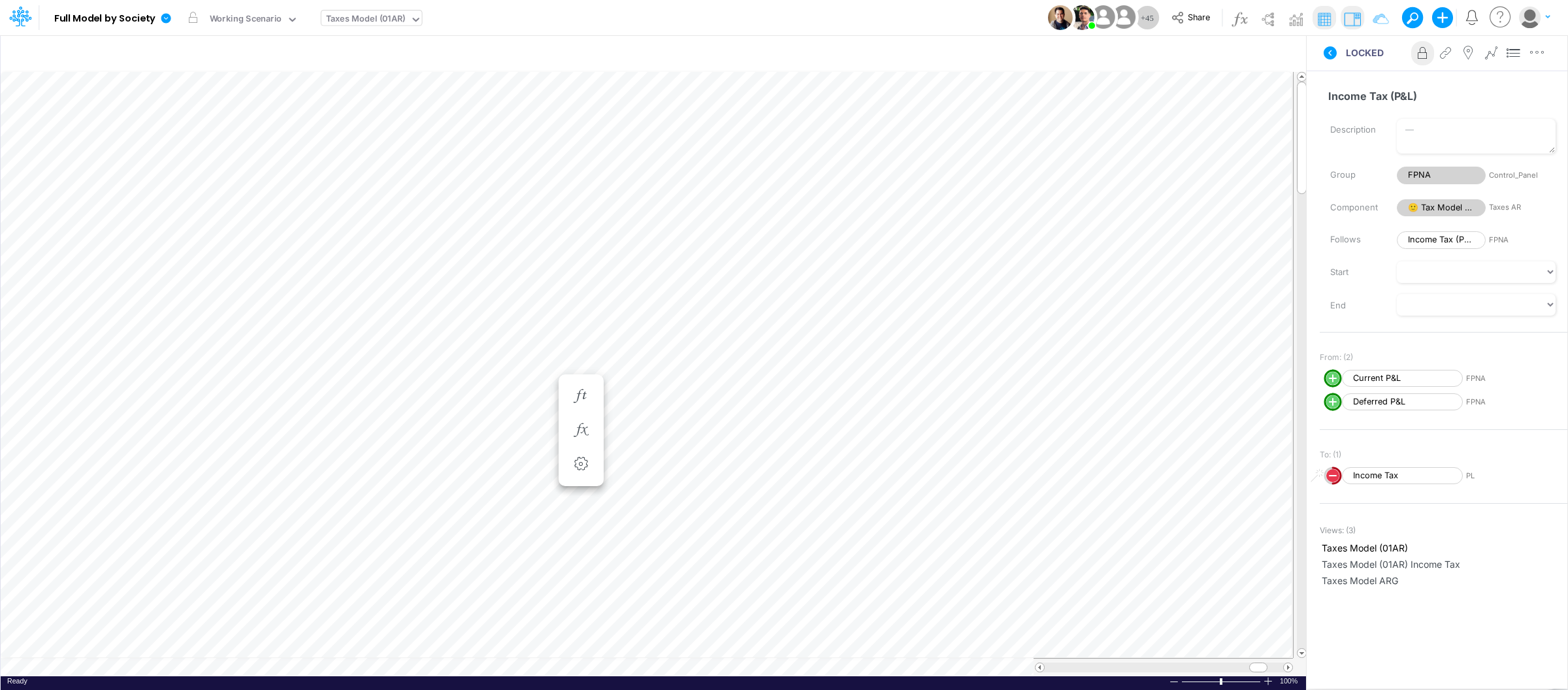
scroll to position [0, 1]
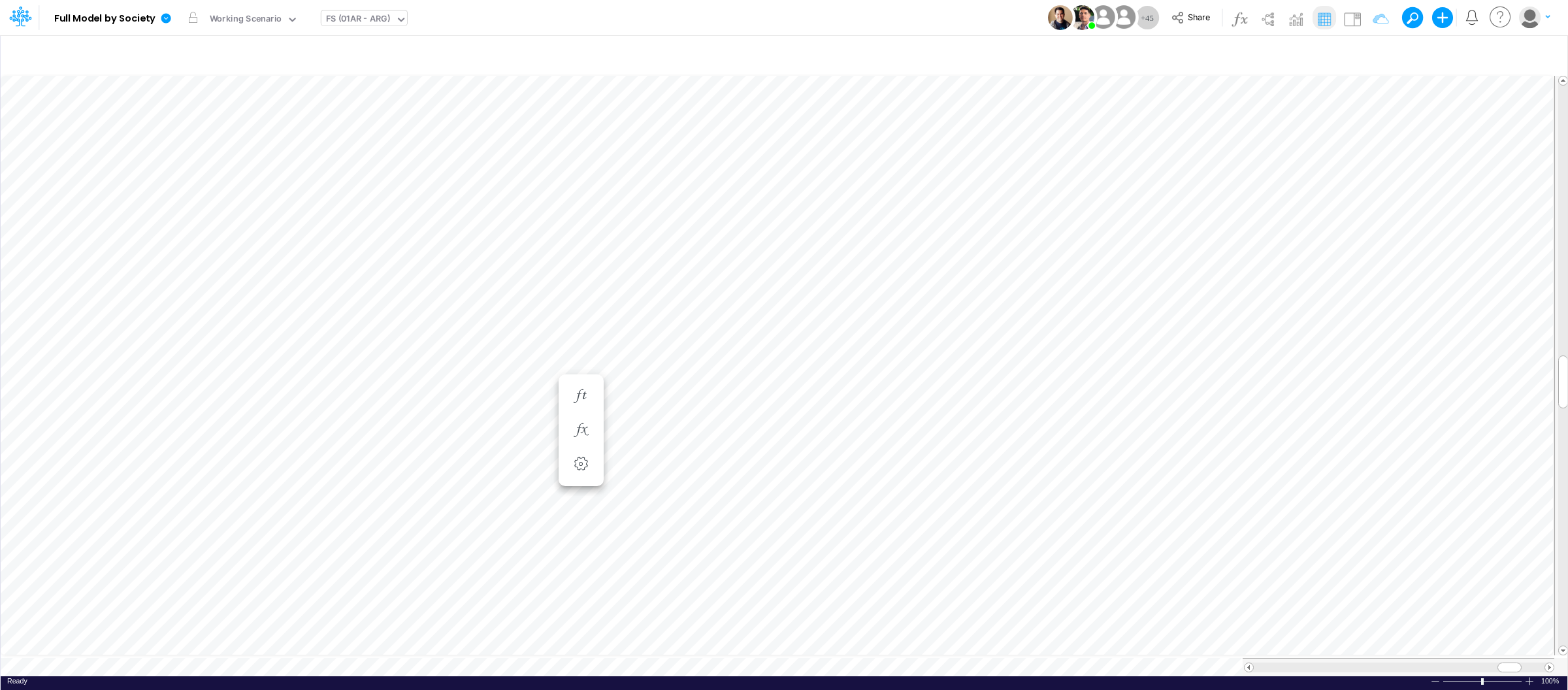
scroll to position [0, 1]
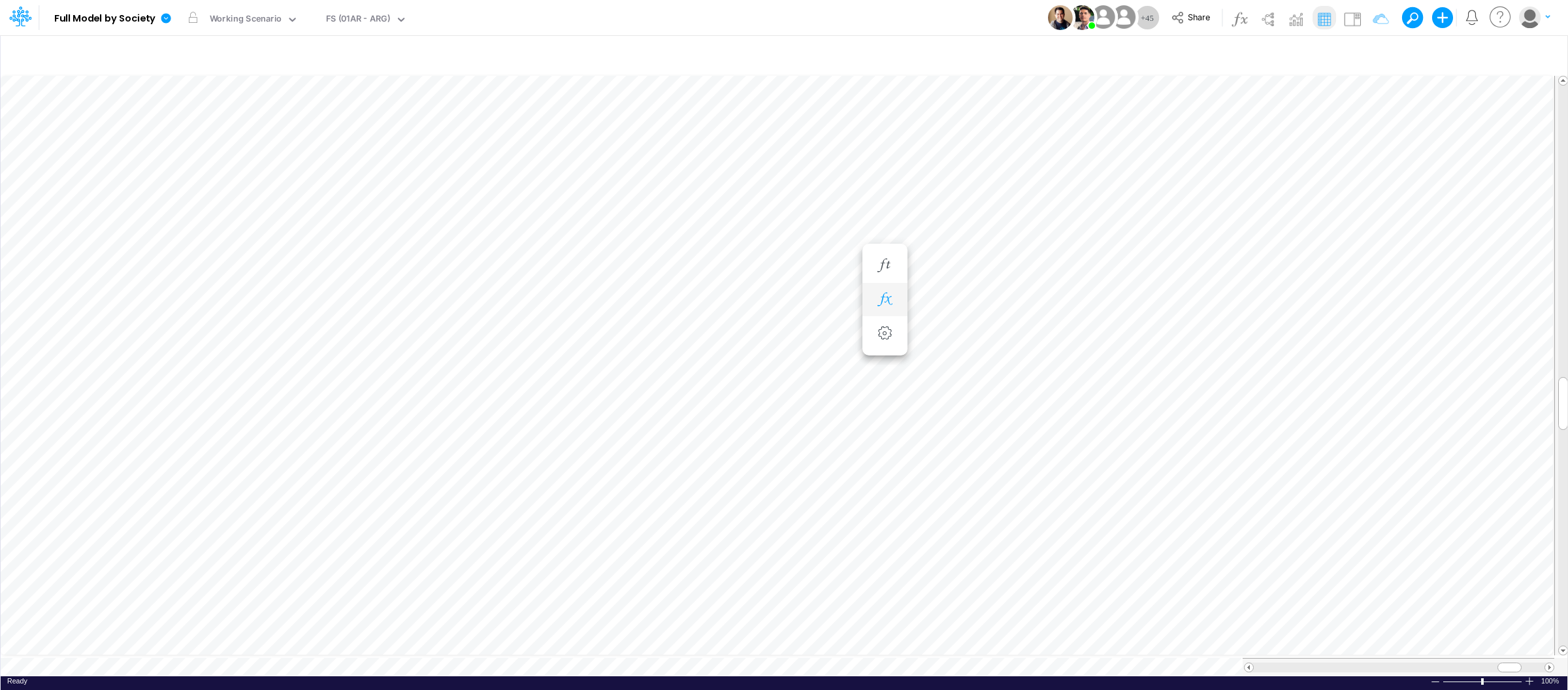
click at [886, 304] on icon "button" at bounding box center [884, 299] width 20 height 14
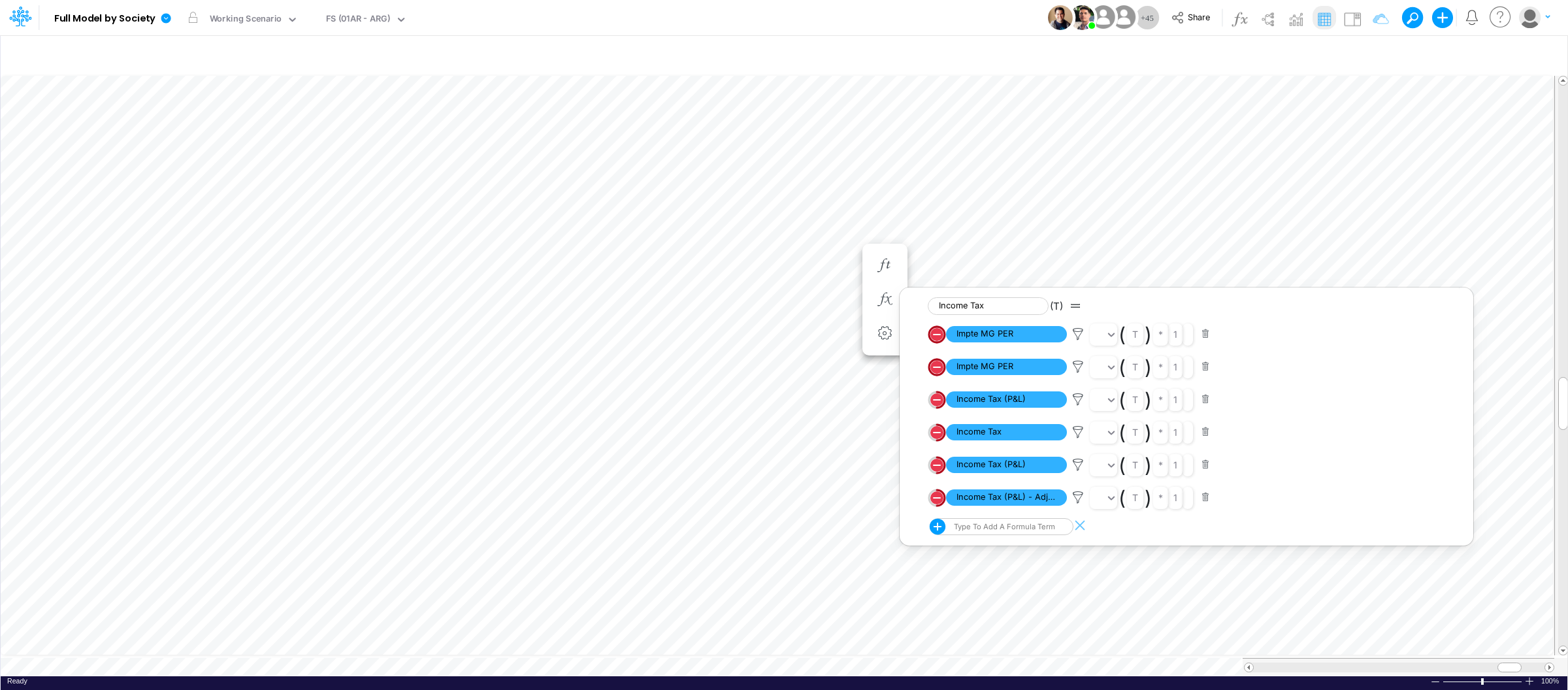
click at [508, 676] on div "Ready 100% Sum: null Max: null Min: null Numerical Count: null Count: null Aver…" at bounding box center [784, 684] width 1566 height 16
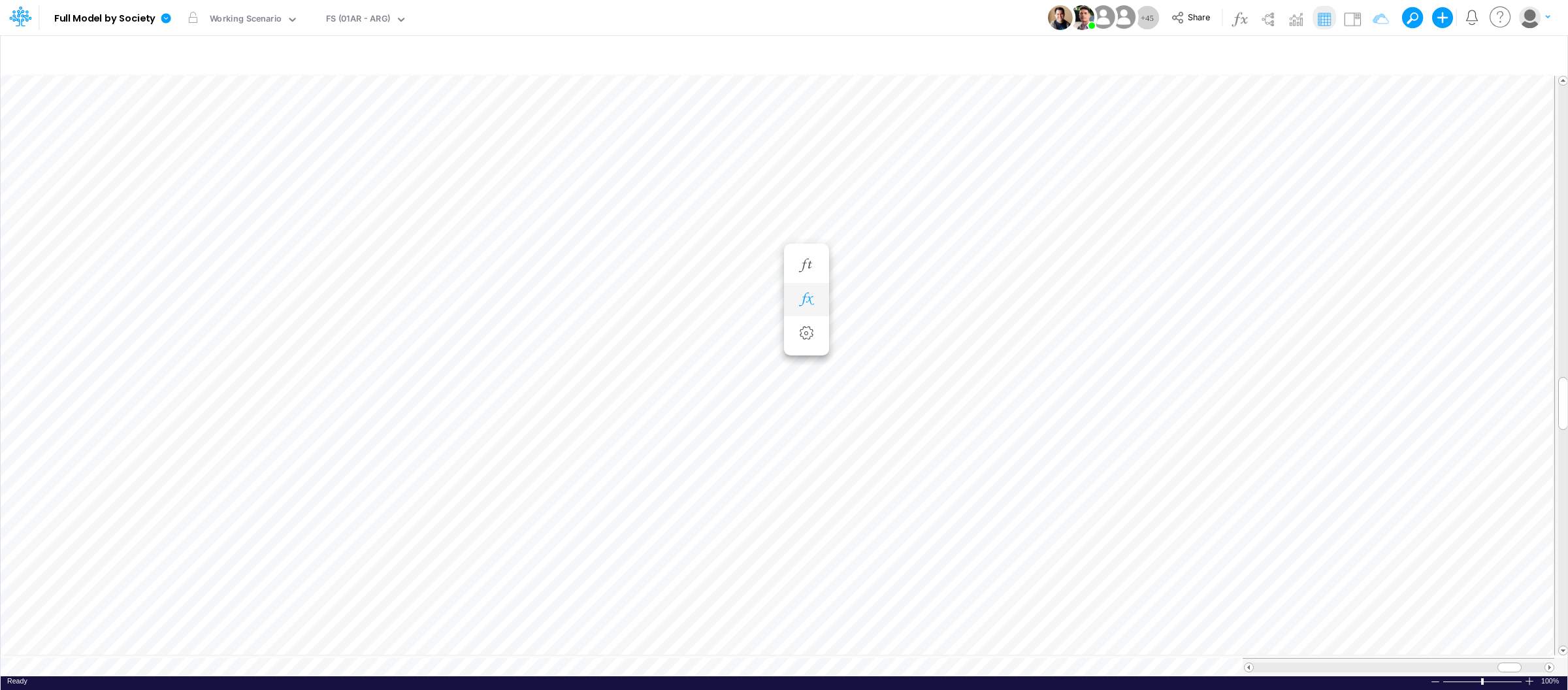
click at [805, 295] on icon "button" at bounding box center [806, 299] width 20 height 14
